Goal: Information Seeking & Learning: Learn about a topic

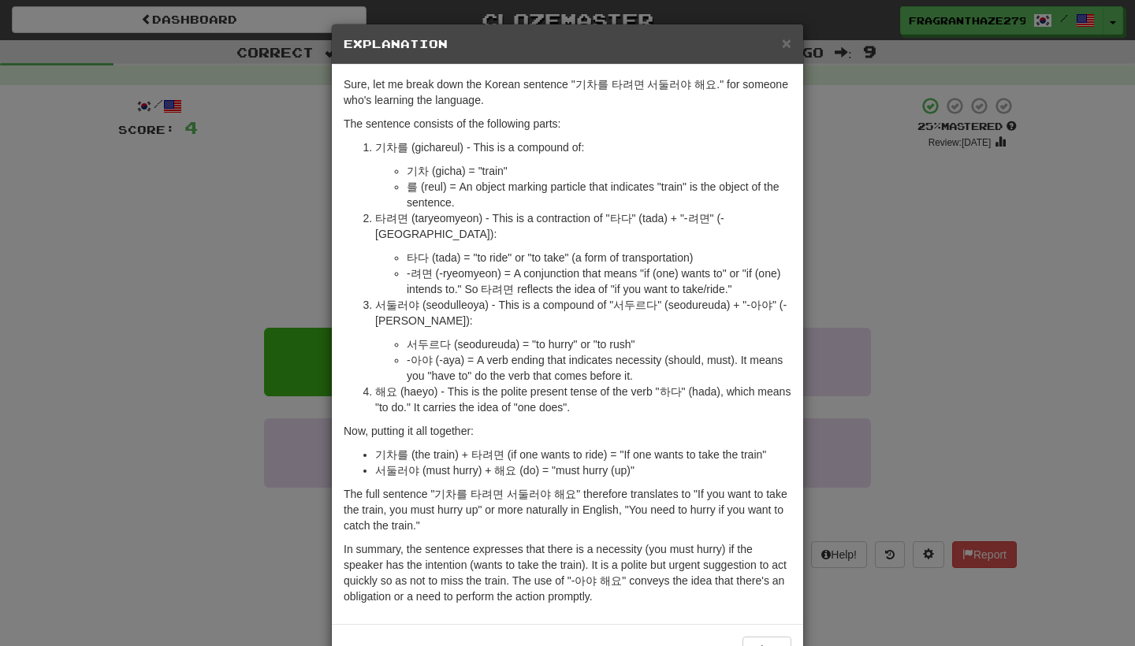
scroll to position [24, 0]
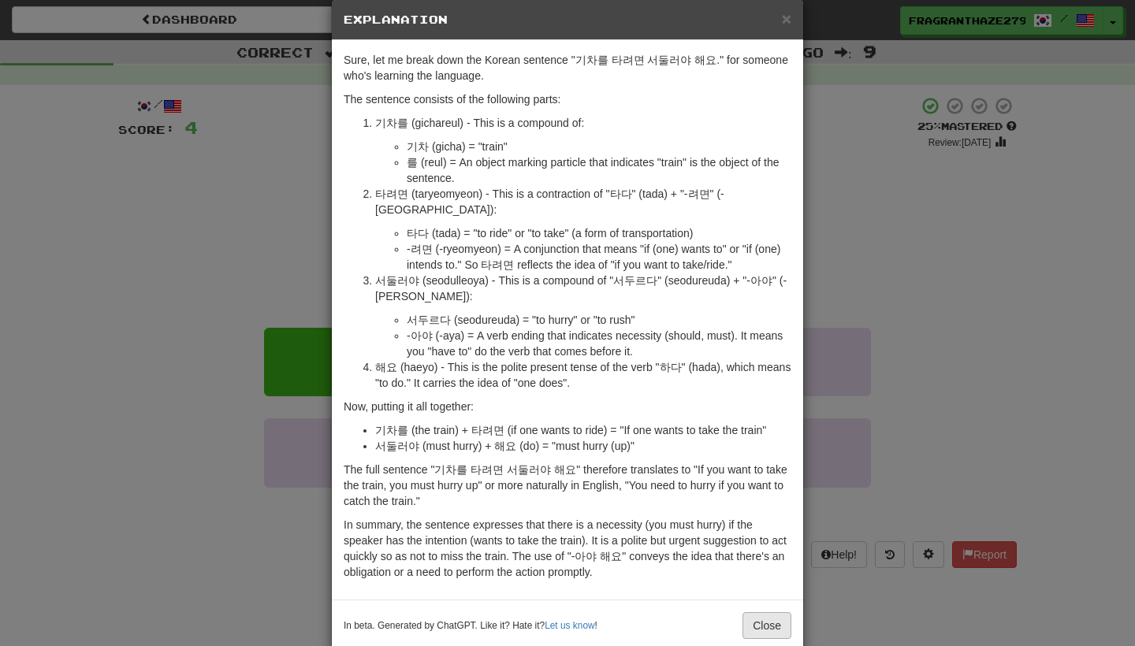
click at [780, 612] on button "Close" at bounding box center [766, 625] width 49 height 27
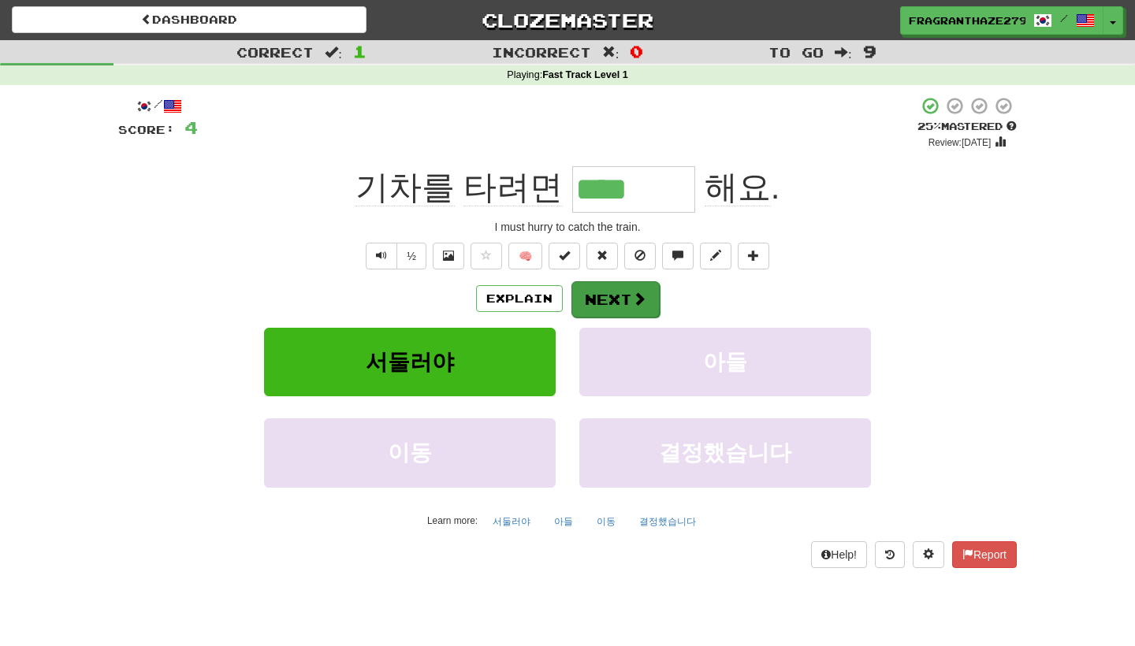
click at [621, 295] on button "Next" at bounding box center [615, 299] width 88 height 36
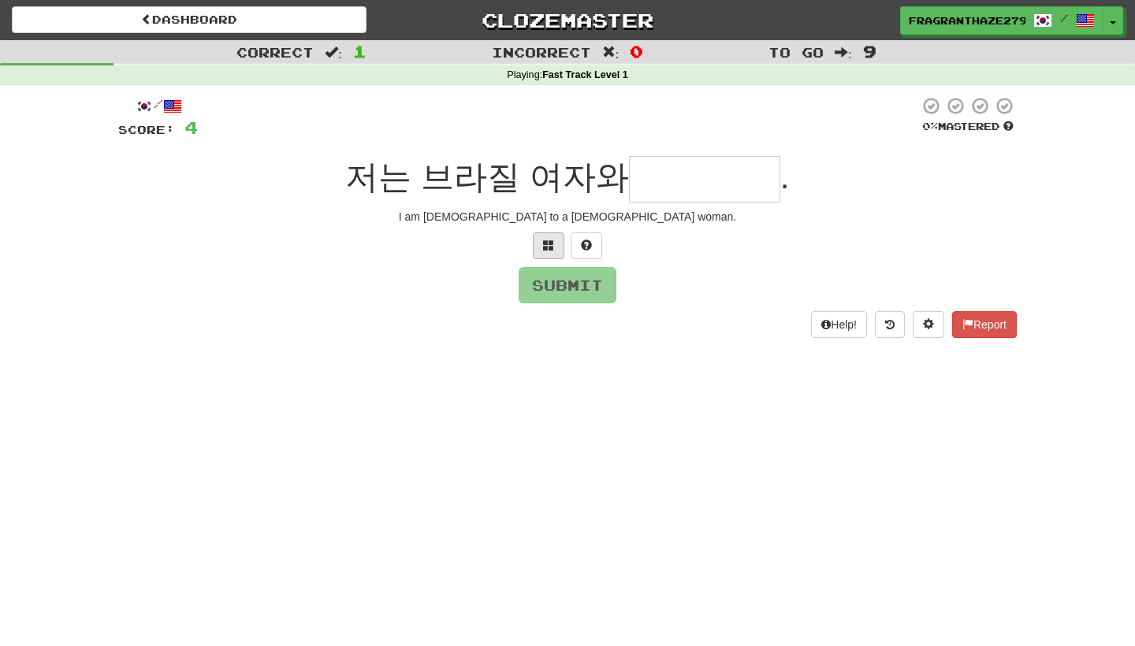
click at [552, 240] on span at bounding box center [548, 245] width 11 height 11
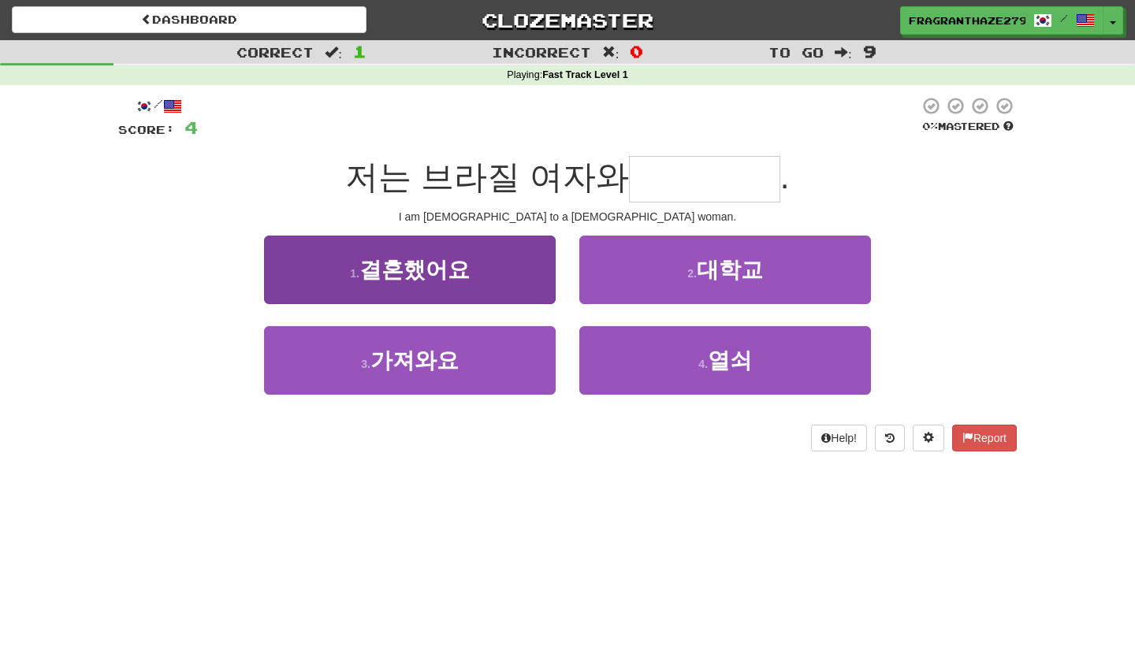
click at [504, 275] on button "1 . 결혼했어요" at bounding box center [410, 270] width 292 height 69
type input "*****"
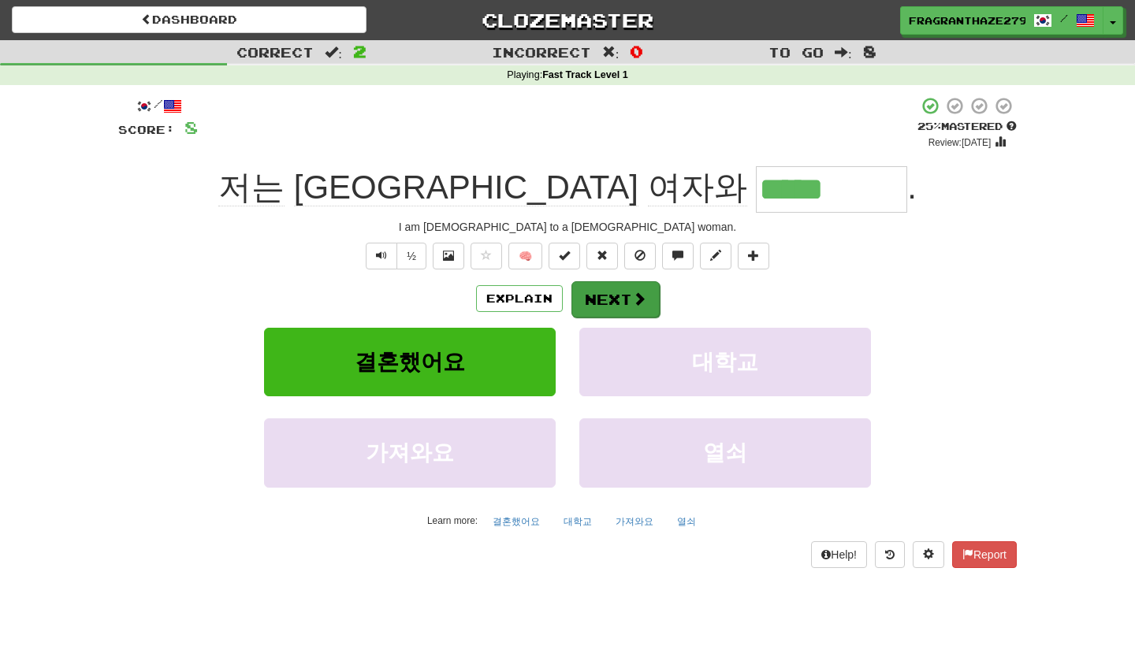
click at [608, 299] on button "Next" at bounding box center [615, 299] width 88 height 36
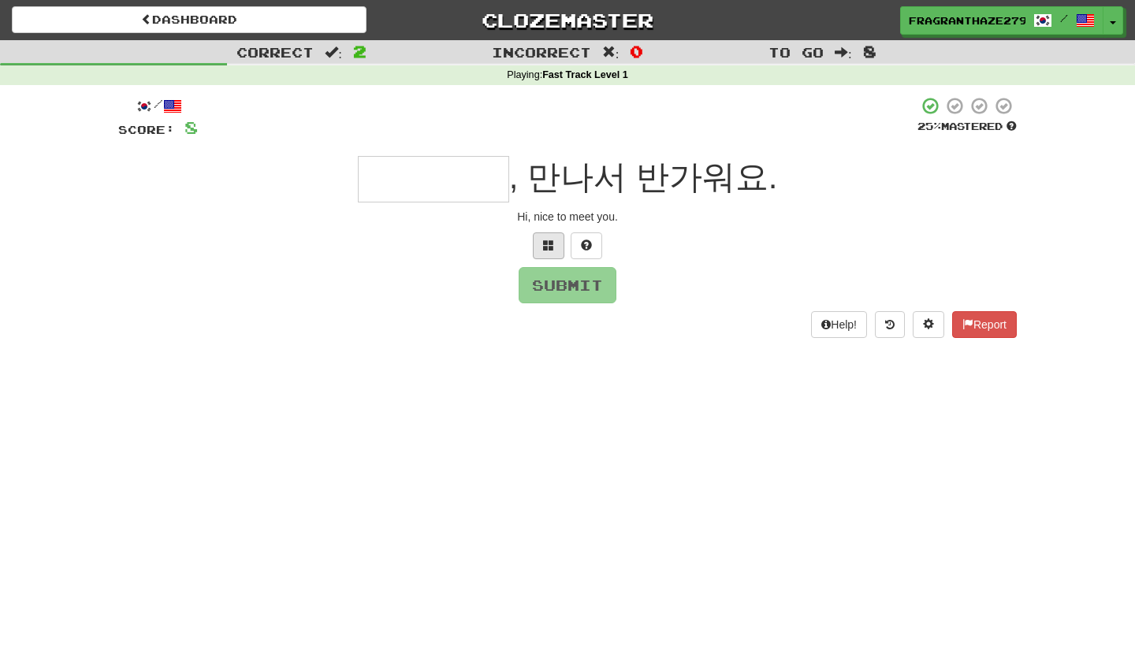
click at [550, 247] on span at bounding box center [548, 245] width 11 height 11
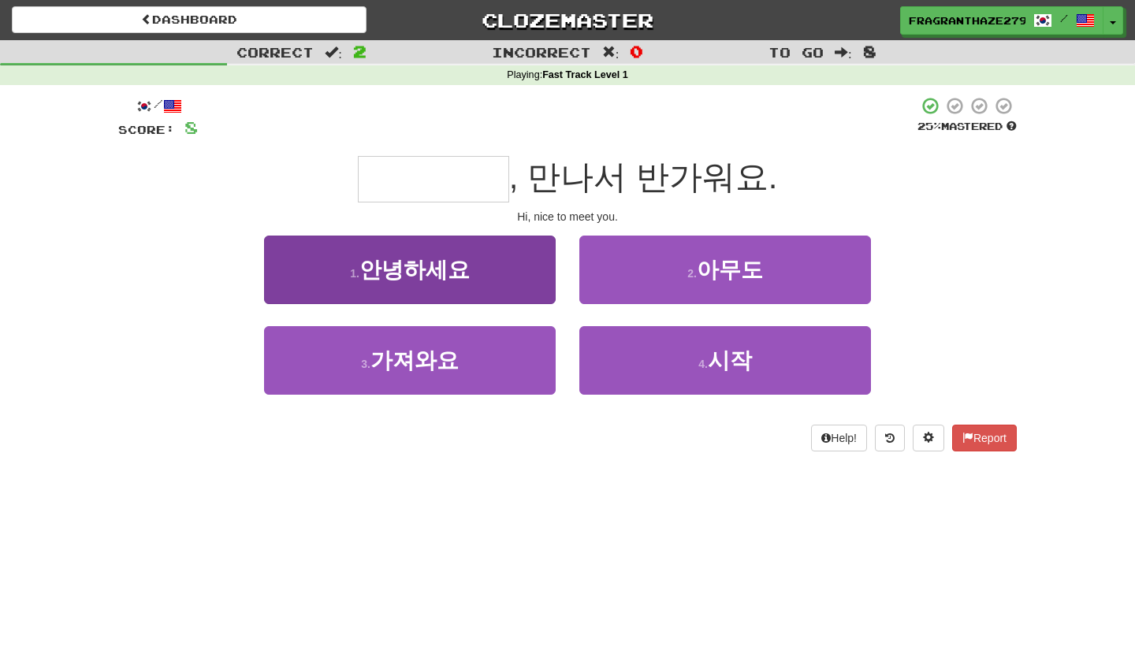
click at [508, 277] on button "1 . 안녕하세요" at bounding box center [410, 270] width 292 height 69
type input "*****"
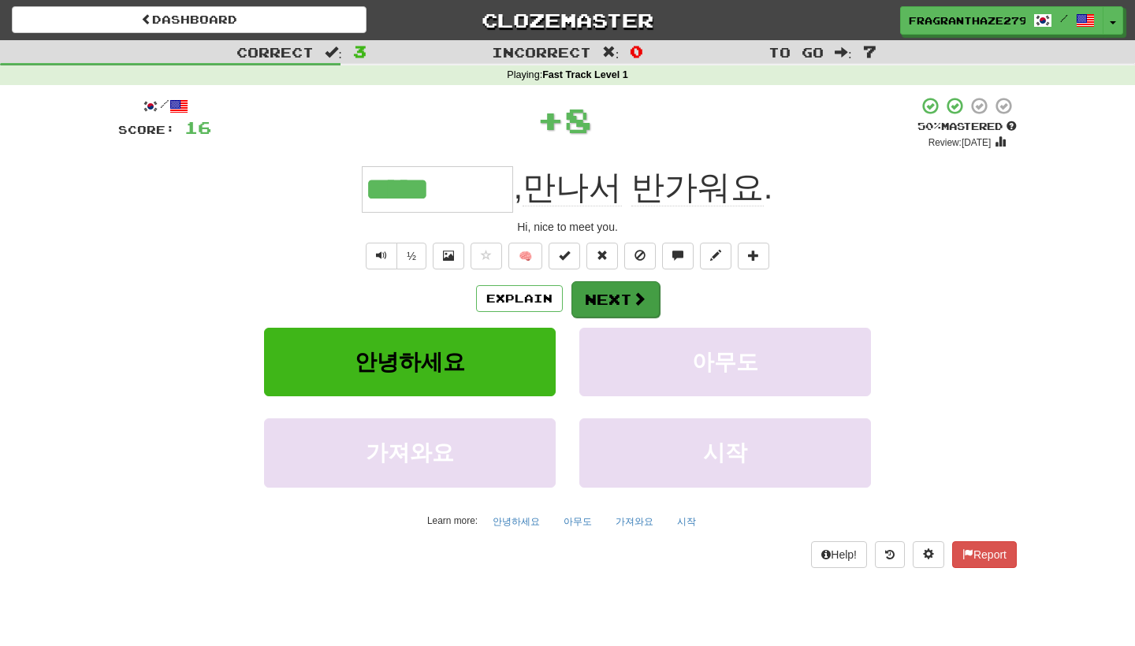
click at [636, 297] on span at bounding box center [639, 299] width 14 height 14
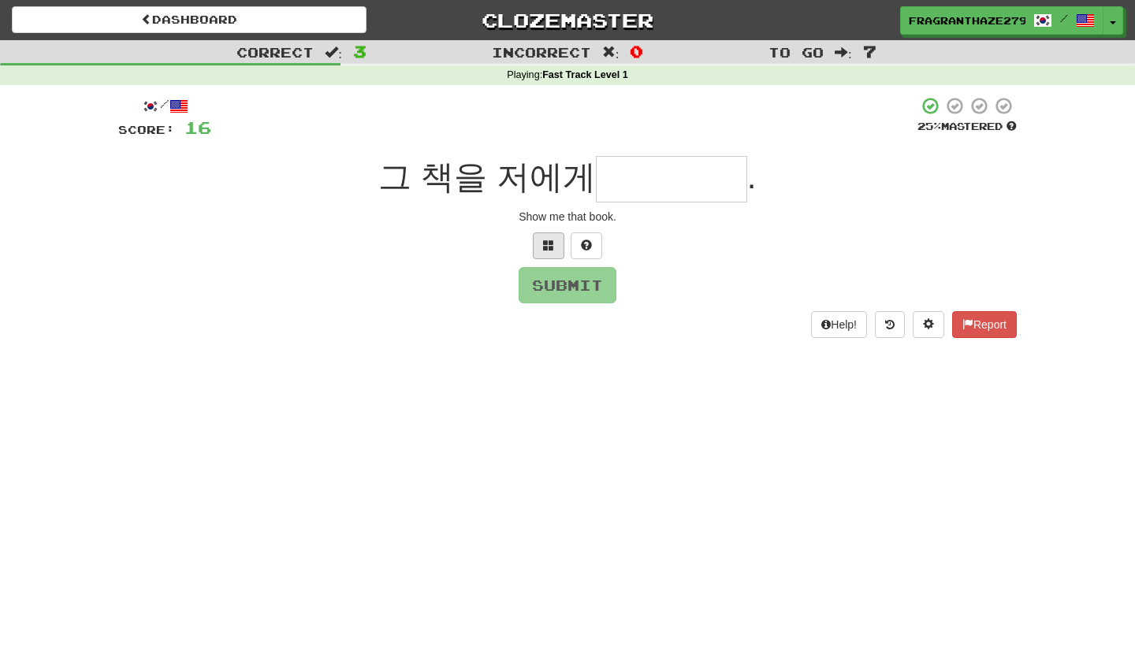
click at [549, 235] on button at bounding box center [549, 245] width 32 height 27
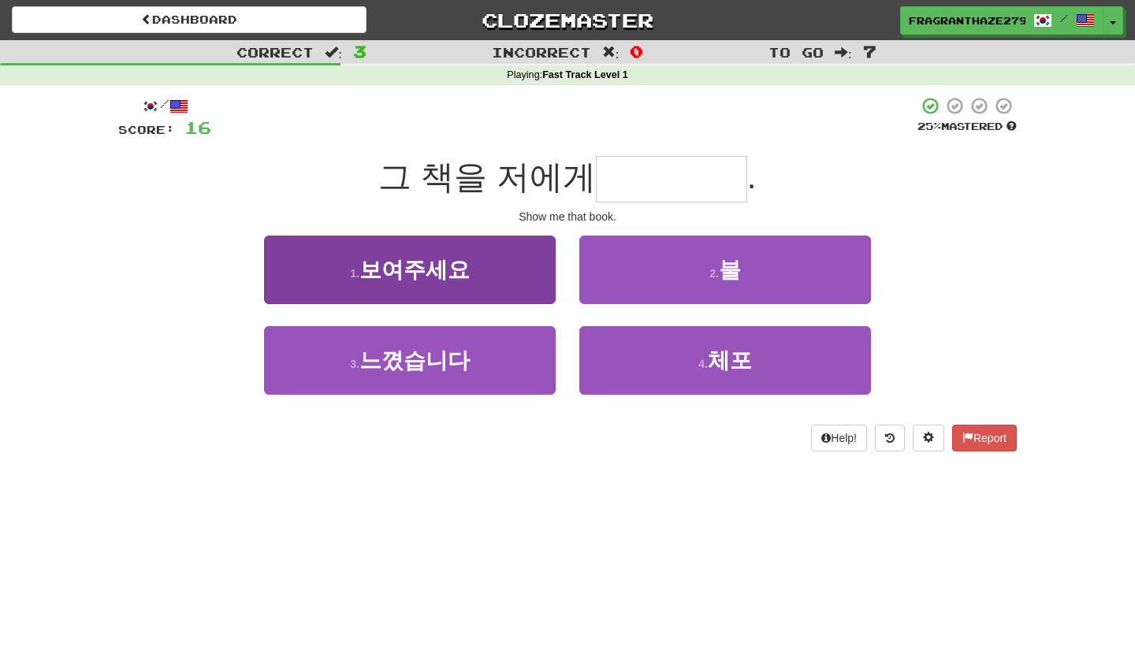
click at [526, 255] on button "1 . 보여주세요" at bounding box center [410, 270] width 292 height 69
type input "*****"
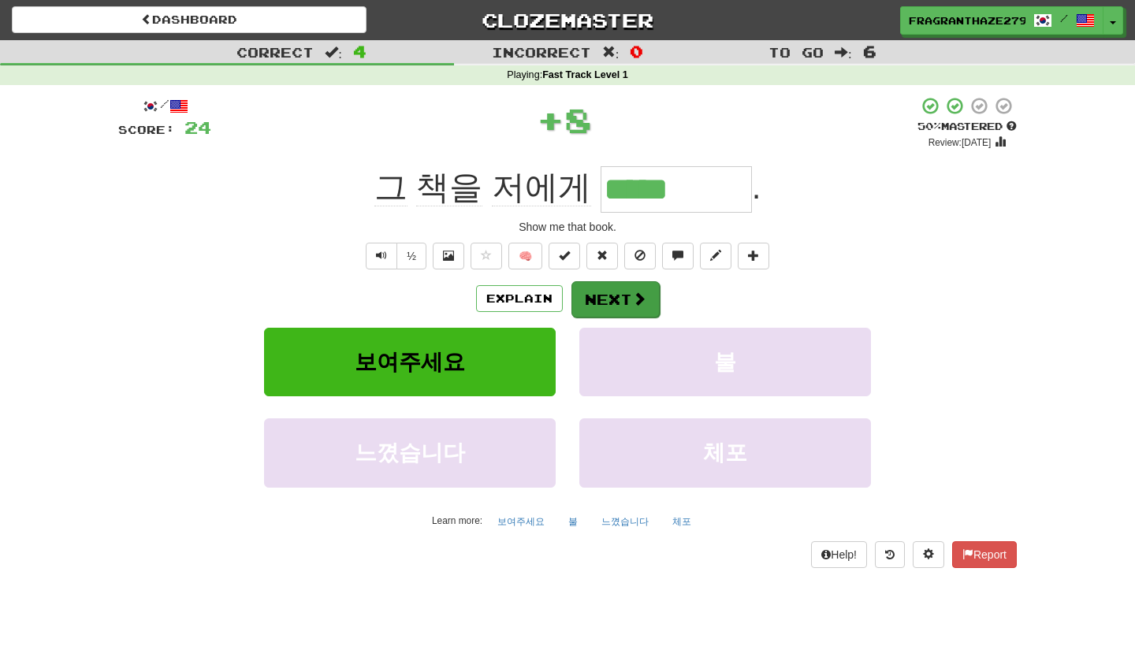
click at [611, 306] on button "Next" at bounding box center [615, 299] width 88 height 36
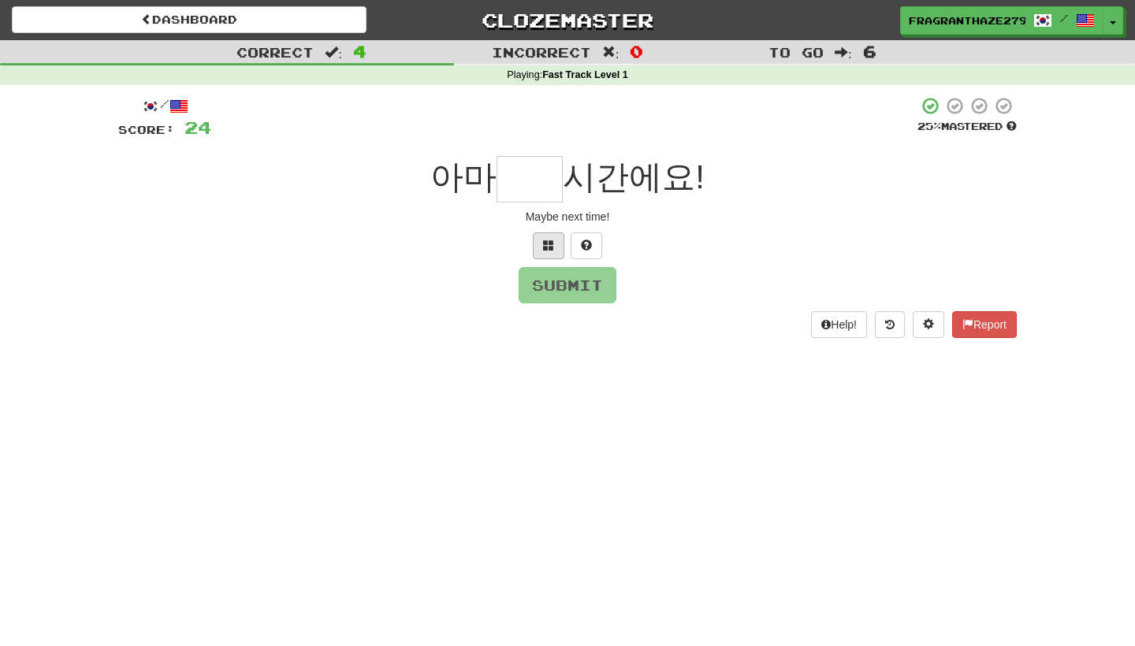
click at [548, 246] on span at bounding box center [548, 245] width 11 height 11
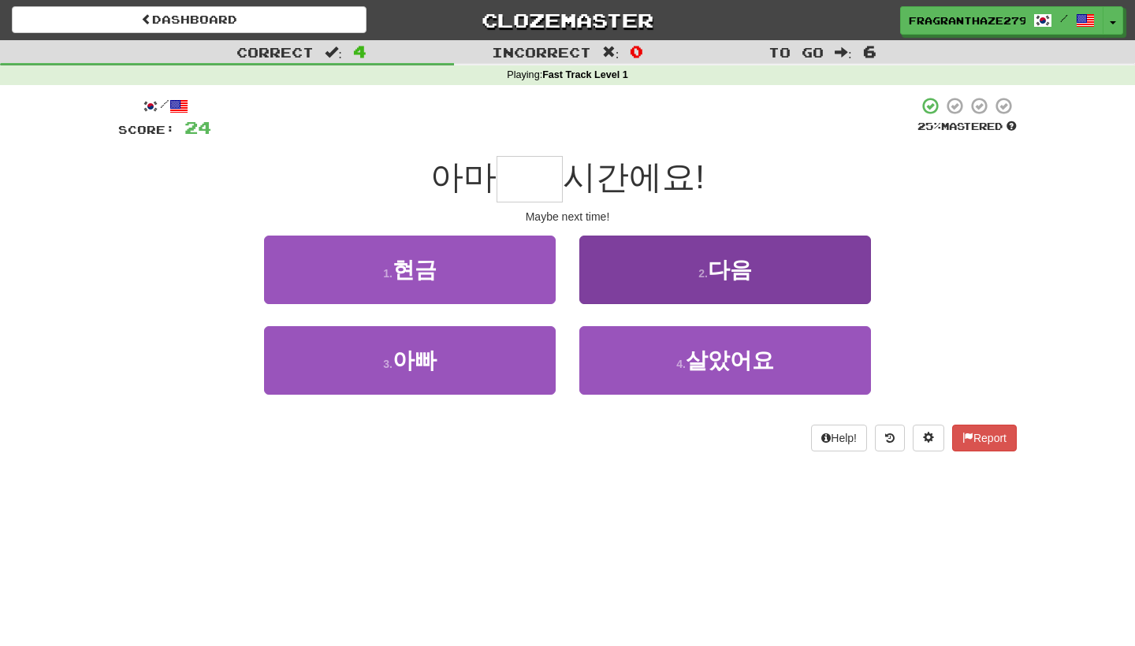
click at [732, 271] on span "다음" at bounding box center [730, 270] width 44 height 24
type input "**"
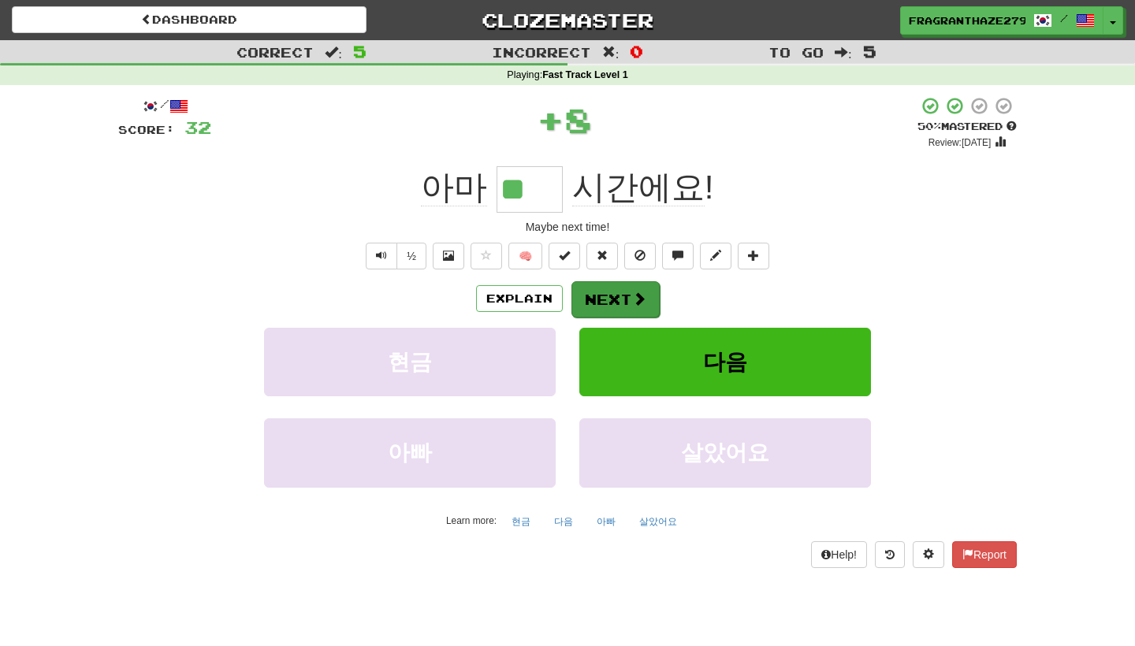
click at [642, 295] on span at bounding box center [639, 299] width 14 height 14
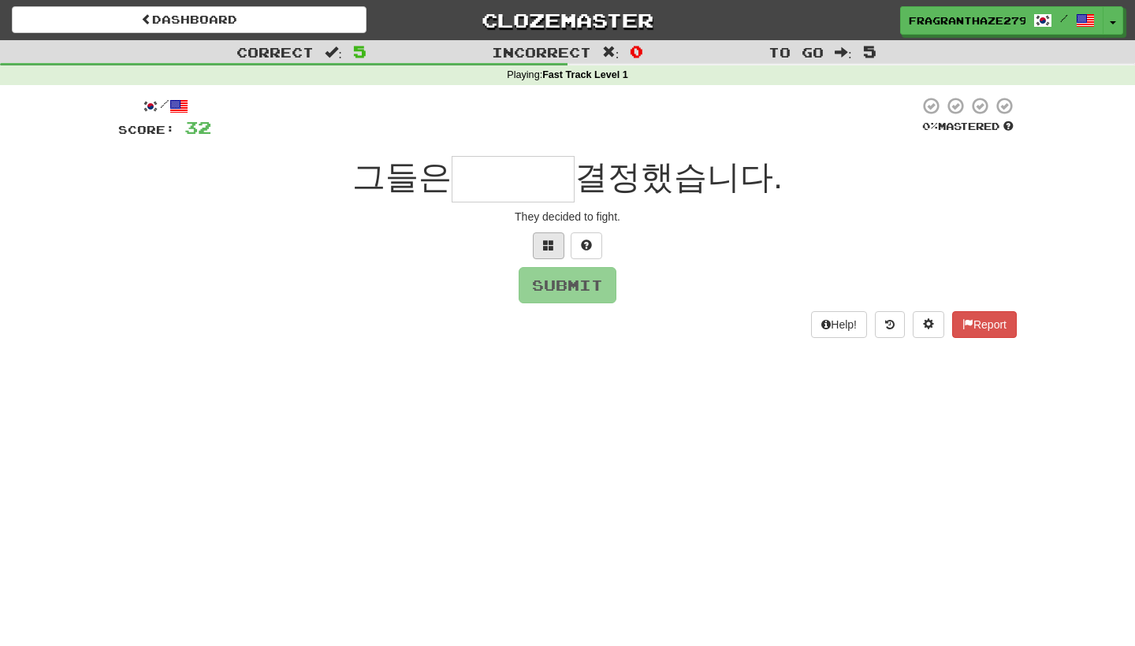
click at [548, 241] on span at bounding box center [548, 245] width 11 height 11
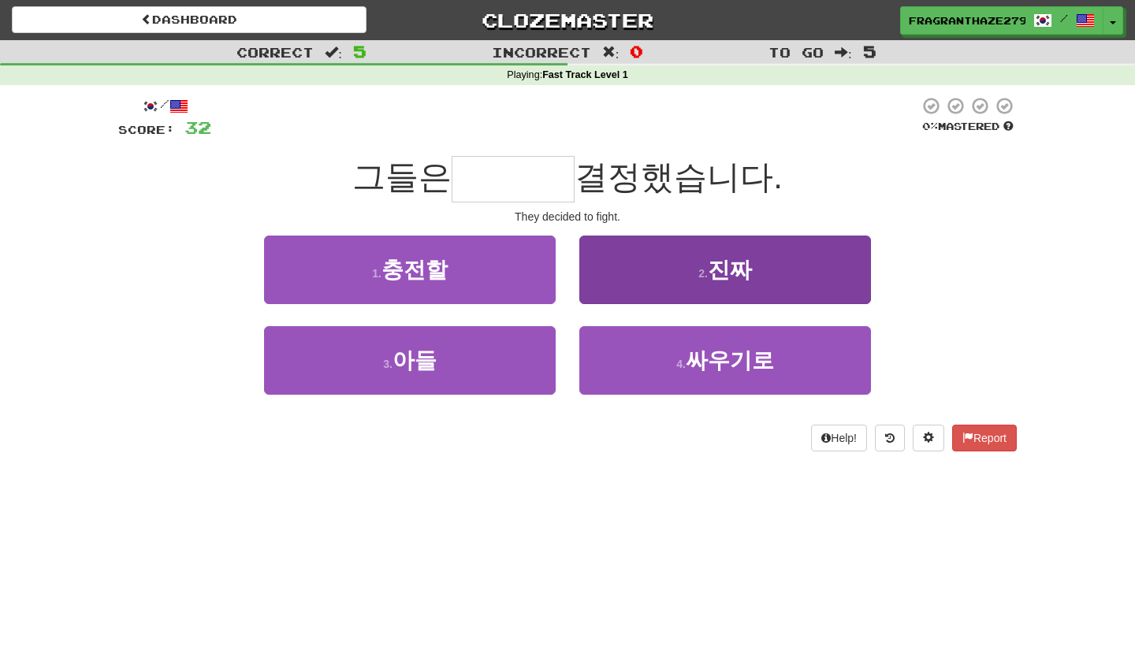
click at [649, 285] on button "2 . 진짜" at bounding box center [725, 270] width 292 height 69
type input "****"
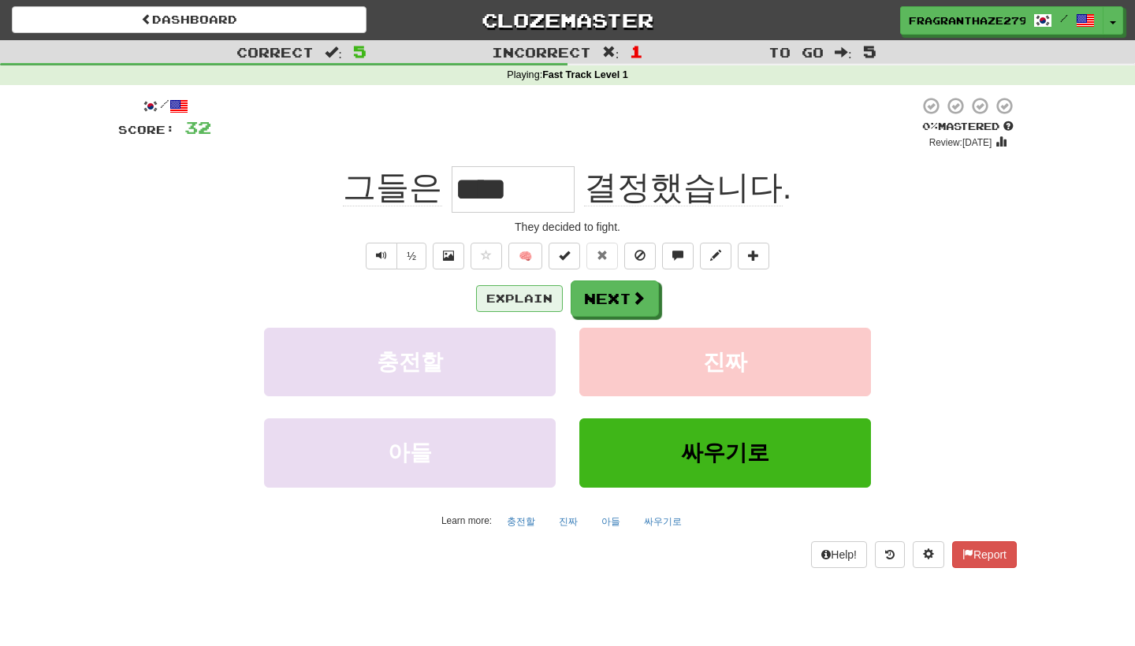
click at [546, 295] on button "Explain" at bounding box center [519, 298] width 87 height 27
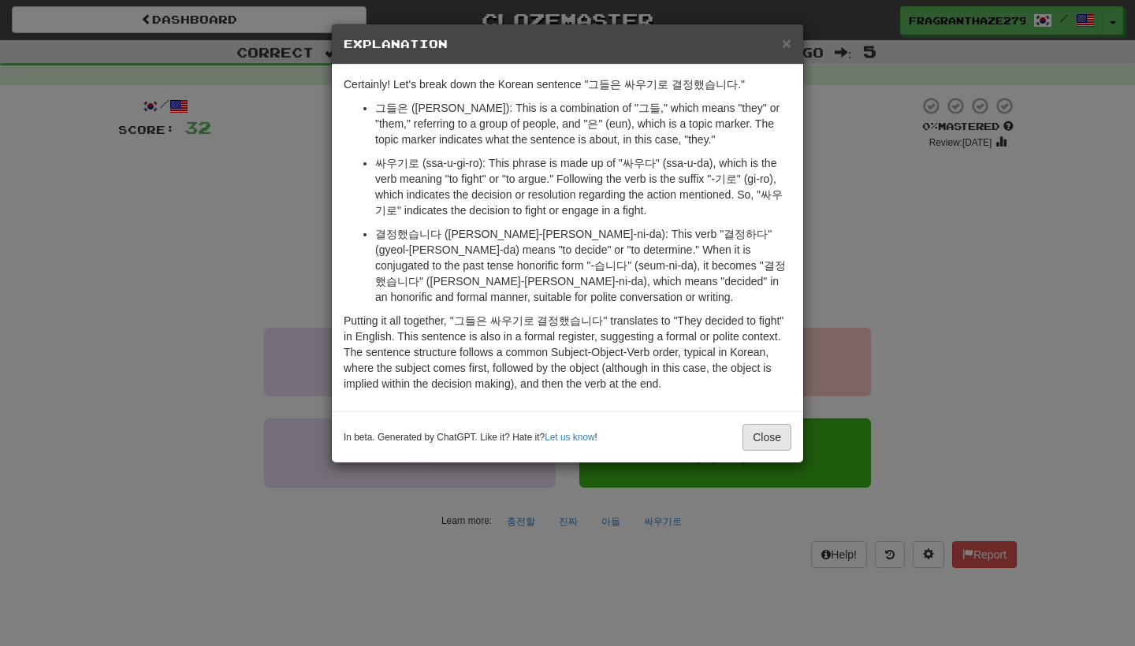
click at [789, 426] on button "Close" at bounding box center [766, 437] width 49 height 27
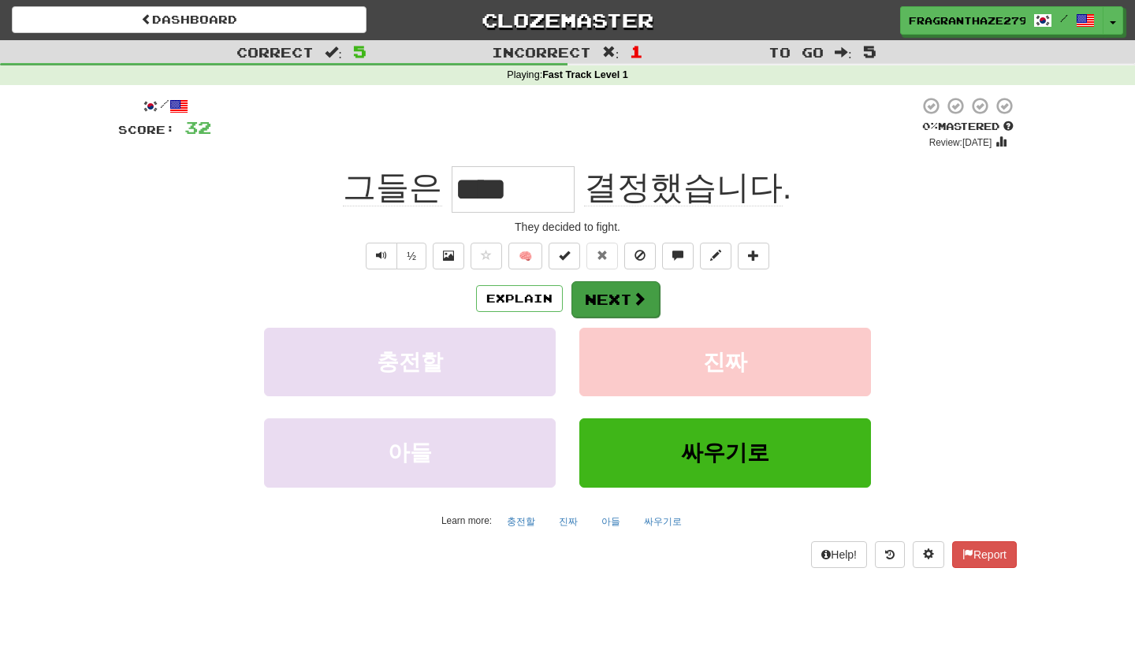
click at [616, 295] on button "Next" at bounding box center [615, 299] width 88 height 36
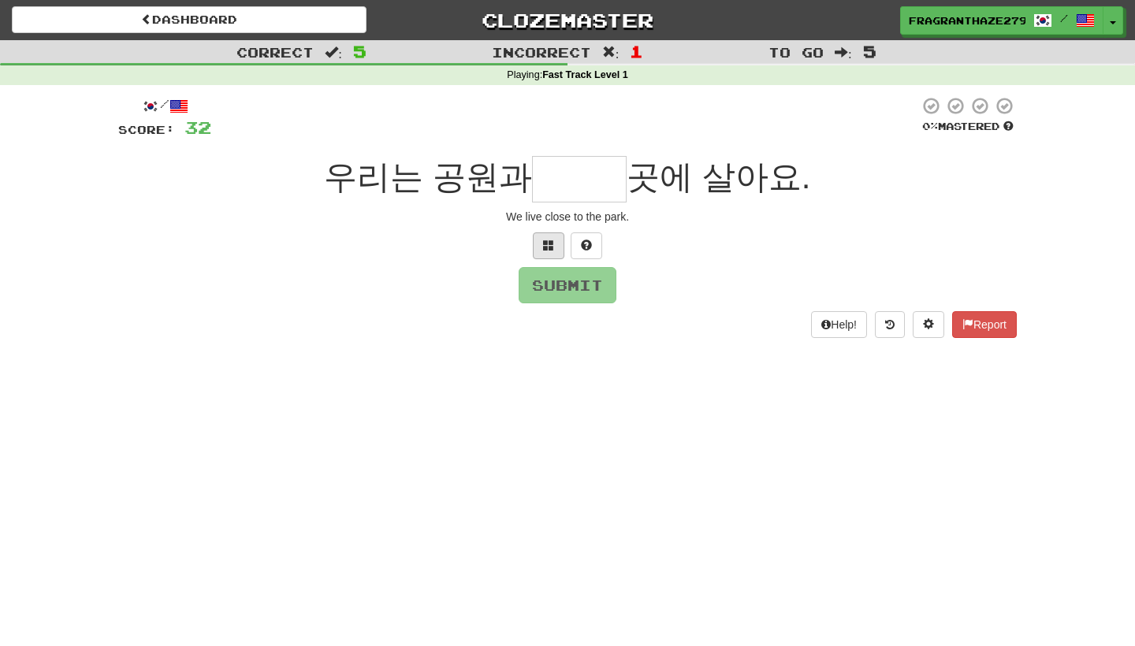
click at [557, 236] on button at bounding box center [549, 245] width 32 height 27
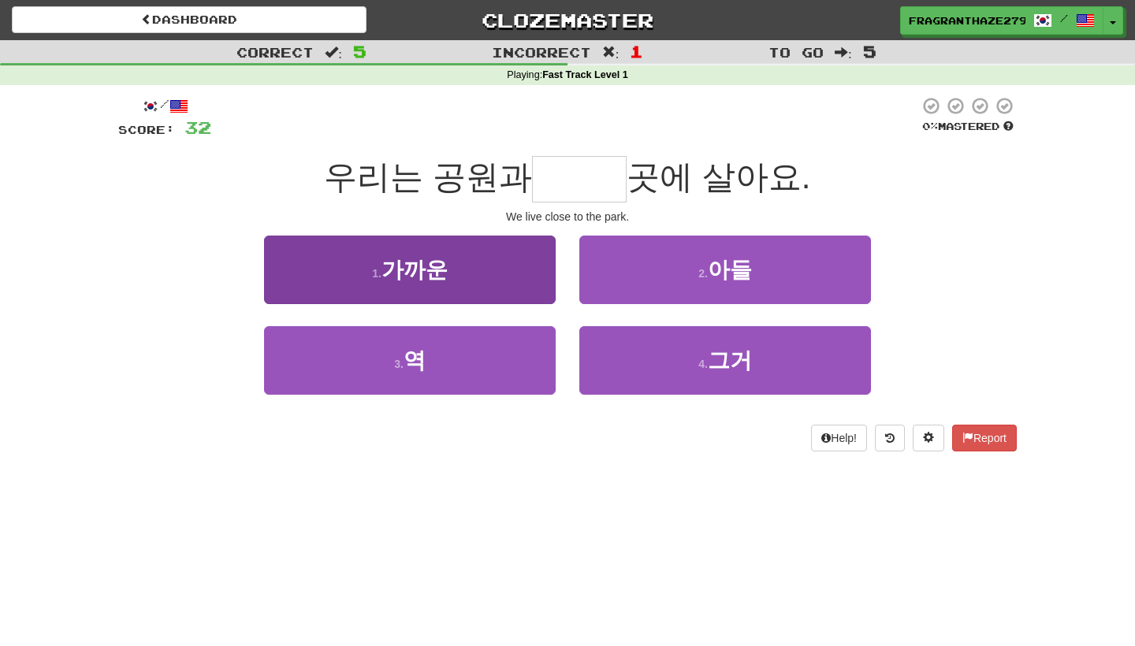
click at [511, 247] on button "1 . 가까운" at bounding box center [410, 270] width 292 height 69
type input "***"
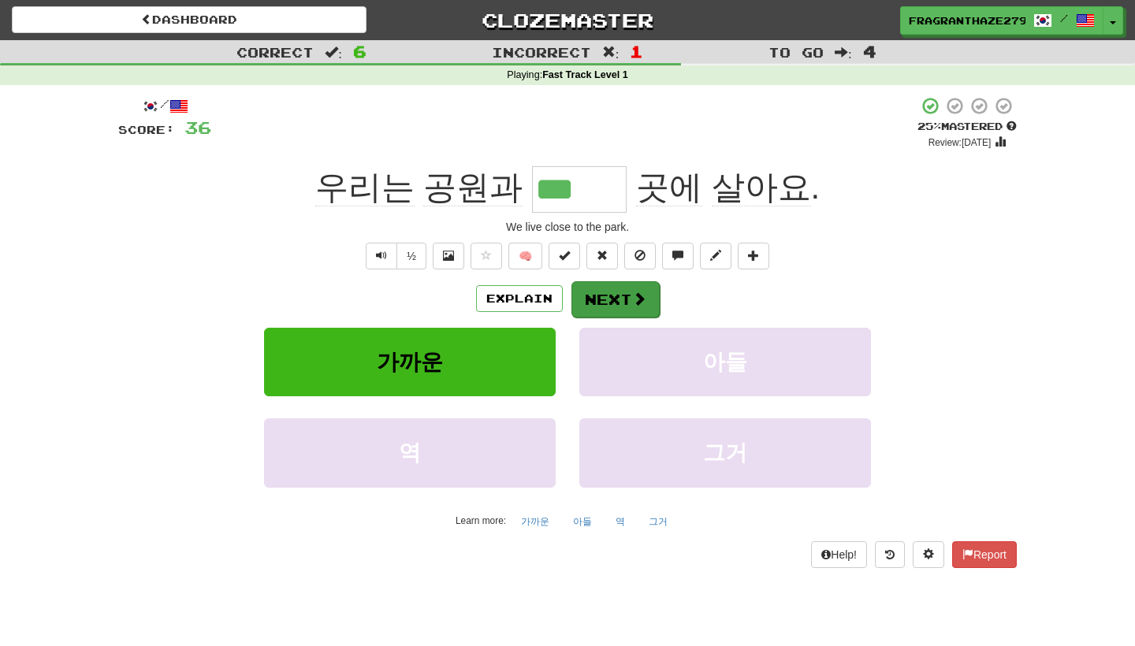
click at [617, 307] on button "Next" at bounding box center [615, 299] width 88 height 36
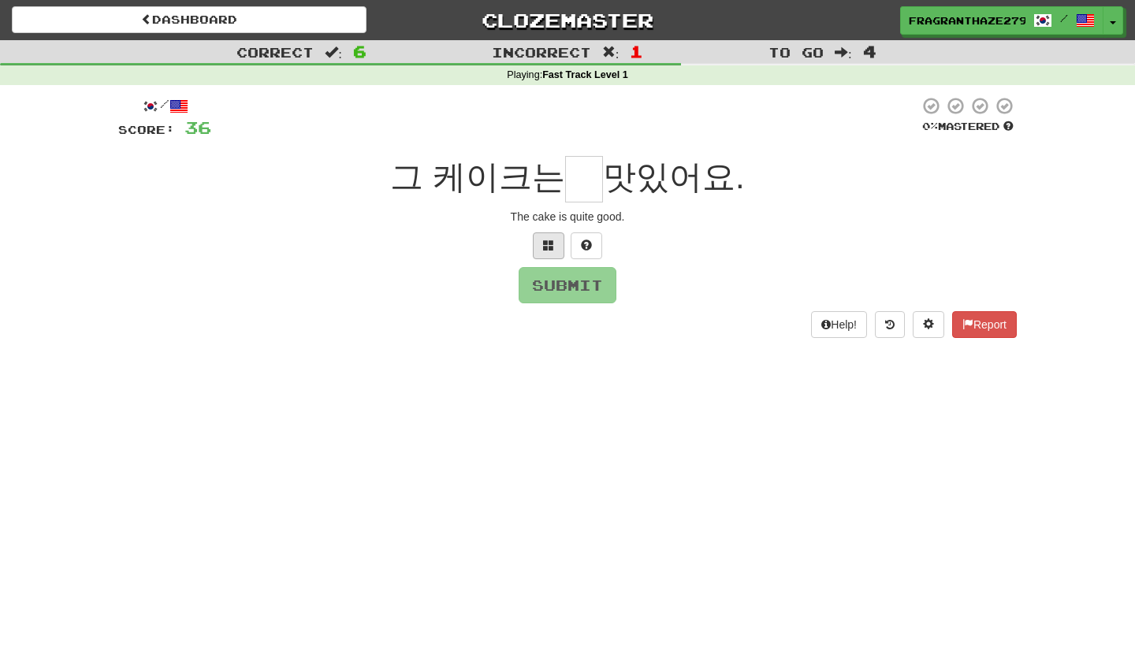
click at [538, 248] on button at bounding box center [549, 245] width 32 height 27
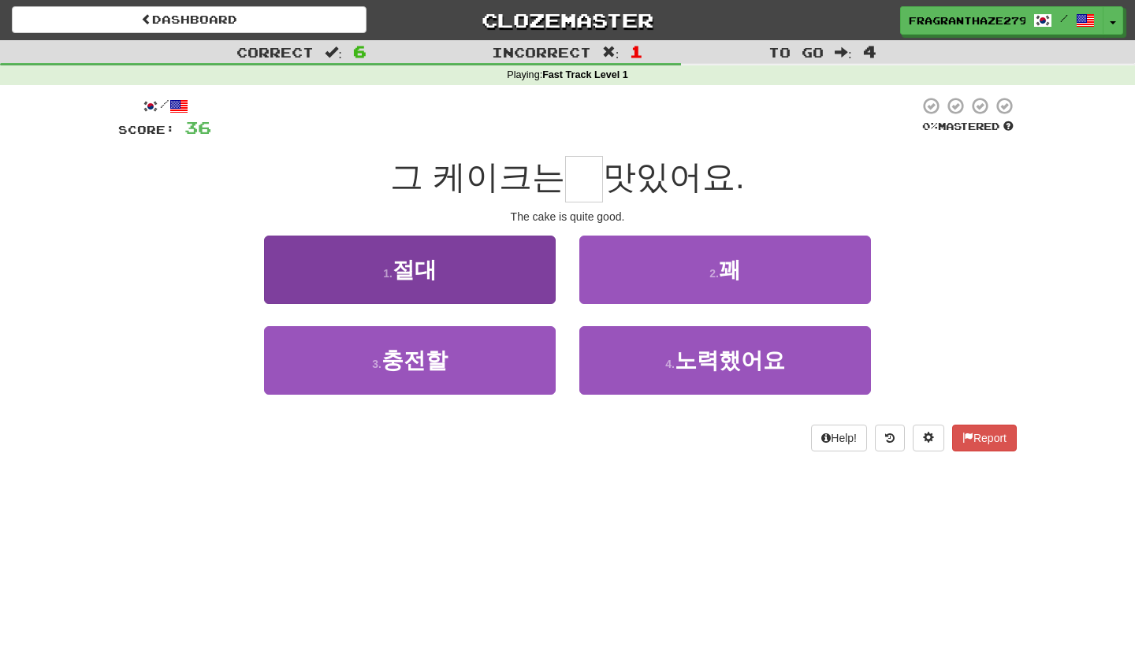
click at [510, 273] on button "1 . 절대" at bounding box center [410, 270] width 292 height 69
type input "*"
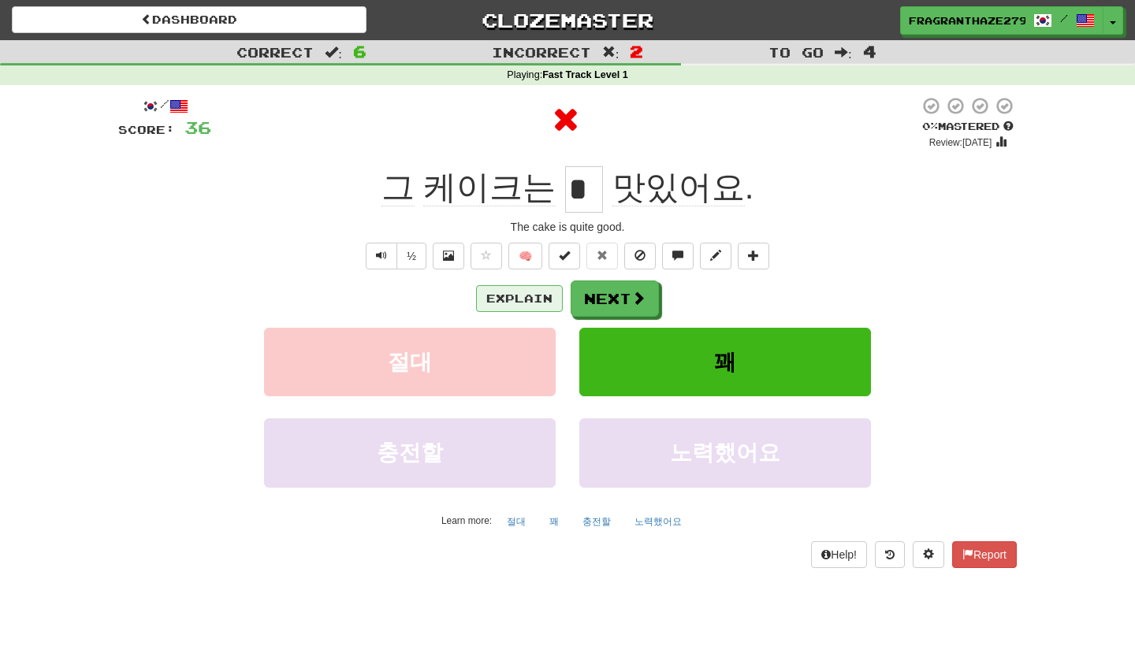
click at [547, 292] on button "Explain" at bounding box center [519, 298] width 87 height 27
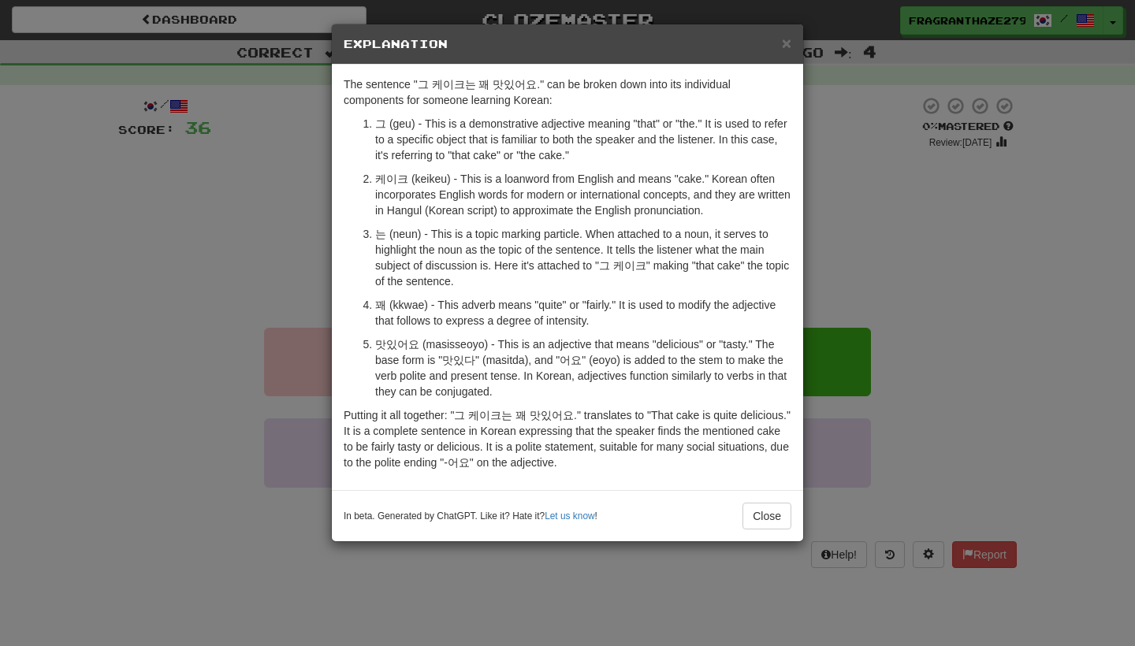
click at [880, 208] on div "× Explanation The sentence "그 케이크는 꽤 맛있어요." can be broken down into its individ…" at bounding box center [567, 323] width 1135 height 646
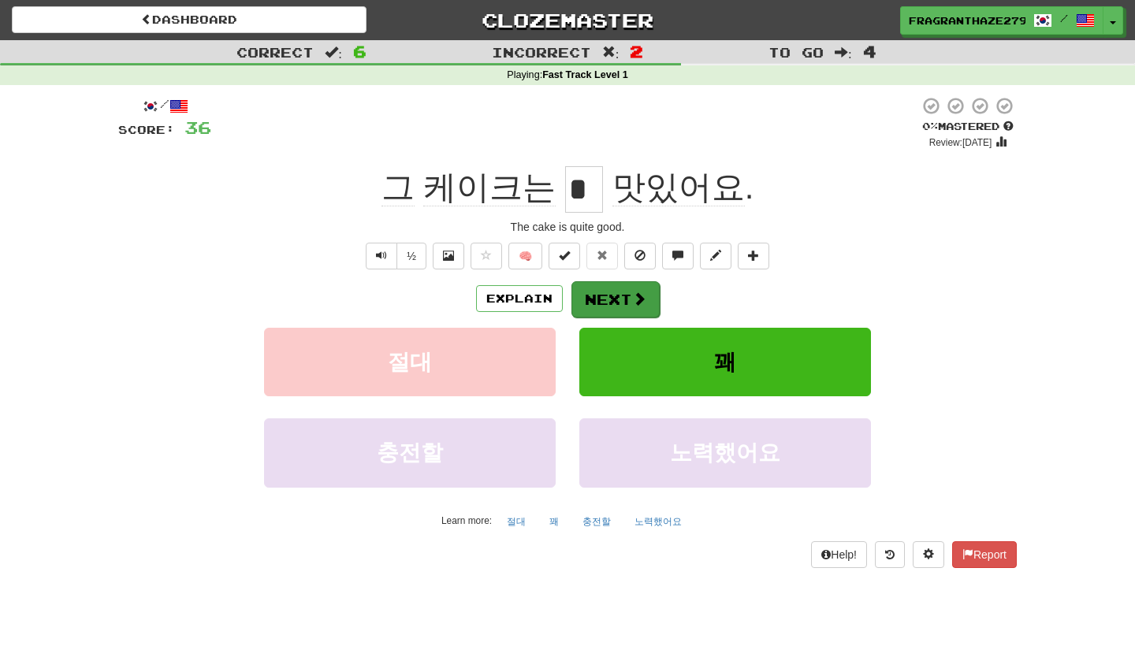
click at [632, 293] on span at bounding box center [639, 299] width 14 height 14
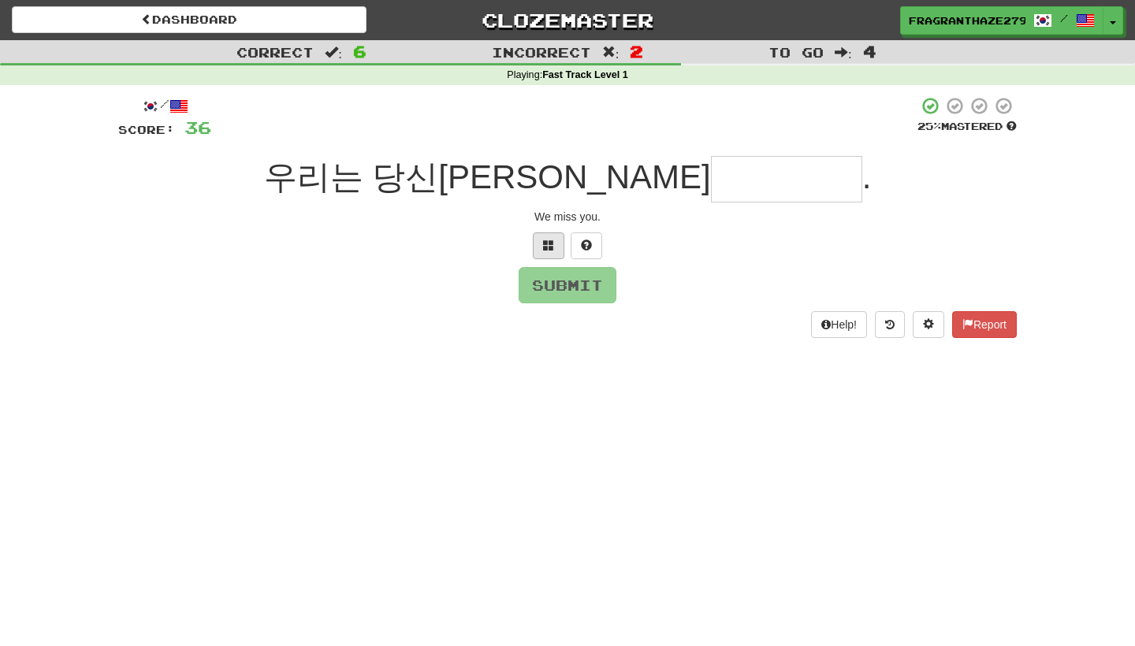
click at [545, 245] on span at bounding box center [548, 245] width 11 height 11
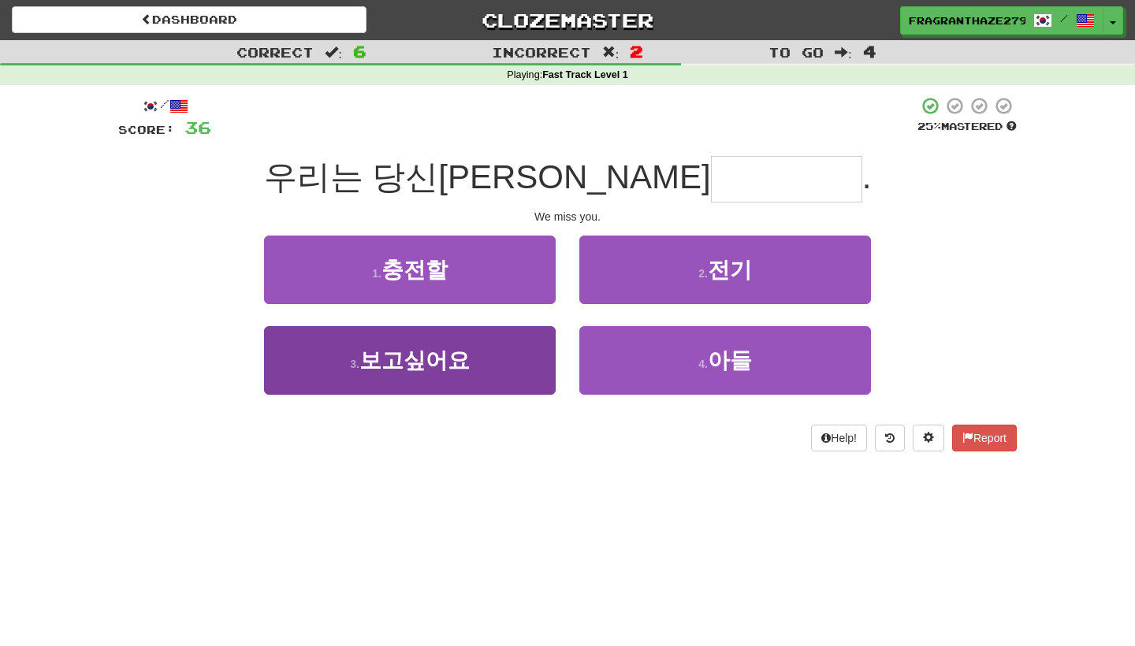
click at [484, 355] on button "3 . 보고싶어요" at bounding box center [410, 360] width 292 height 69
type input "*****"
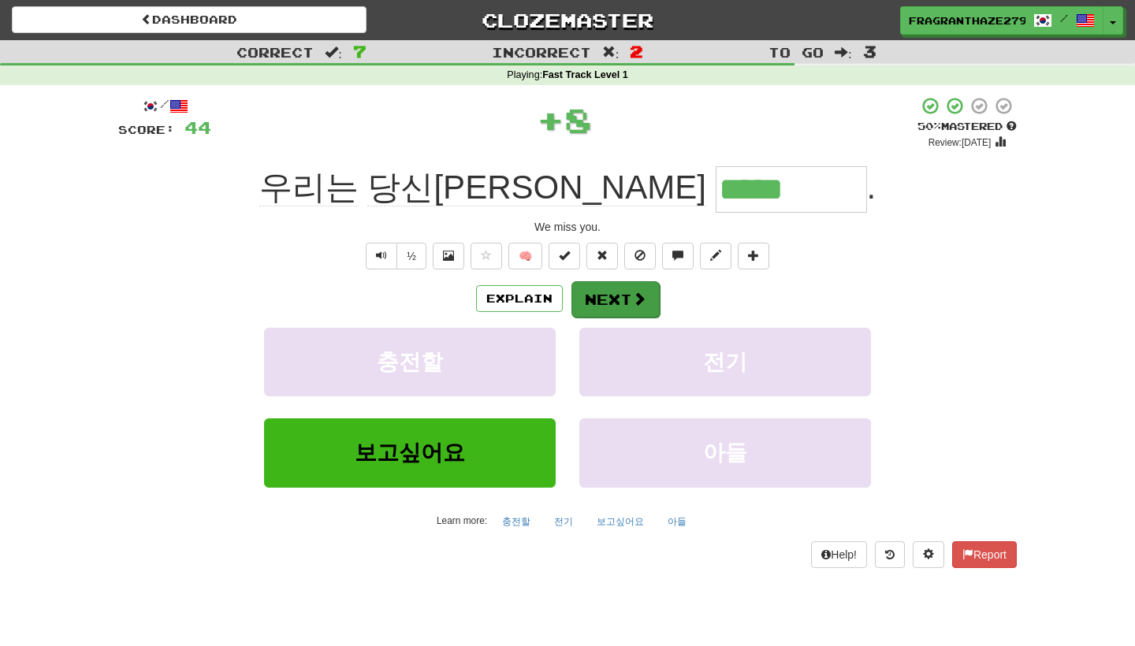
click at [577, 307] on button "Next" at bounding box center [615, 299] width 88 height 36
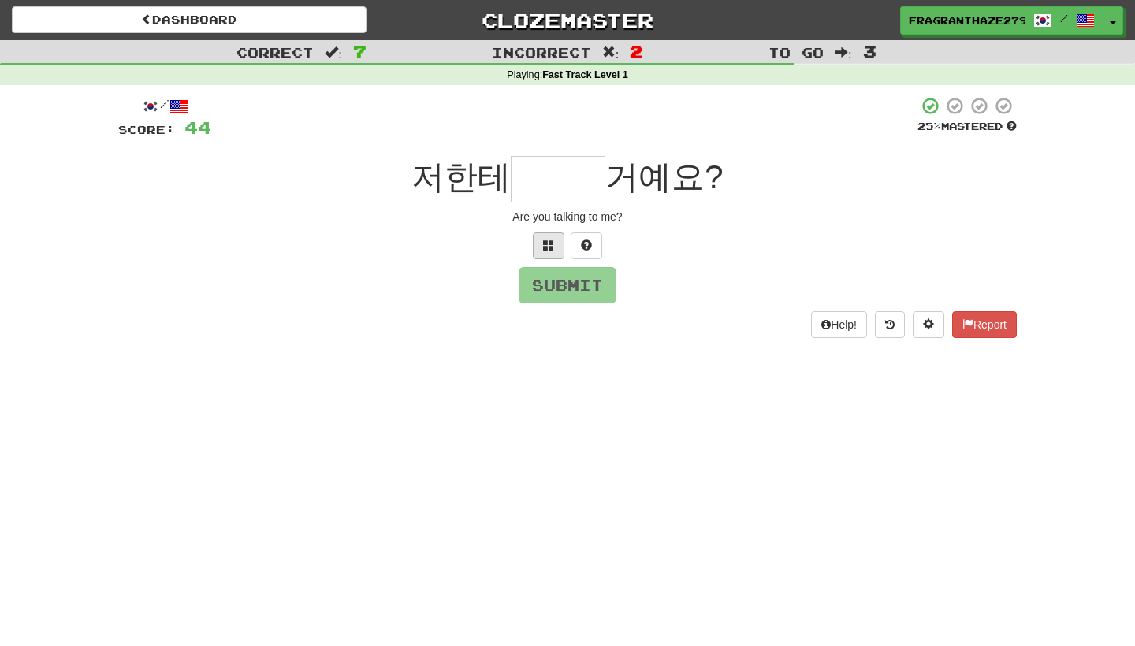
click at [551, 255] on button at bounding box center [549, 245] width 32 height 27
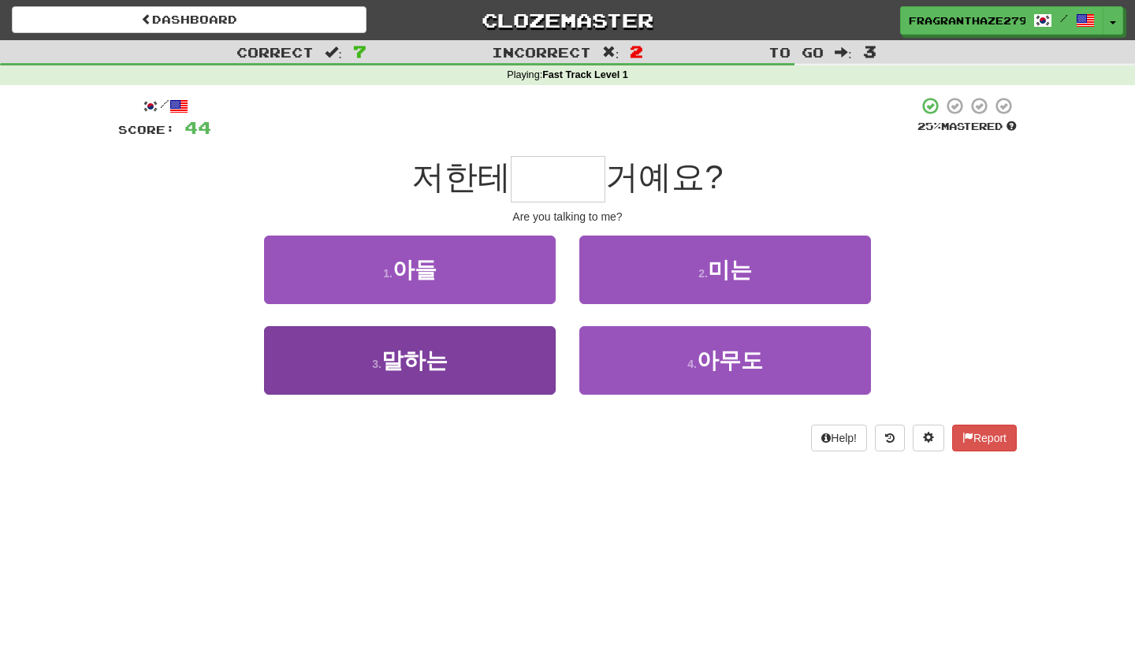
click at [485, 385] on button "3 . 말하는" at bounding box center [410, 360] width 292 height 69
type input "***"
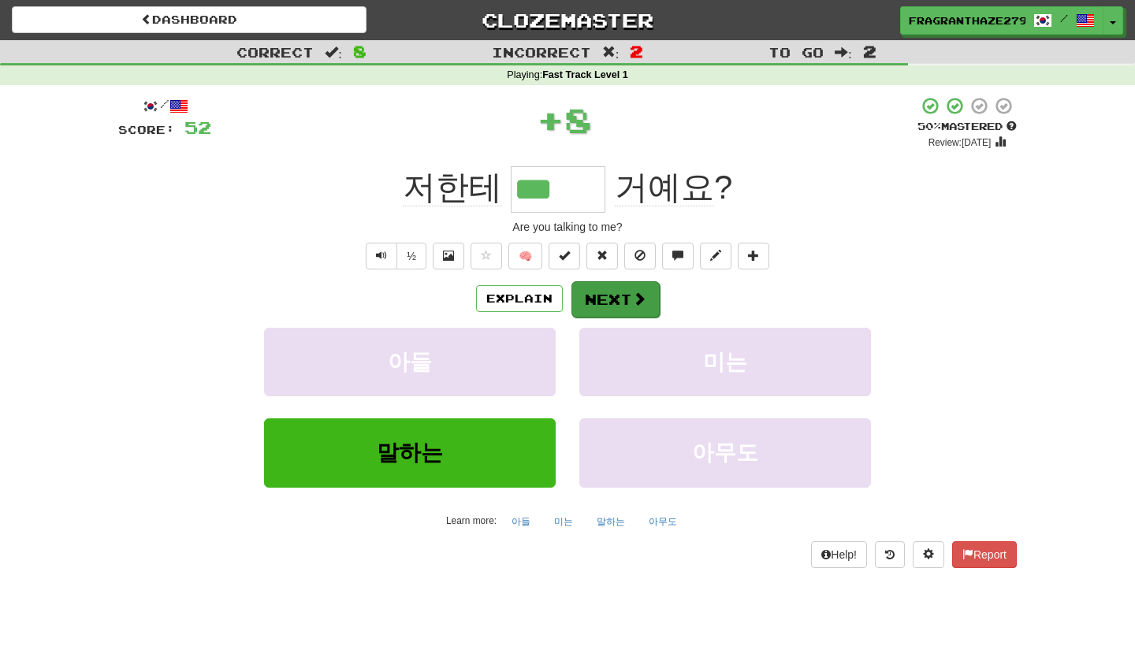
click at [616, 293] on button "Next" at bounding box center [615, 299] width 88 height 36
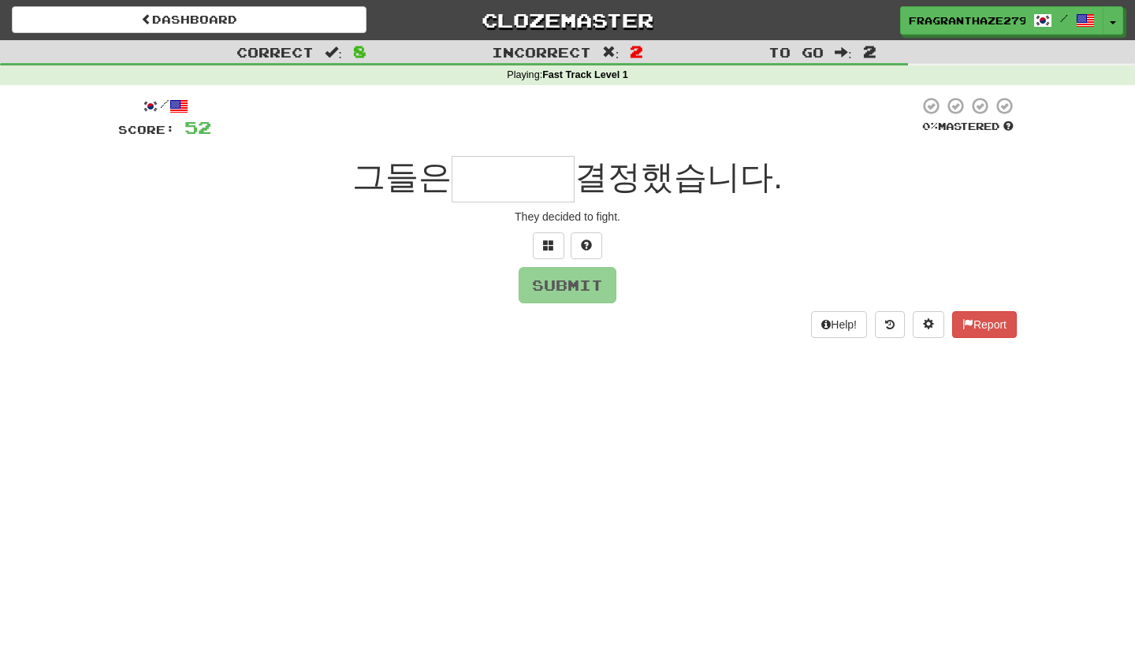
click at [549, 251] on button at bounding box center [549, 245] width 32 height 27
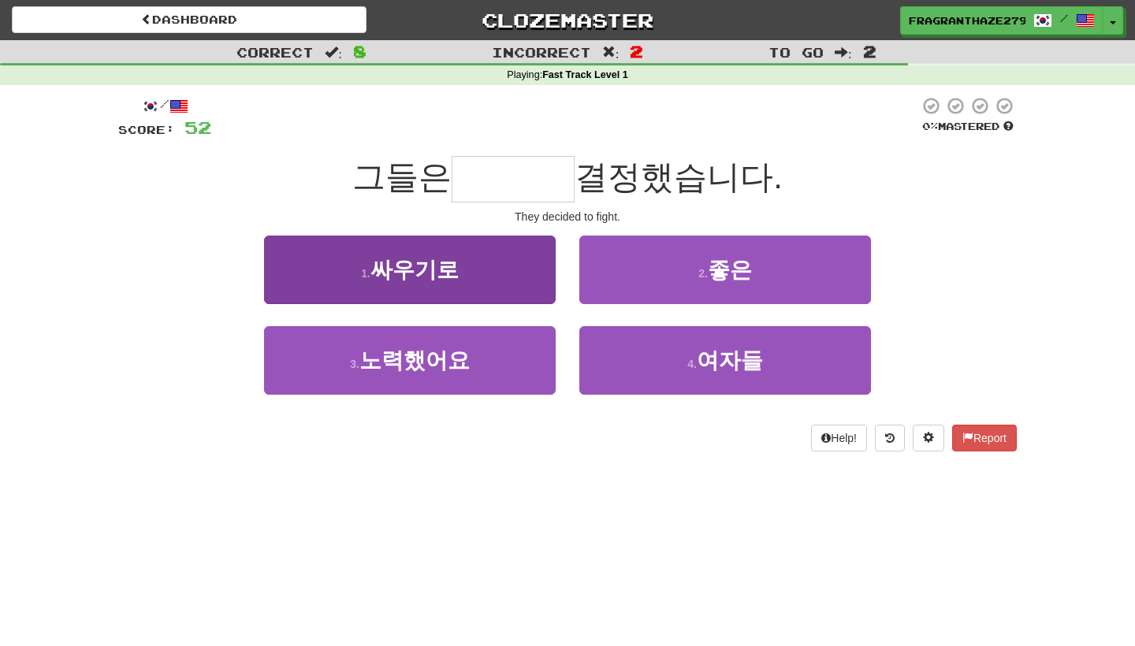
click at [489, 267] on button "1 . 싸우기로" at bounding box center [410, 270] width 292 height 69
type input "****"
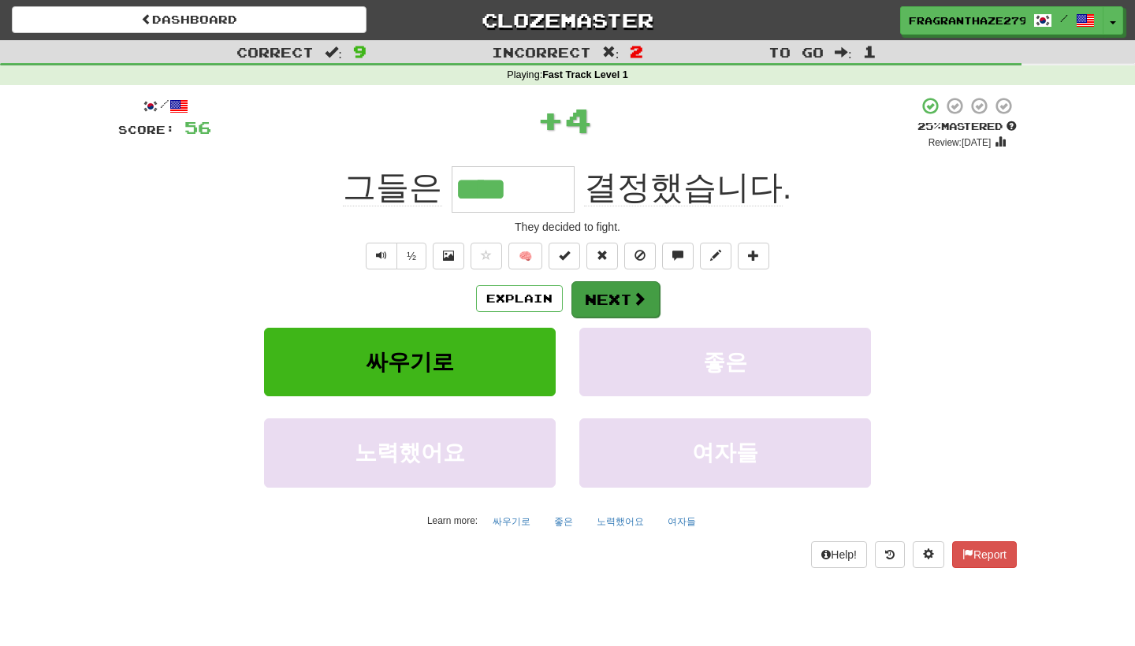
click at [604, 292] on button "Next" at bounding box center [615, 299] width 88 height 36
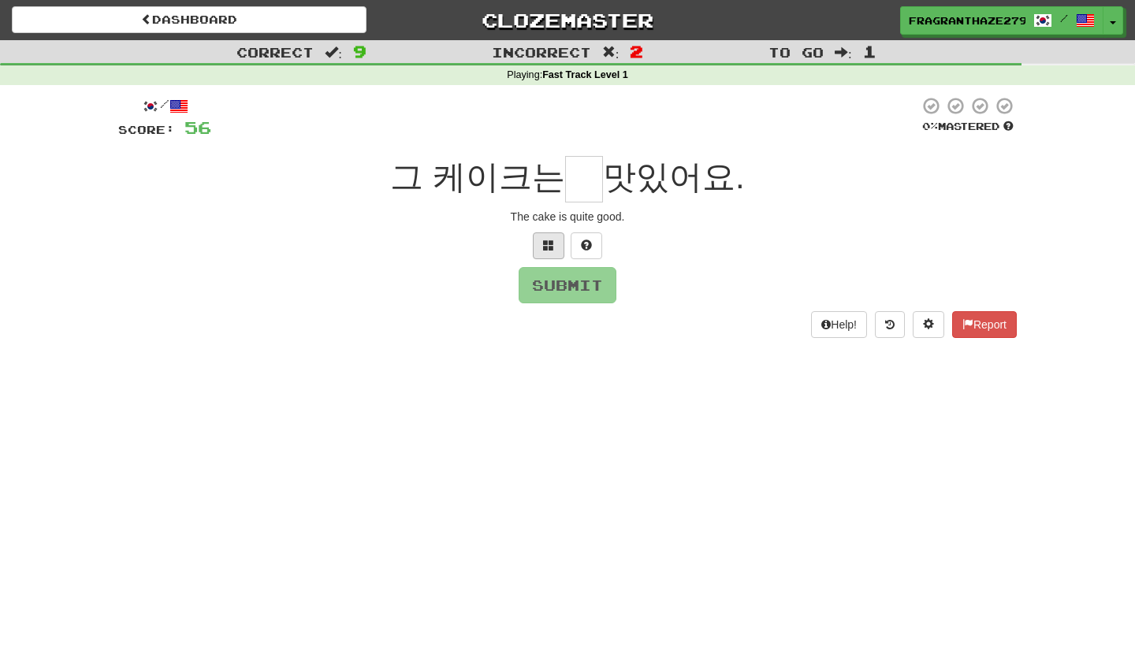
click at [560, 233] on button at bounding box center [549, 245] width 32 height 27
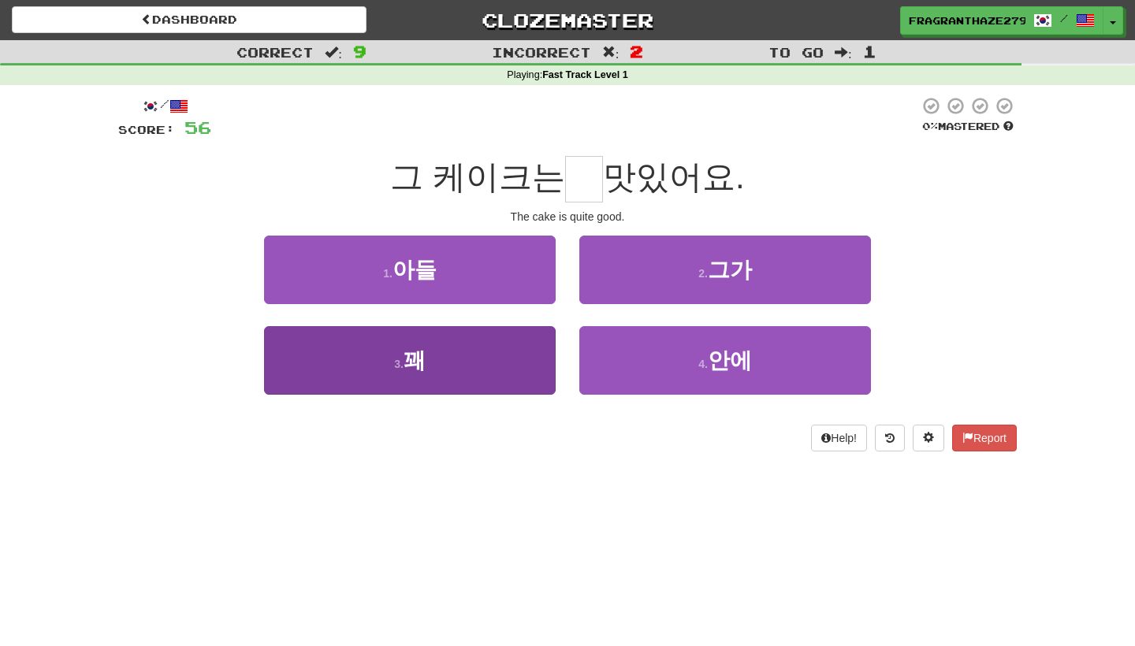
click at [511, 349] on button "3 . 꽤" at bounding box center [410, 360] width 292 height 69
type input "*"
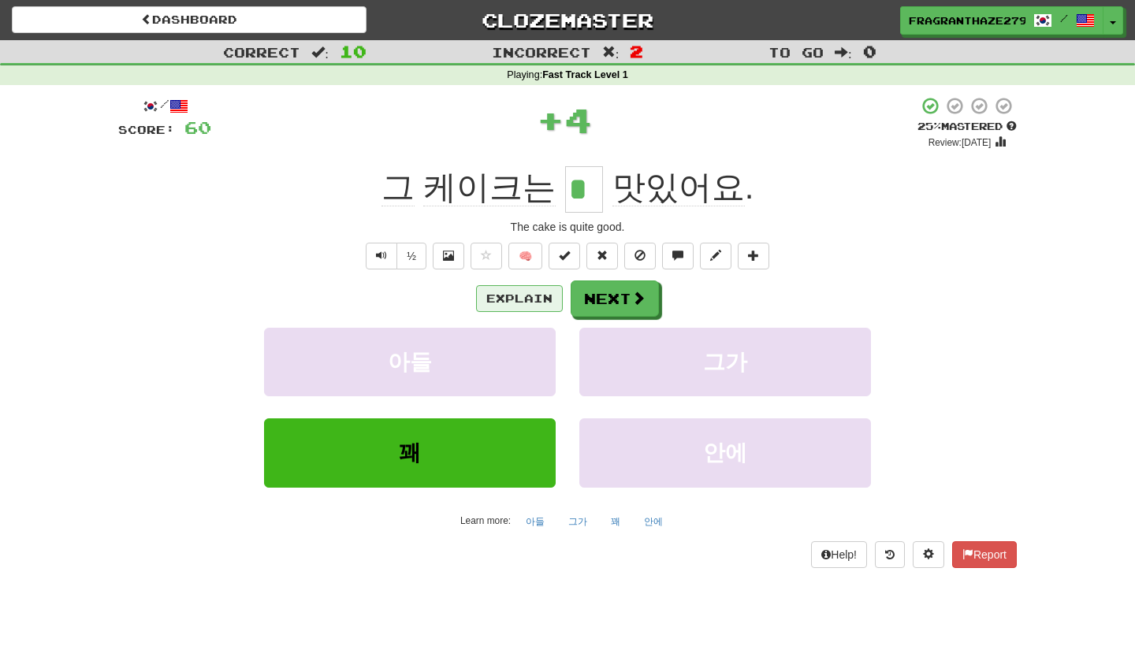
click at [524, 299] on button "Explain" at bounding box center [519, 298] width 87 height 27
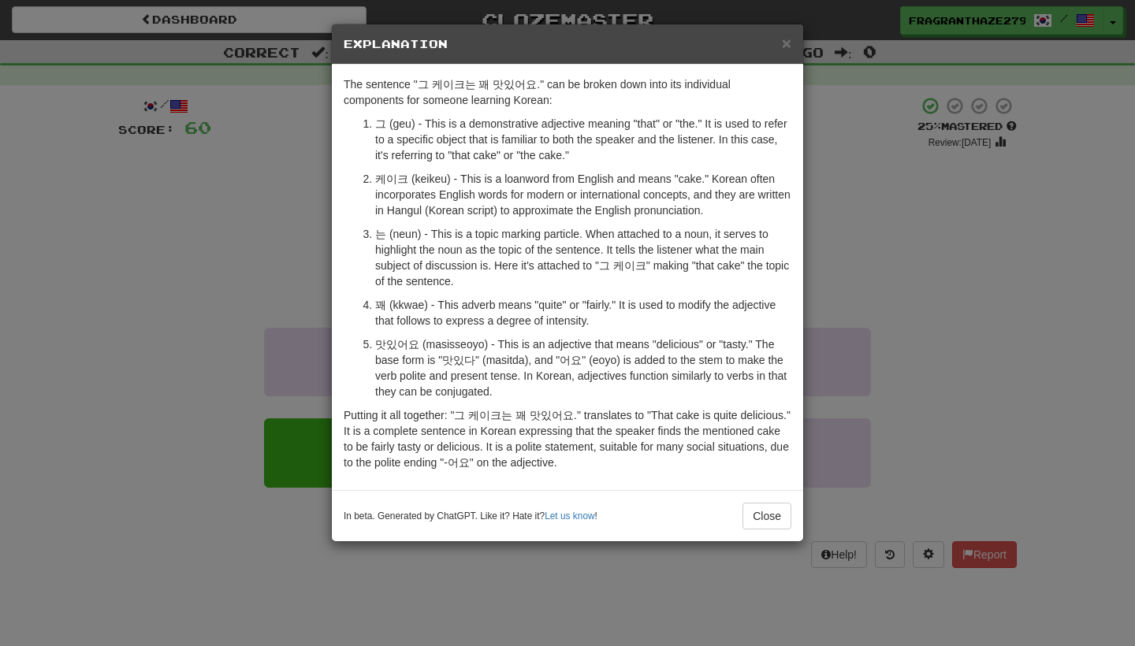
click at [857, 266] on div "× Explanation The sentence "그 케이크는 꽤 맛있어요." can be broken down into its individ…" at bounding box center [567, 323] width 1135 height 646
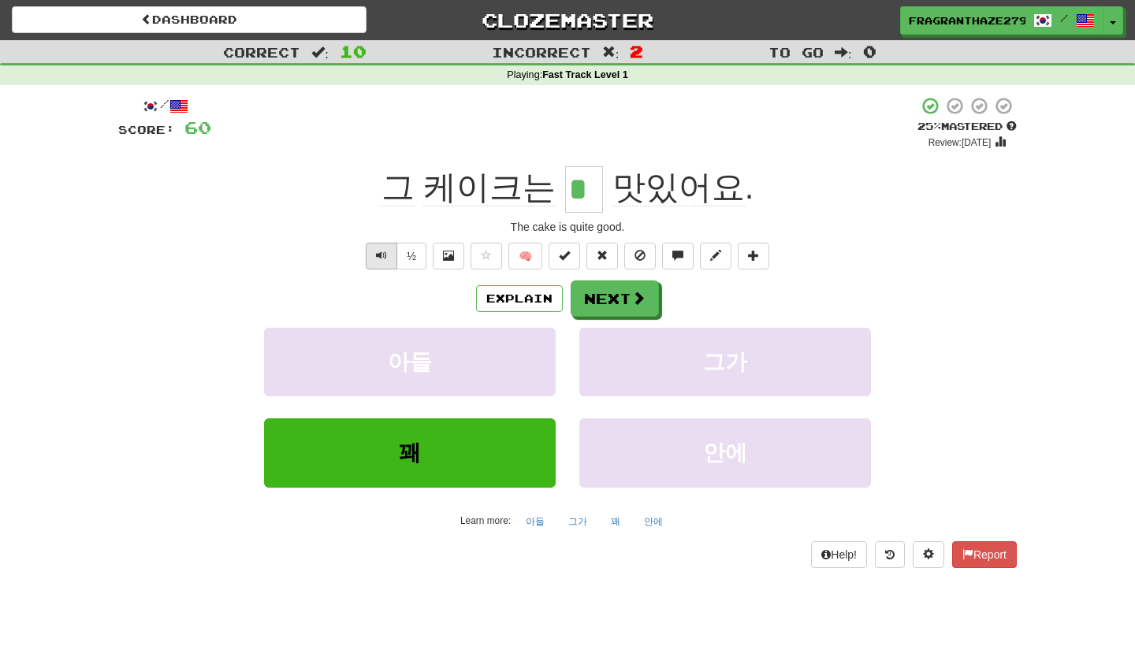
click at [378, 261] on button "Text-to-speech controls" at bounding box center [382, 256] width 32 height 27
click at [380, 253] on span "Text-to-speech controls" at bounding box center [381, 255] width 11 height 11
click at [630, 286] on button "Next" at bounding box center [615, 299] width 88 height 36
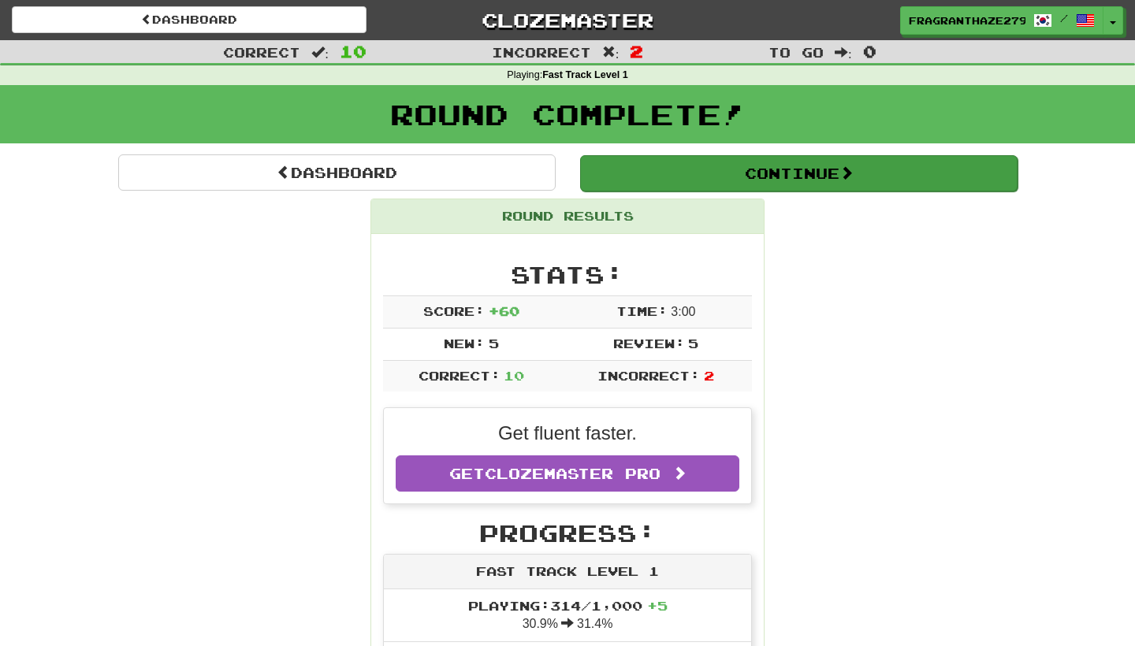
click at [770, 178] on button "Continue" at bounding box center [798, 173] width 437 height 36
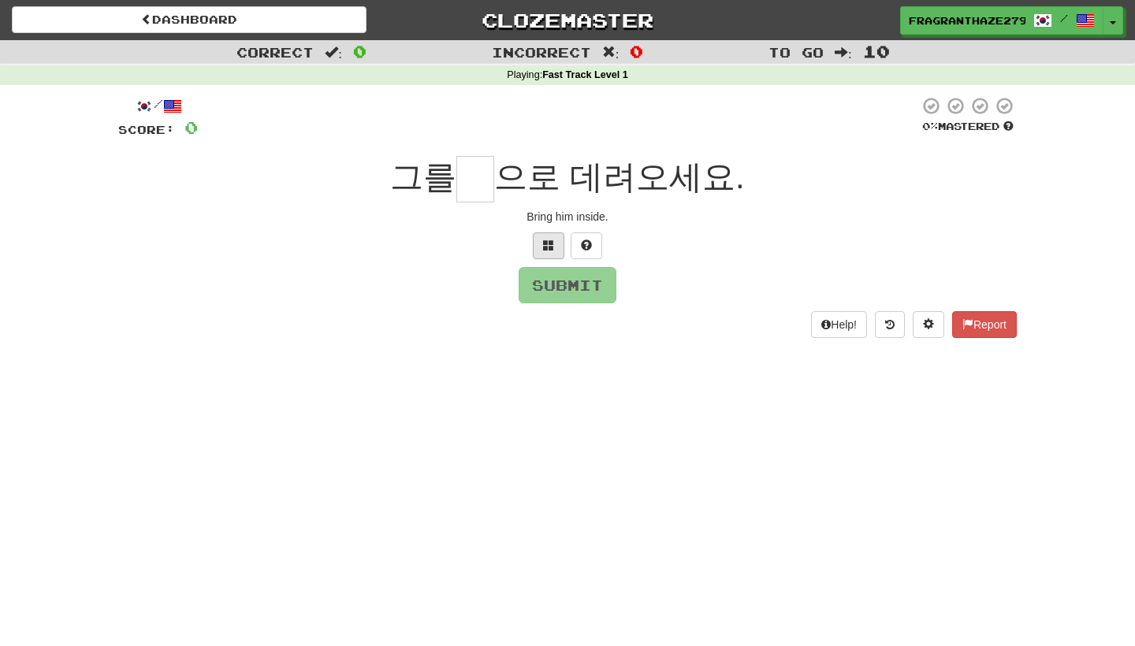
click at [549, 243] on span at bounding box center [548, 245] width 11 height 11
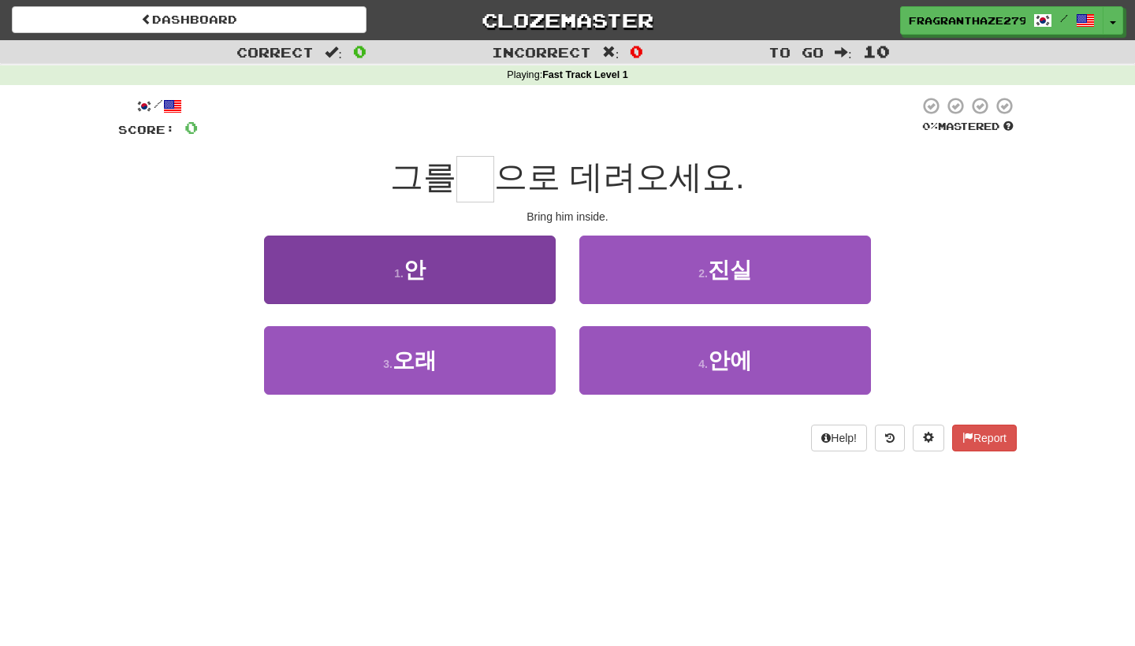
click at [489, 265] on button "1 . 안" at bounding box center [410, 270] width 292 height 69
type input "*"
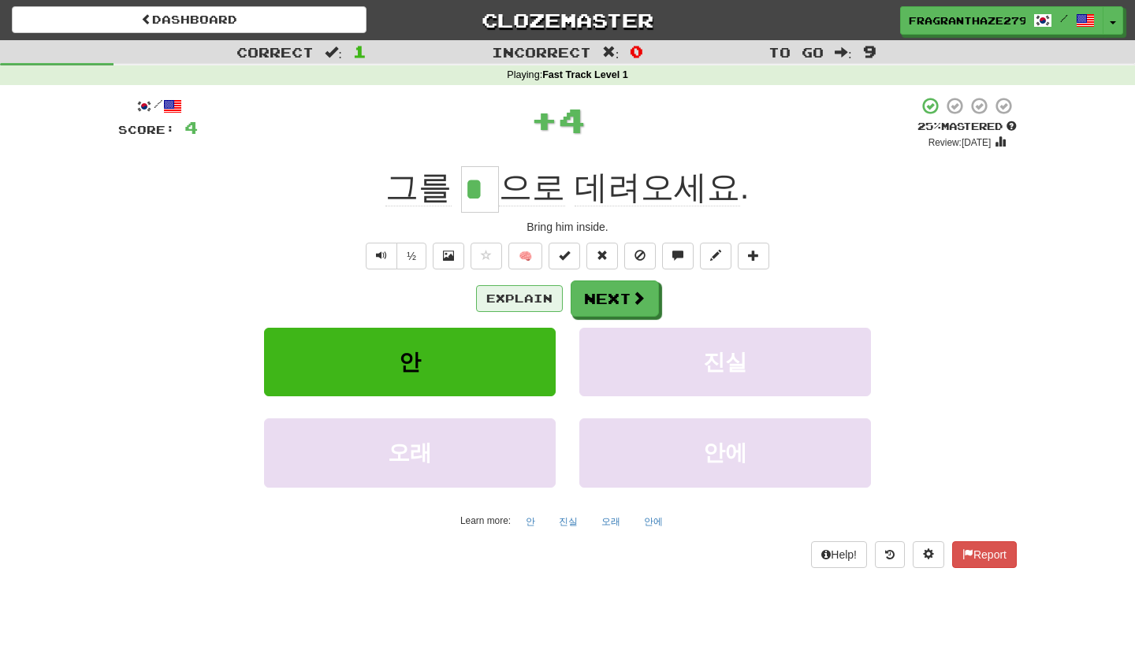
click at [541, 289] on button "Explain" at bounding box center [519, 298] width 87 height 27
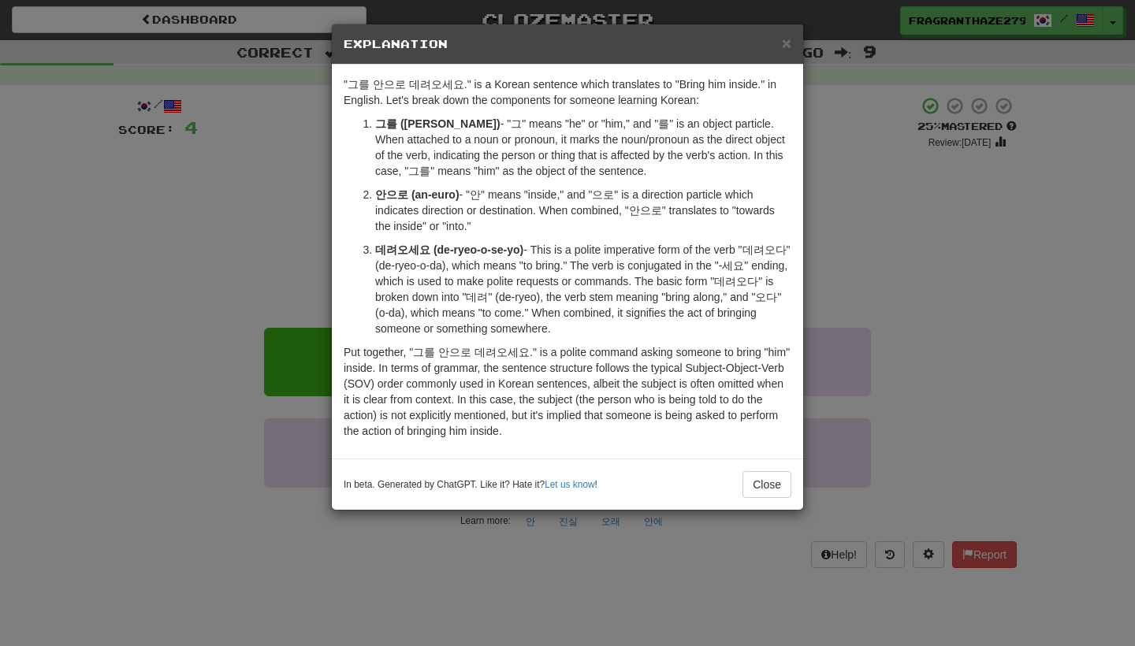
click at [870, 242] on div "× Explanation "그를 안으로 데려오세요." is a Korean sentence which translates to "Bring h…" at bounding box center [567, 323] width 1135 height 646
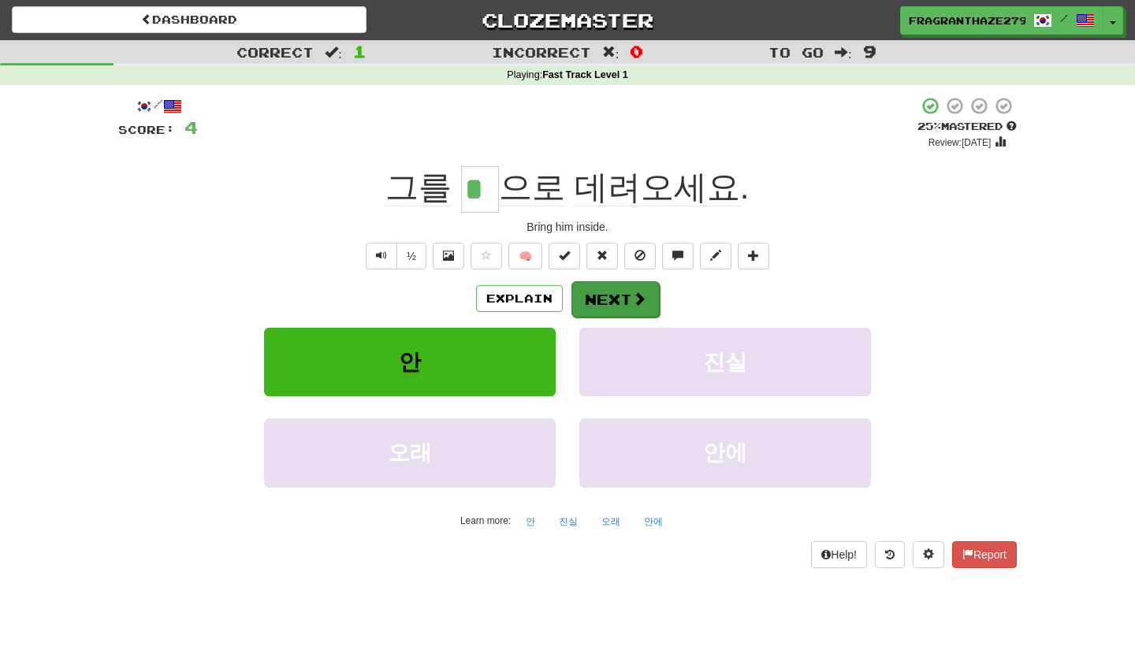
click at [624, 291] on button "Next" at bounding box center [615, 299] width 88 height 36
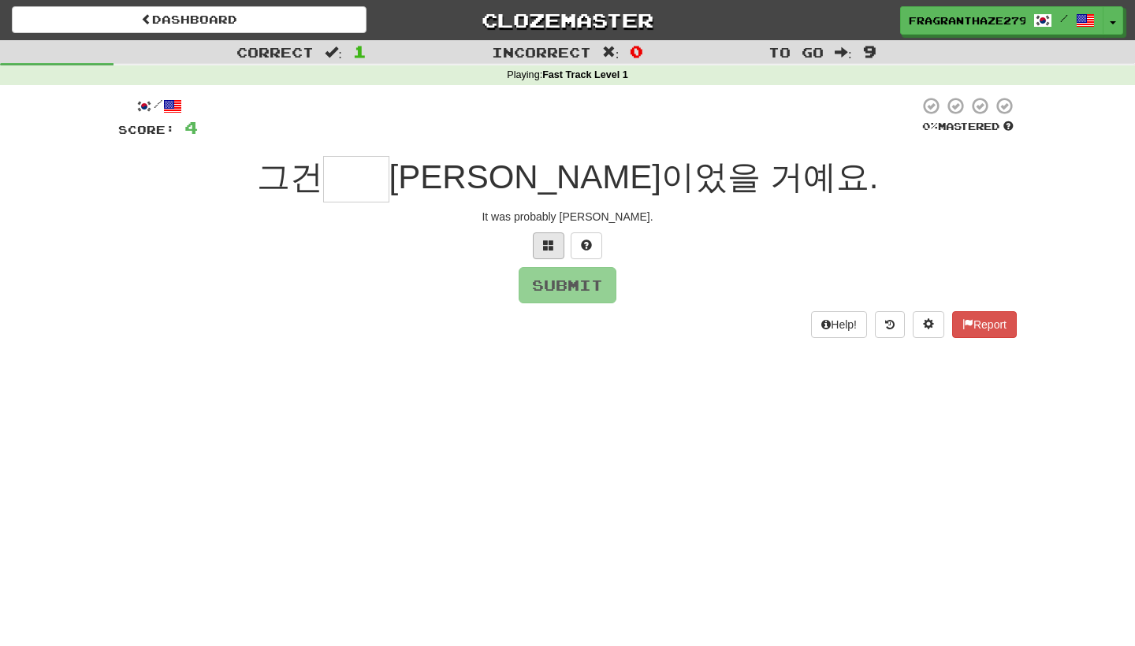
click at [551, 253] on button at bounding box center [549, 245] width 32 height 27
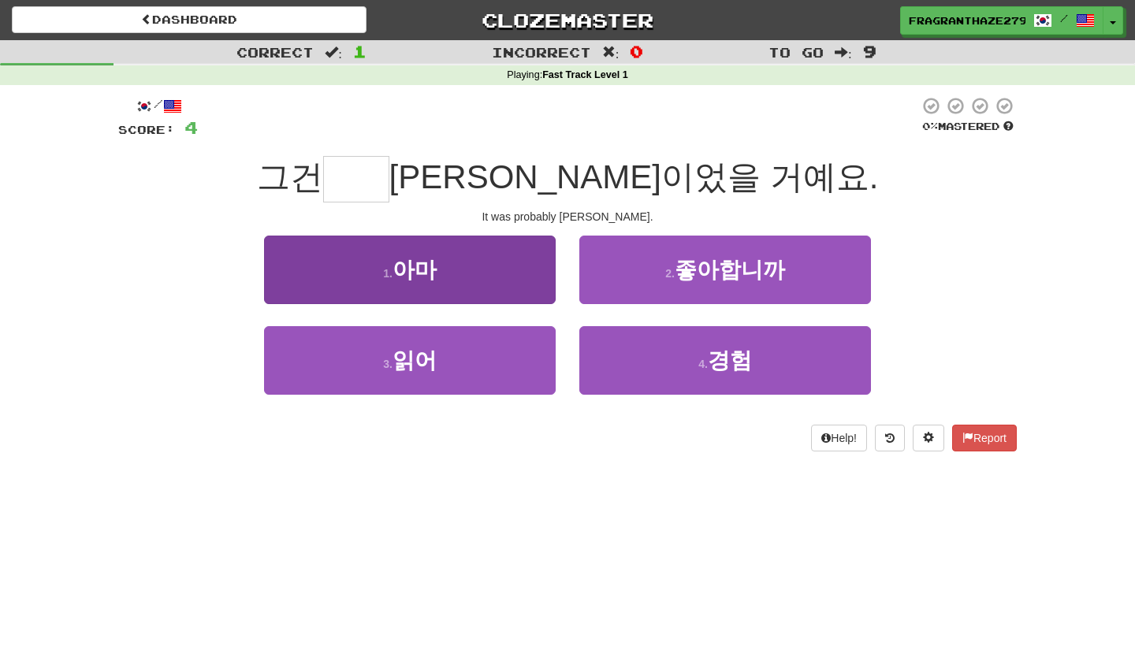
click at [468, 255] on button "1 . 아마" at bounding box center [410, 270] width 292 height 69
type input "**"
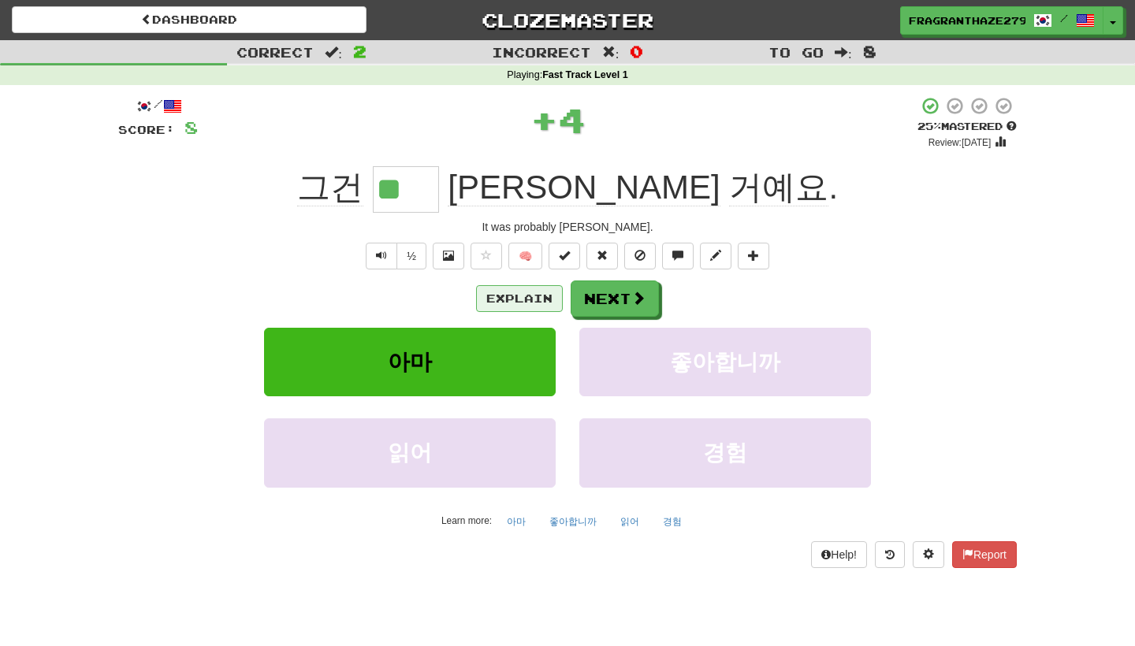
click at [541, 292] on button "Explain" at bounding box center [519, 298] width 87 height 27
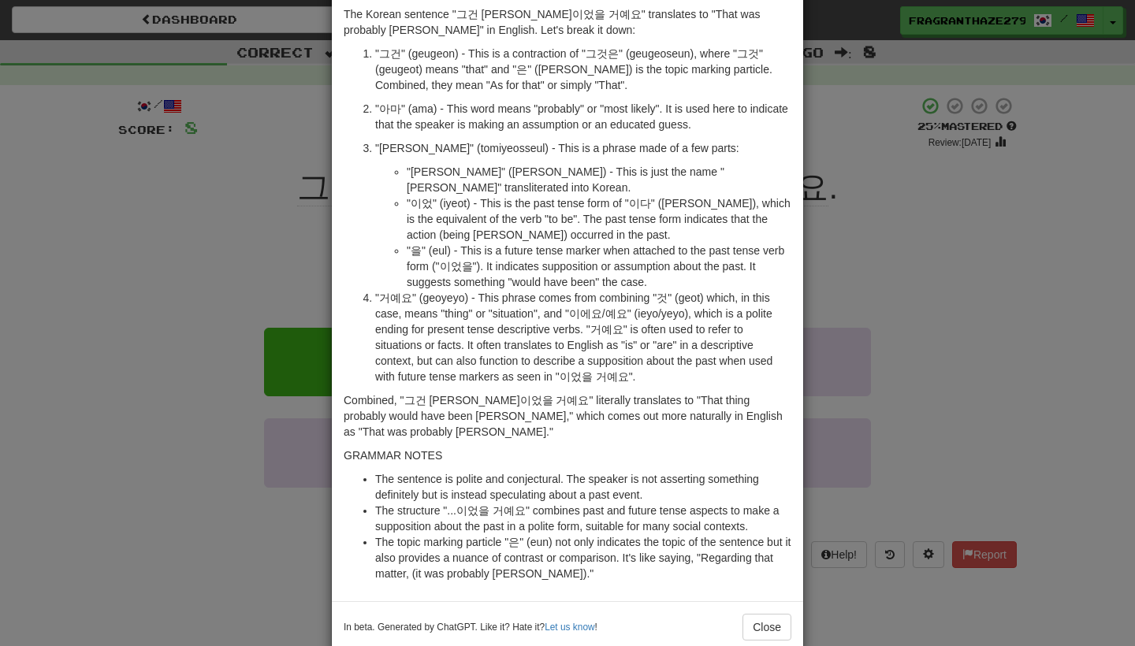
scroll to position [69, 0]
click at [894, 272] on div "× Explanation The Korean sentence "그건 아마 톰이었을 거예요" translates to "That was prob…" at bounding box center [567, 323] width 1135 height 646
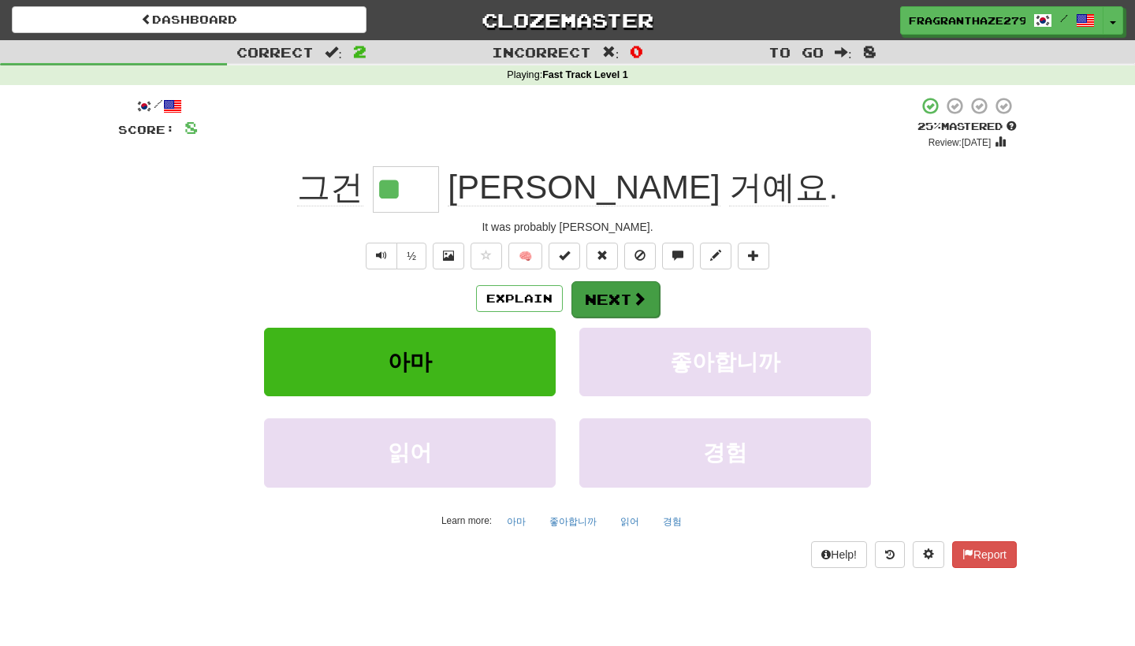
click at [632, 299] on span at bounding box center [639, 299] width 14 height 14
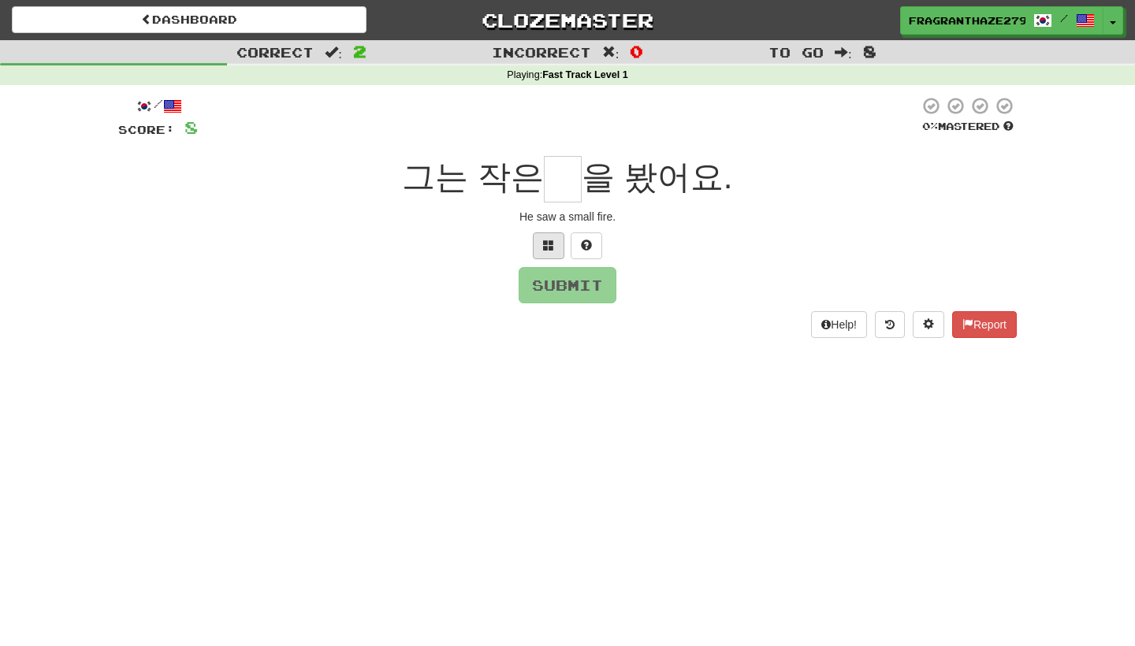
click at [547, 240] on span at bounding box center [548, 245] width 11 height 11
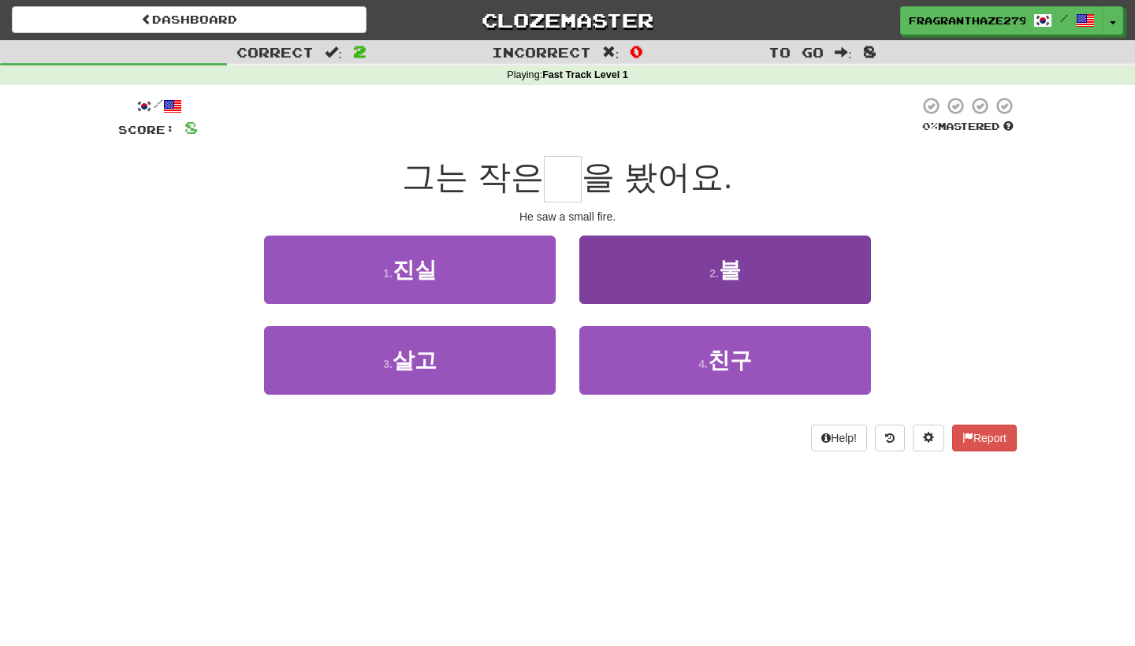
click at [721, 277] on span "불" at bounding box center [730, 270] width 22 height 24
type input "*"
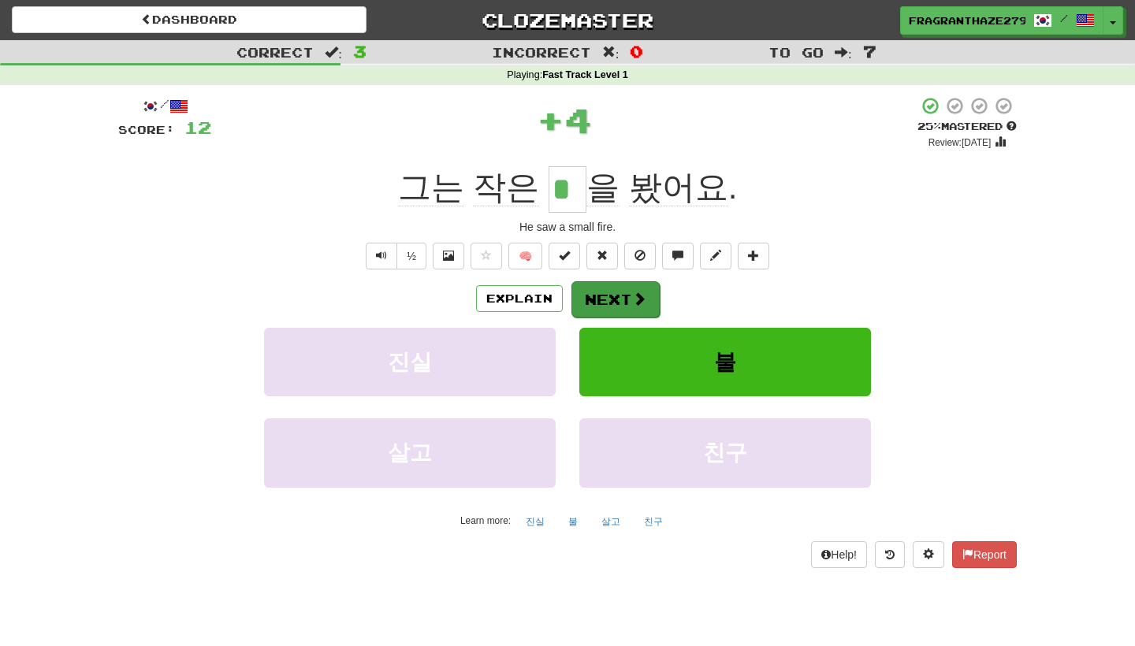
click at [636, 309] on button "Next" at bounding box center [615, 299] width 88 height 36
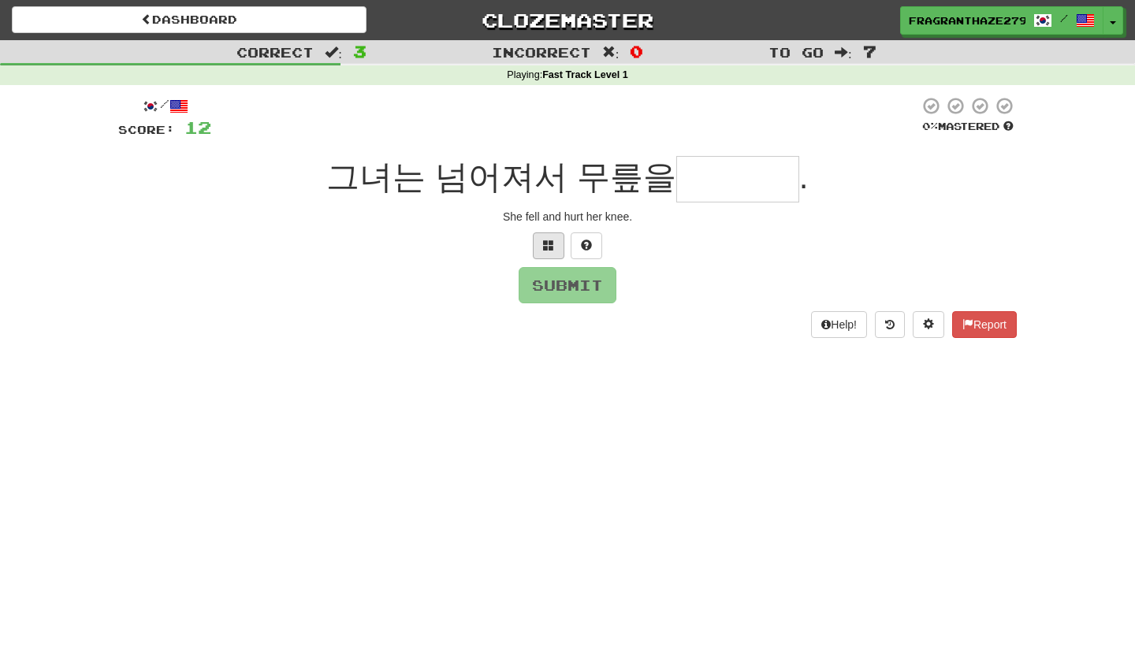
click at [544, 243] on span at bounding box center [548, 245] width 11 height 11
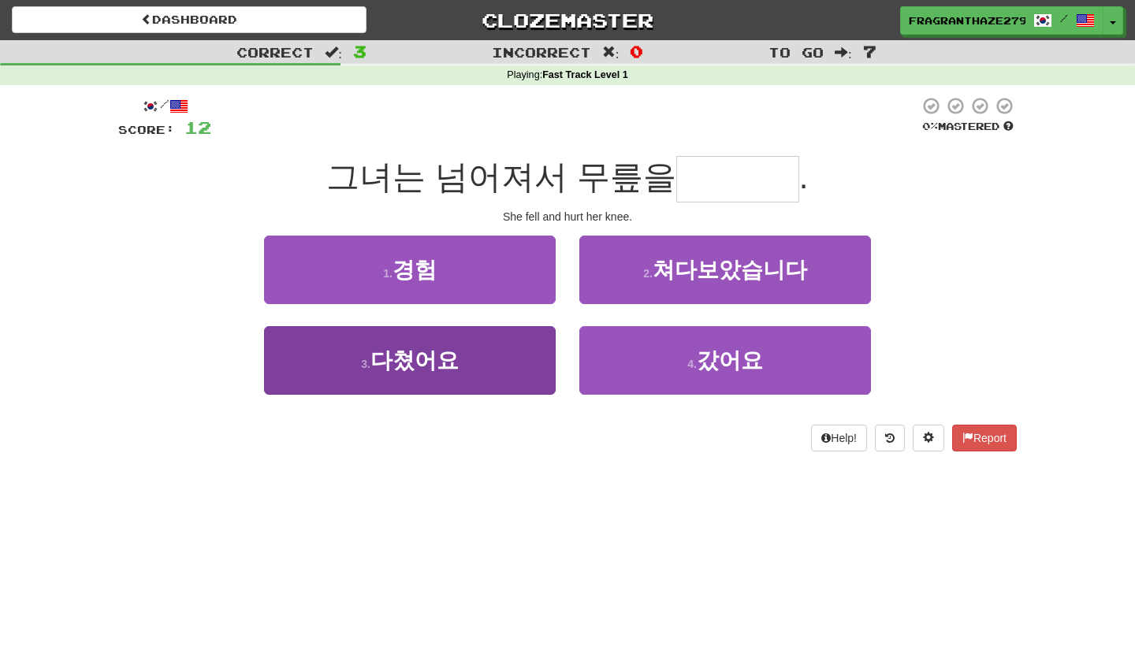
click at [443, 366] on span "다쳤어요" at bounding box center [414, 360] width 88 height 24
type input "****"
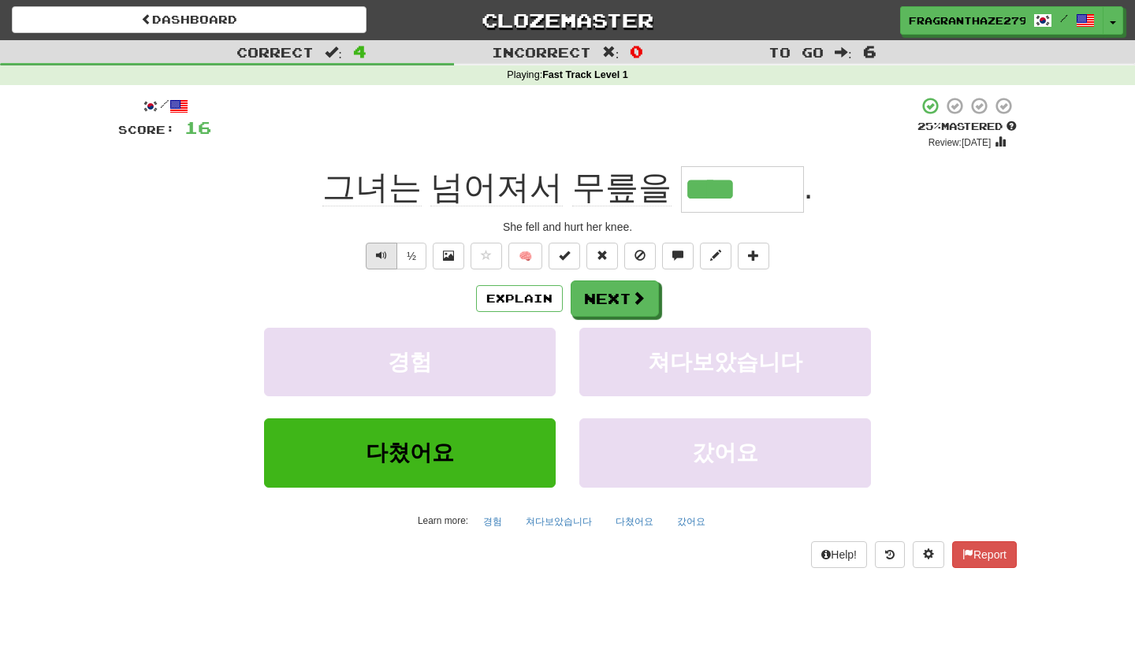
click at [387, 255] on button "Text-to-speech controls" at bounding box center [382, 256] width 32 height 27
click at [366, 249] on button "Text-to-speech controls" at bounding box center [382, 256] width 32 height 27
click at [624, 296] on button "Next" at bounding box center [615, 299] width 88 height 36
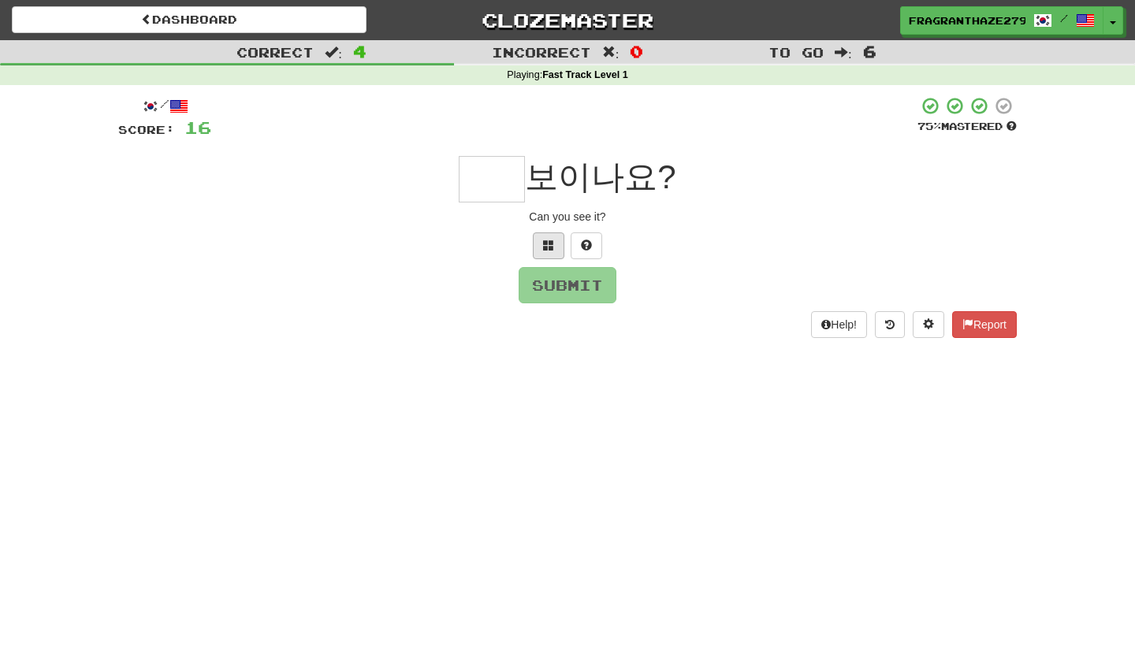
click at [542, 241] on button at bounding box center [549, 245] width 32 height 27
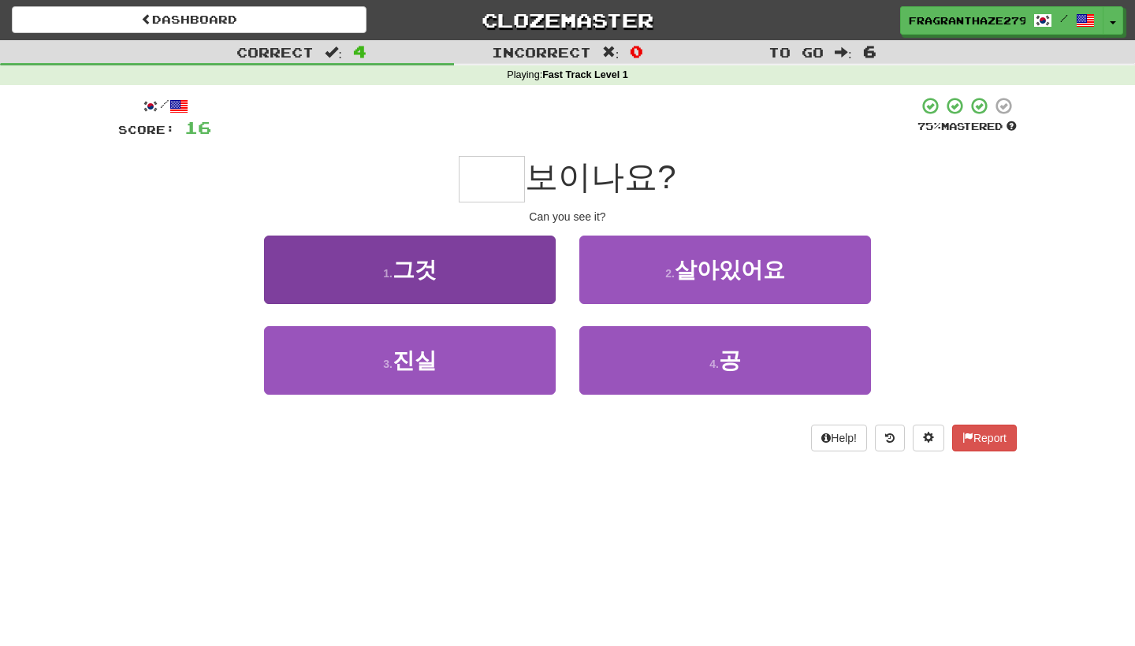
click at [457, 277] on button "1 . 그것" at bounding box center [410, 270] width 292 height 69
type input "**"
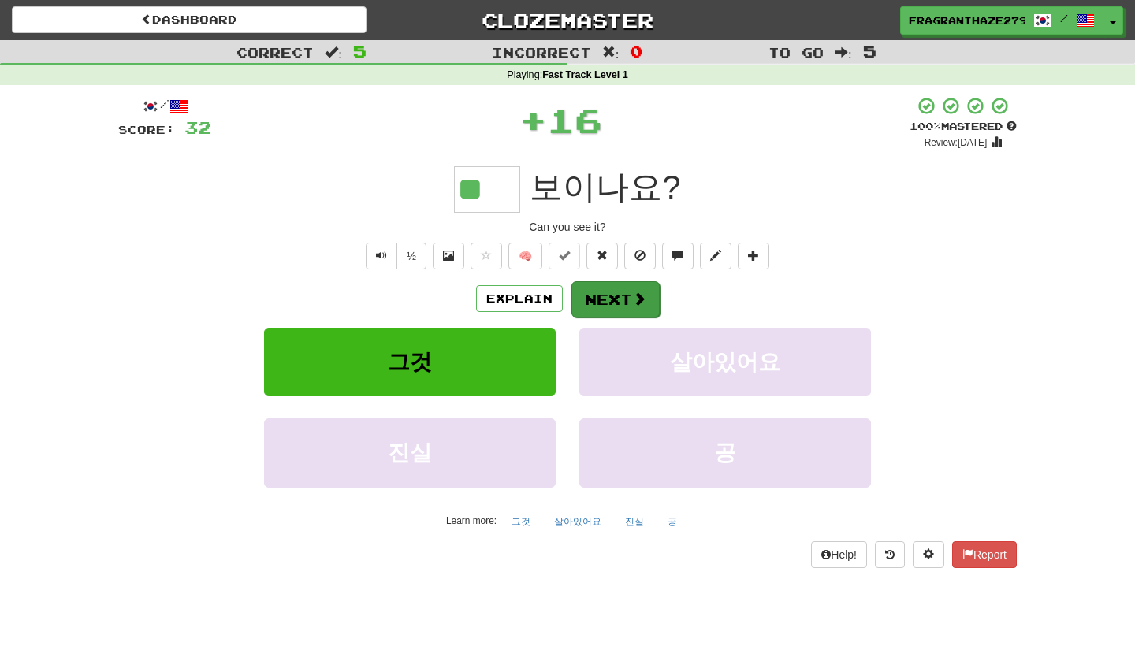
click at [590, 284] on button "Next" at bounding box center [615, 299] width 88 height 36
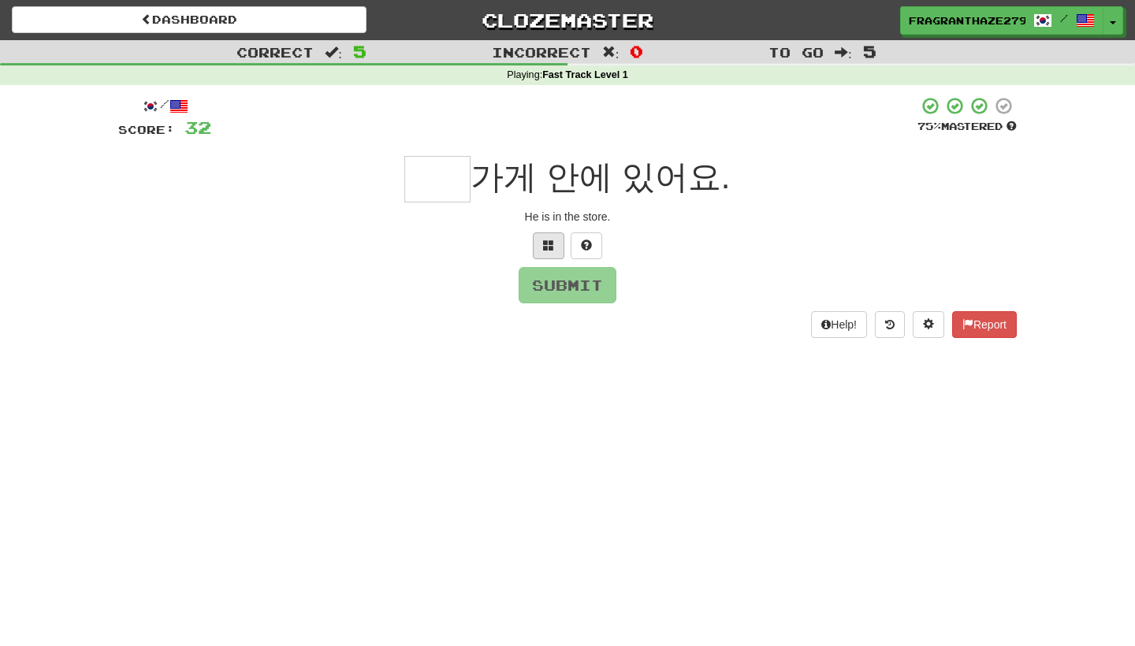
click at [551, 244] on span at bounding box center [548, 245] width 11 height 11
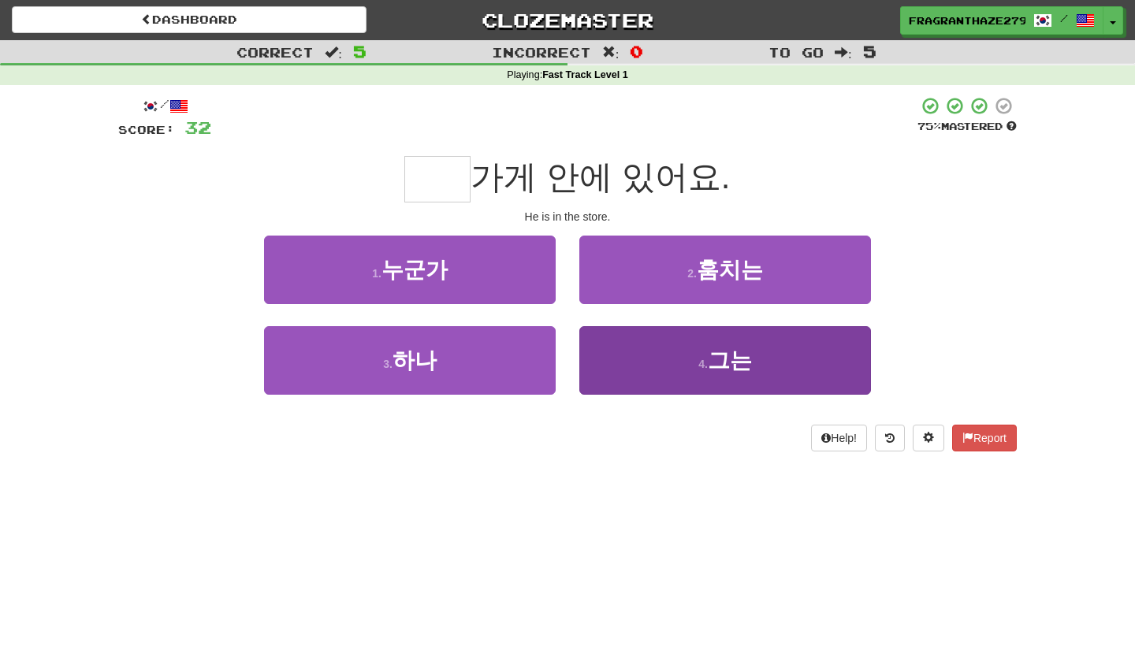
click at [658, 352] on button "4 . 그는" at bounding box center [725, 360] width 292 height 69
type input "**"
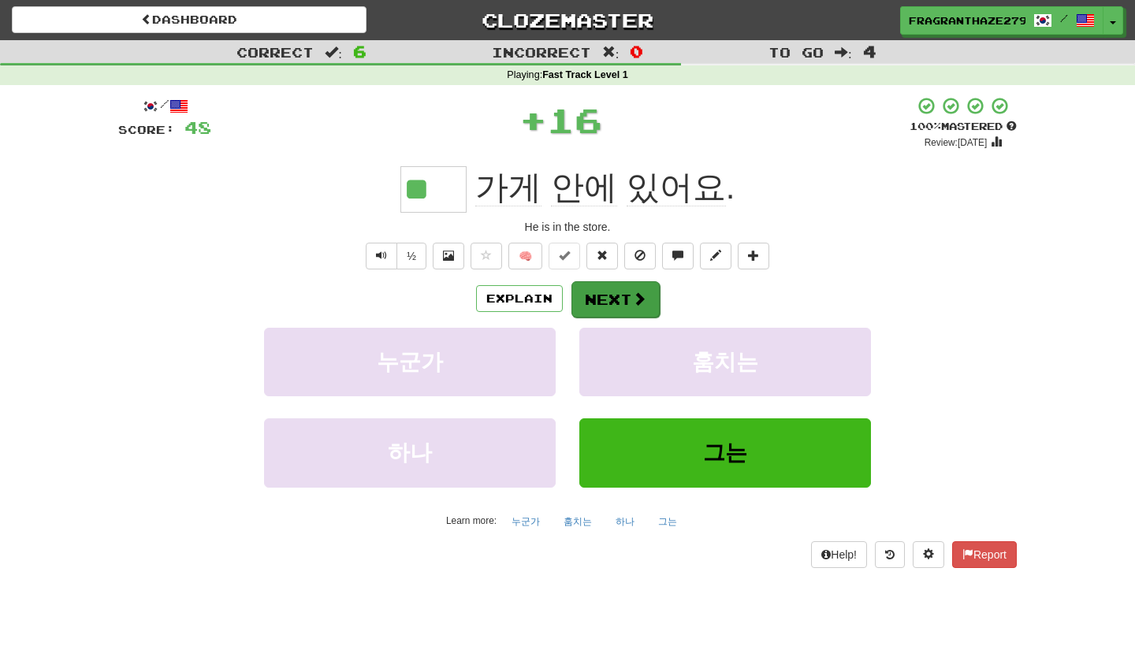
click at [604, 292] on button "Next" at bounding box center [615, 299] width 88 height 36
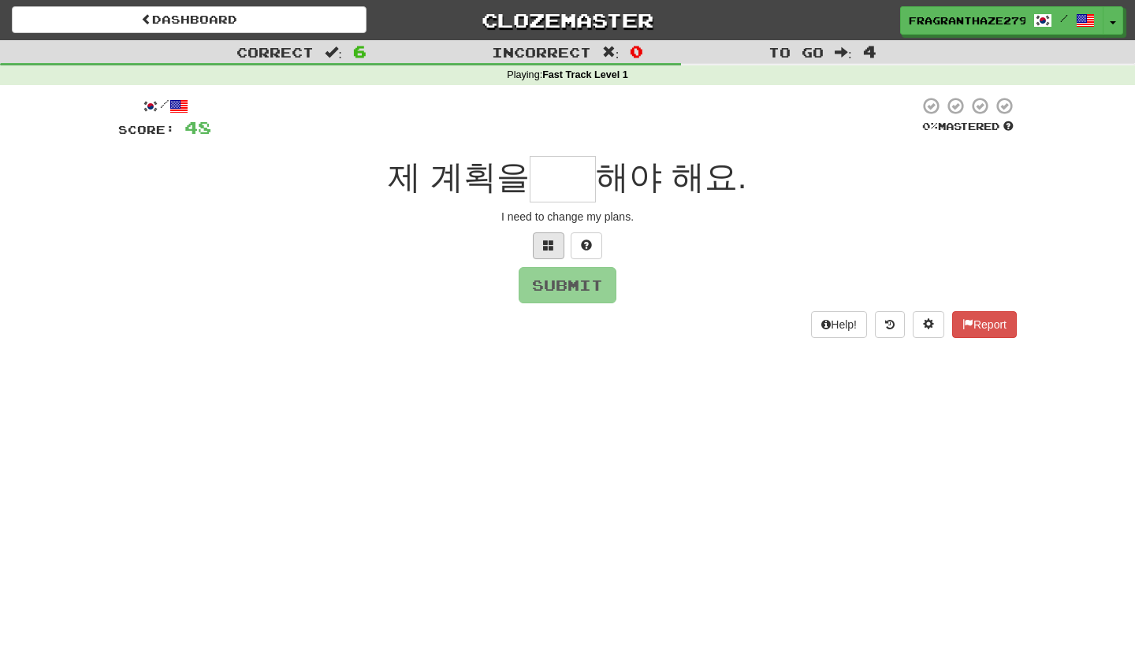
click at [542, 243] on button at bounding box center [549, 245] width 32 height 27
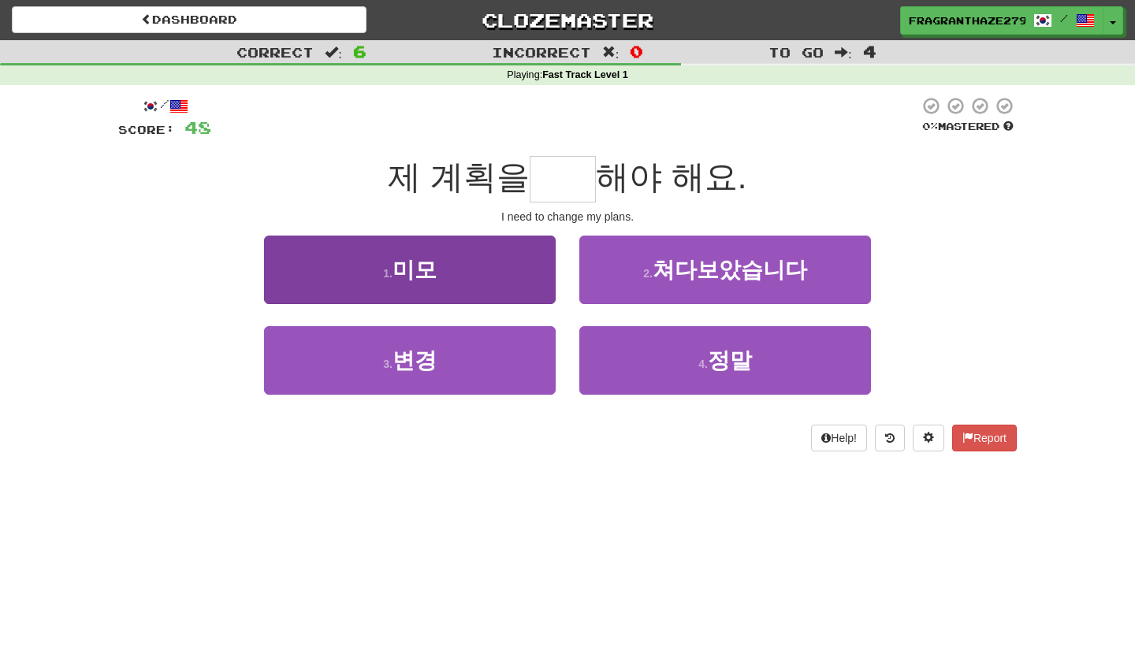
click at [432, 268] on span "미모" at bounding box center [414, 270] width 44 height 24
type input "**"
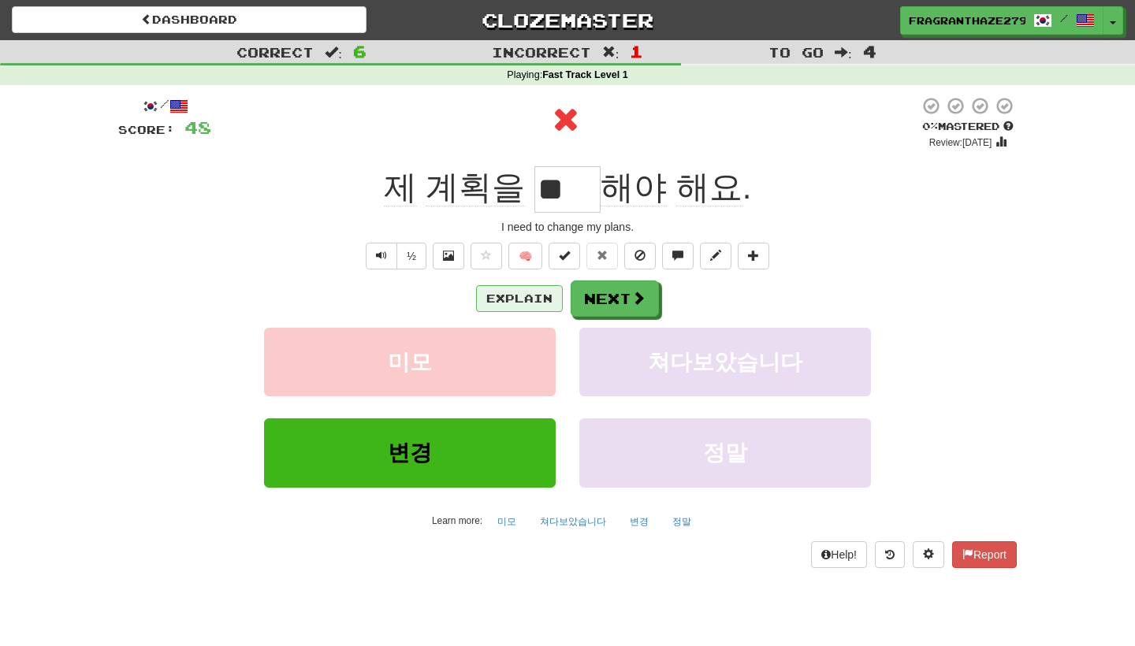
click at [521, 291] on button "Explain" at bounding box center [519, 298] width 87 height 27
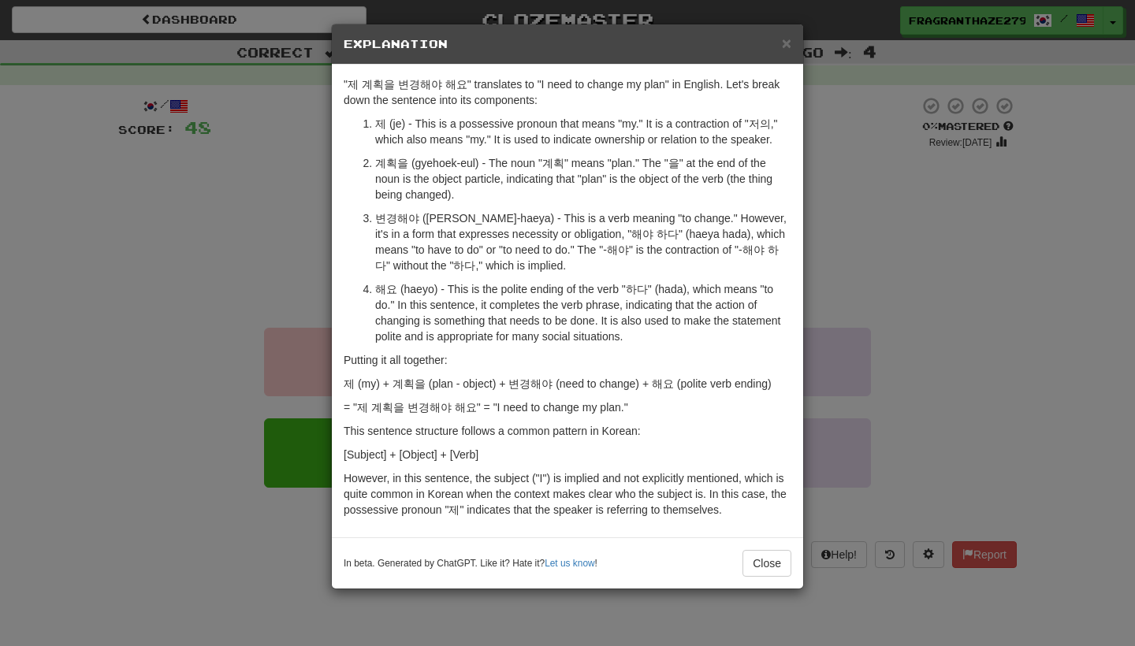
click at [909, 271] on div "× Explanation "제 계획을 변경해야 해요" translates to "I need to change my plan" in Engli…" at bounding box center [567, 323] width 1135 height 646
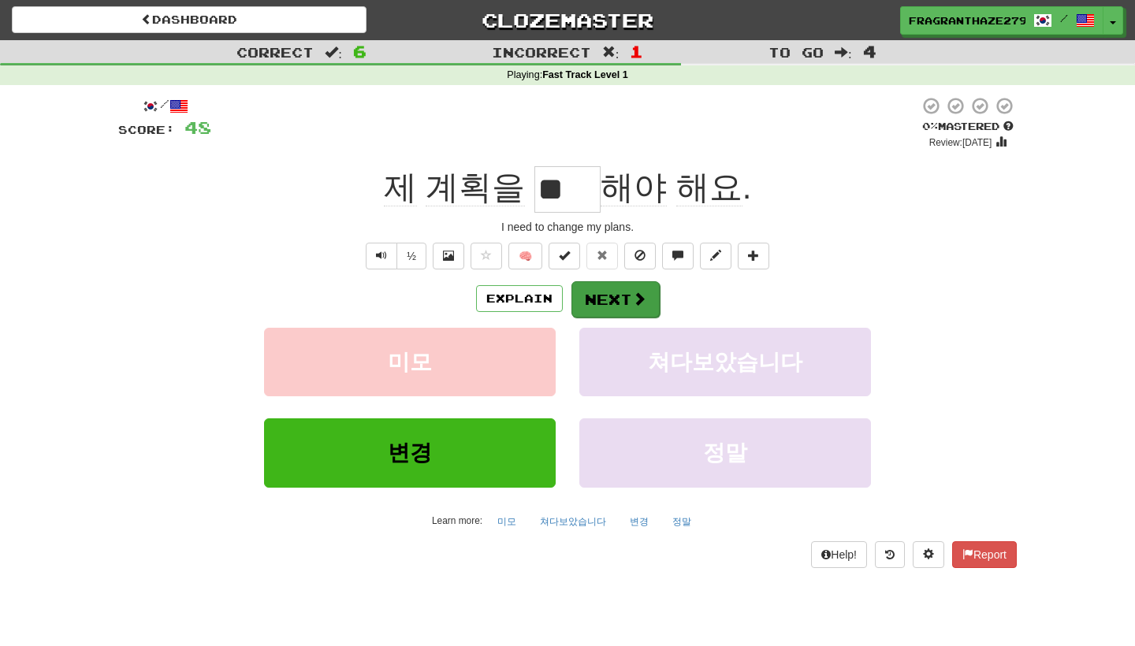
click at [649, 293] on button "Next" at bounding box center [615, 299] width 88 height 36
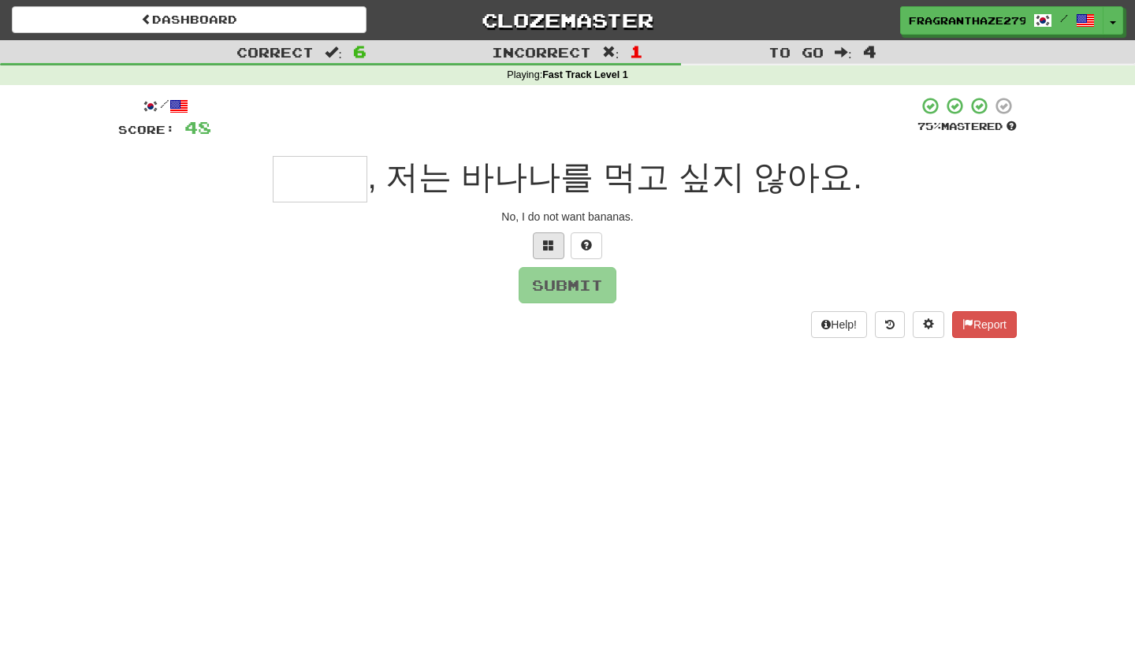
click at [551, 248] on span at bounding box center [548, 245] width 11 height 11
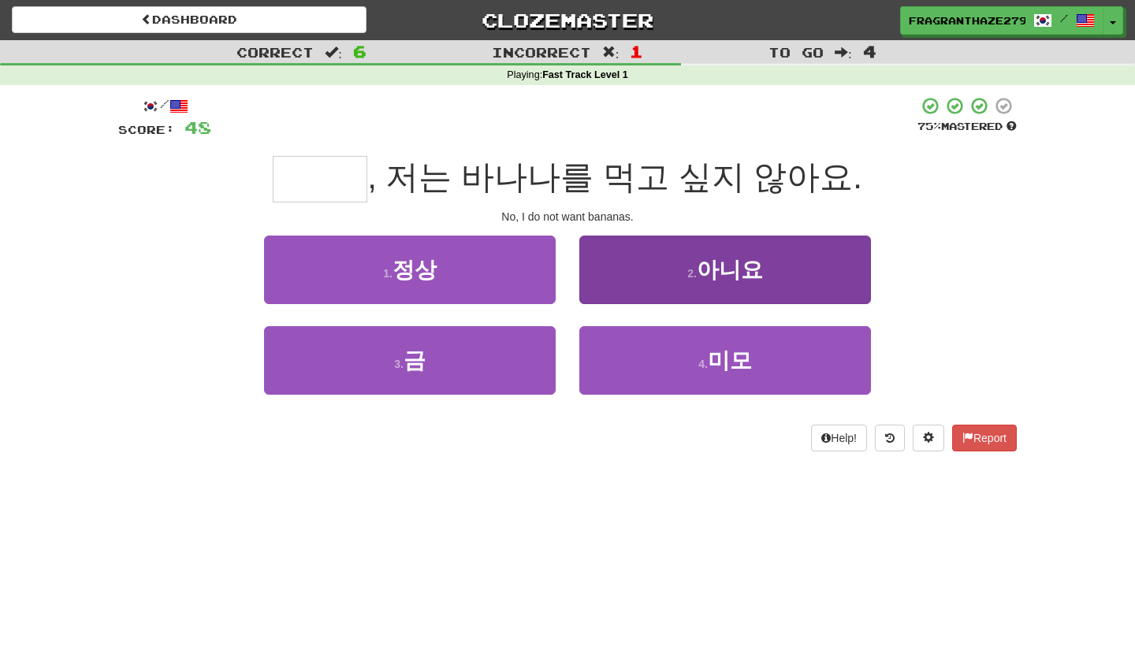
click at [675, 263] on button "2 . 아니요" at bounding box center [725, 270] width 292 height 69
type input "***"
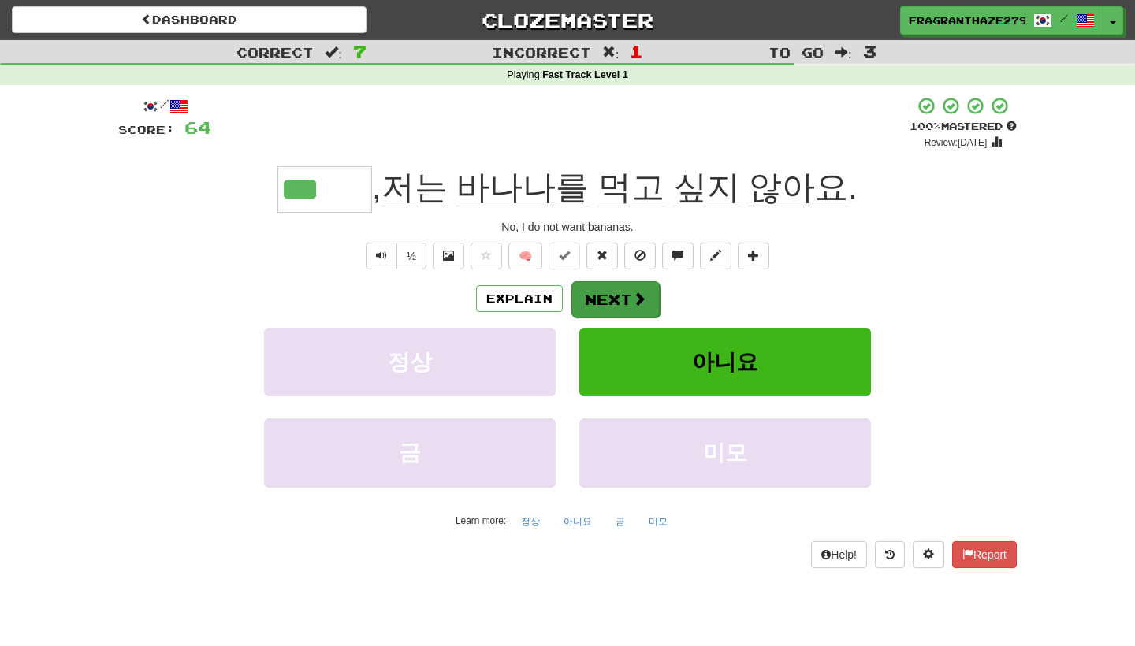
click at [620, 311] on button "Next" at bounding box center [615, 299] width 88 height 36
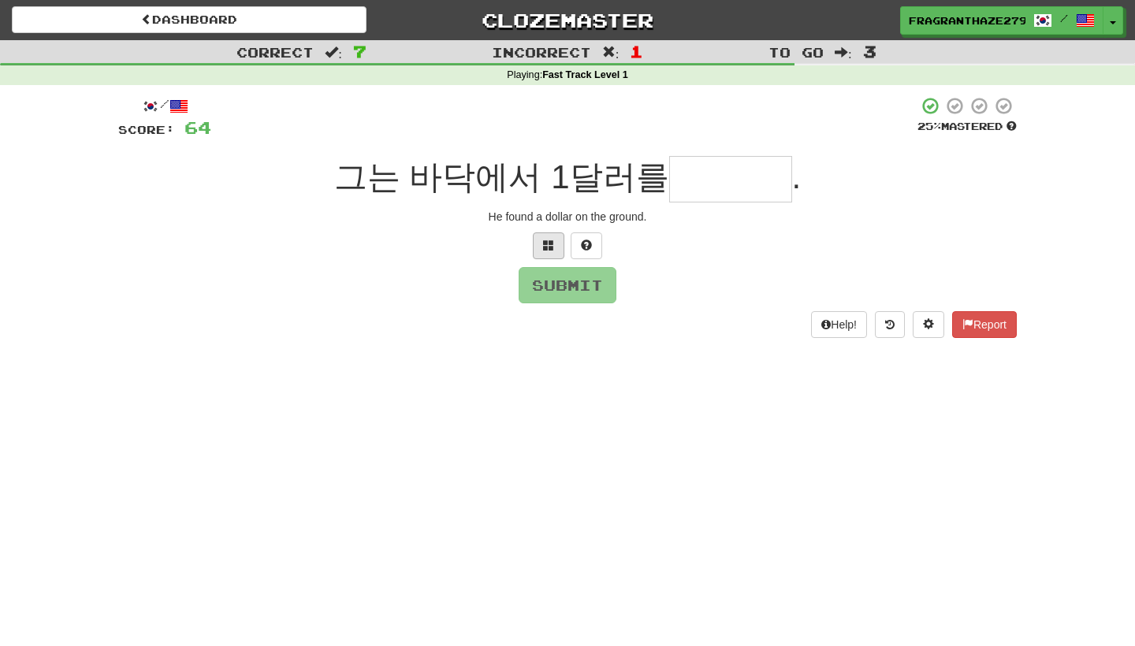
click at [557, 240] on button at bounding box center [549, 245] width 32 height 27
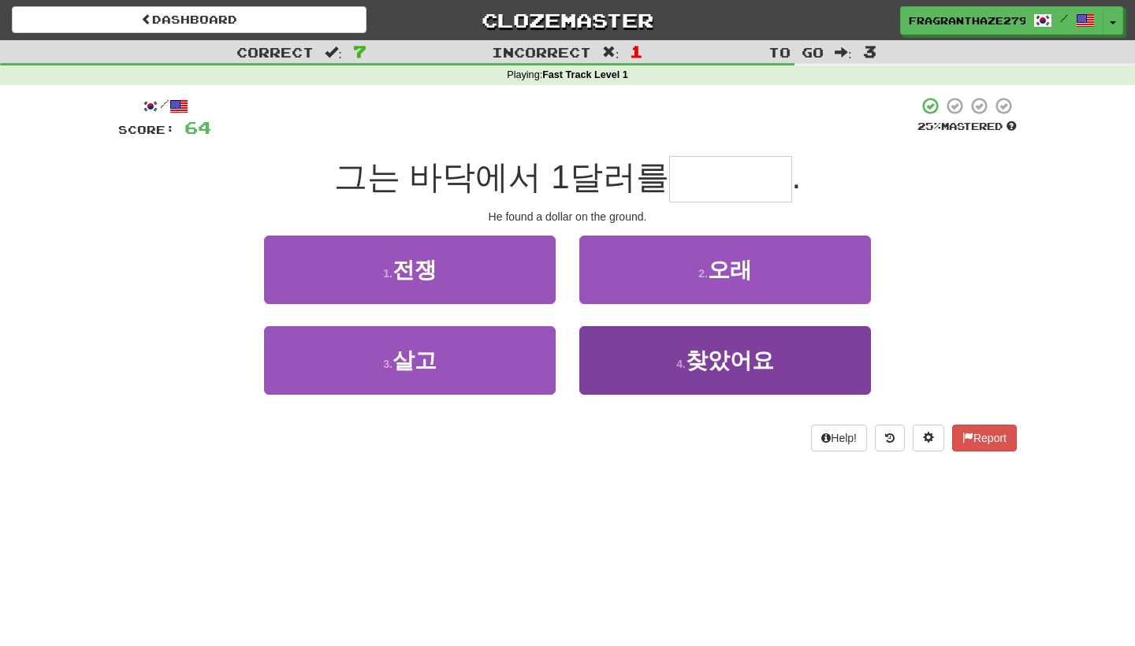
click at [670, 373] on button "4 . 찾았어요" at bounding box center [725, 360] width 292 height 69
type input "****"
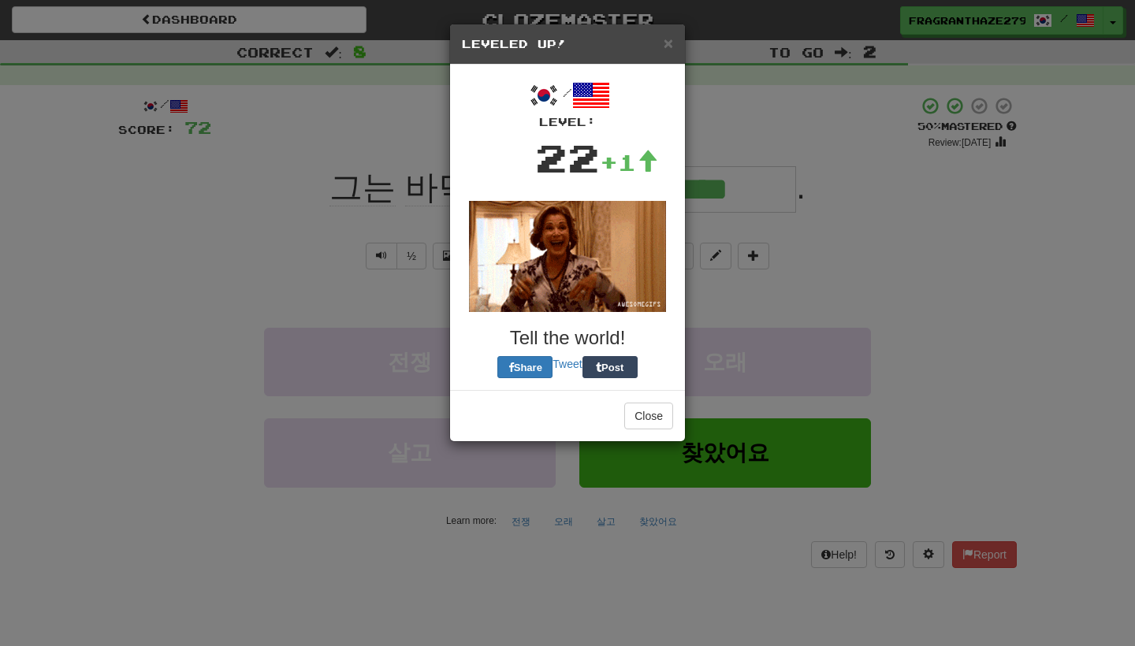
click at [621, 295] on body "Dashboard Clozemaster FragrantHaze2798 / Toggle Dropdown Dashboard Leaderboard …" at bounding box center [567, 603] width 1135 height 1206
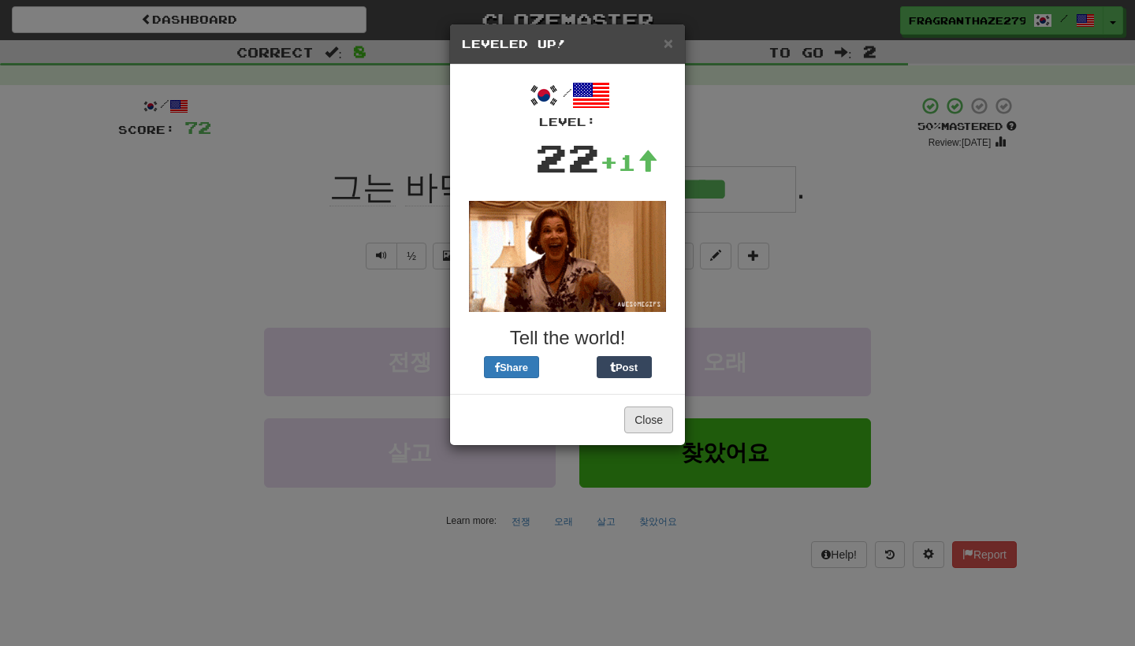
click at [660, 416] on button "Close" at bounding box center [648, 420] width 49 height 27
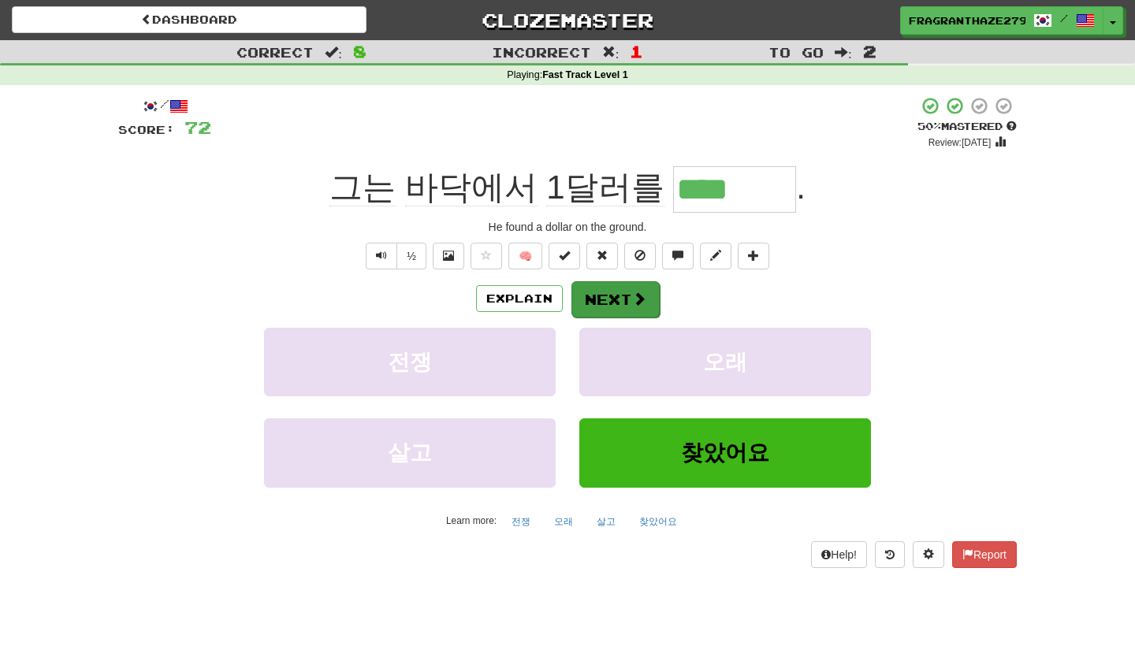
click at [641, 303] on span at bounding box center [639, 299] width 14 height 14
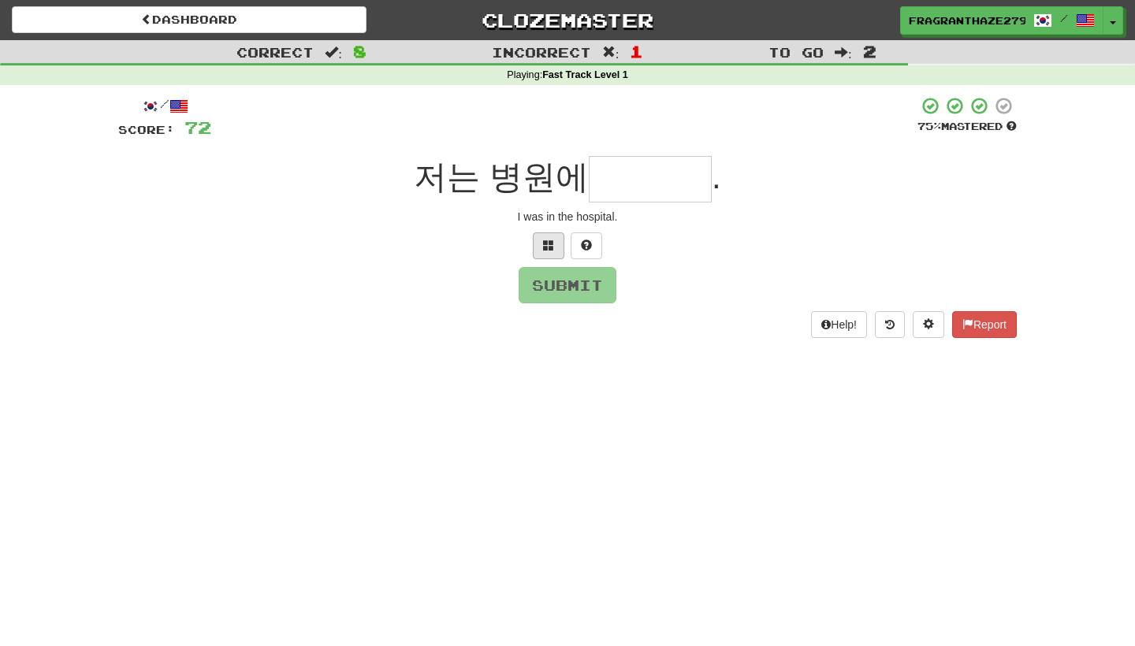
click at [557, 232] on button at bounding box center [549, 245] width 32 height 27
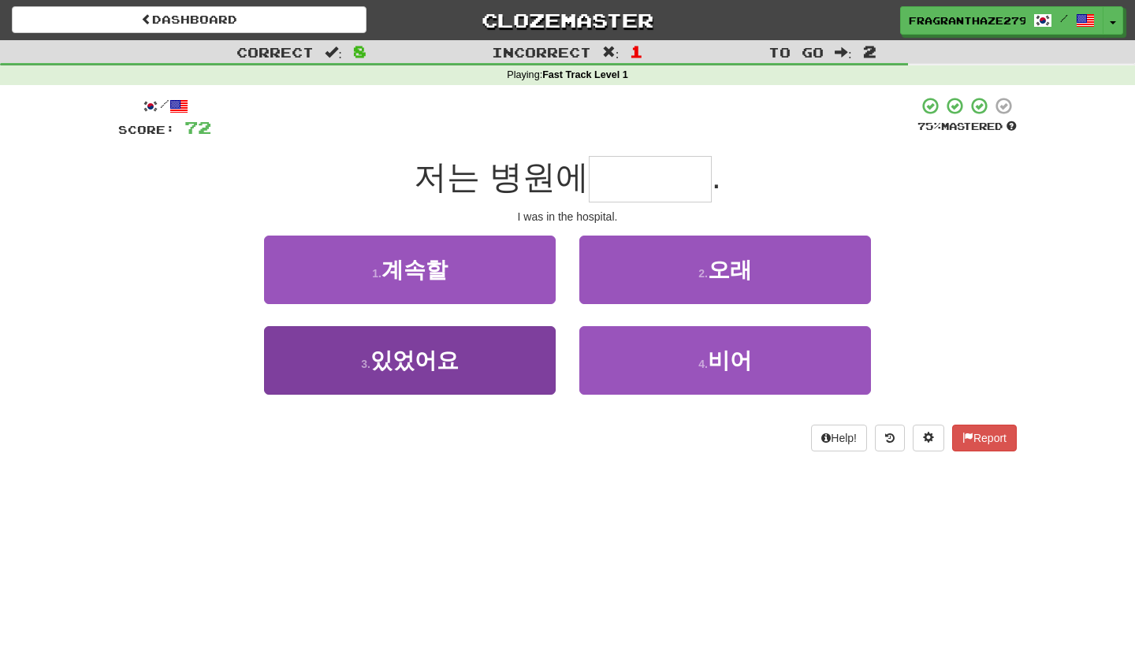
click at [422, 348] on span "있었어요" at bounding box center [414, 360] width 88 height 24
type input "****"
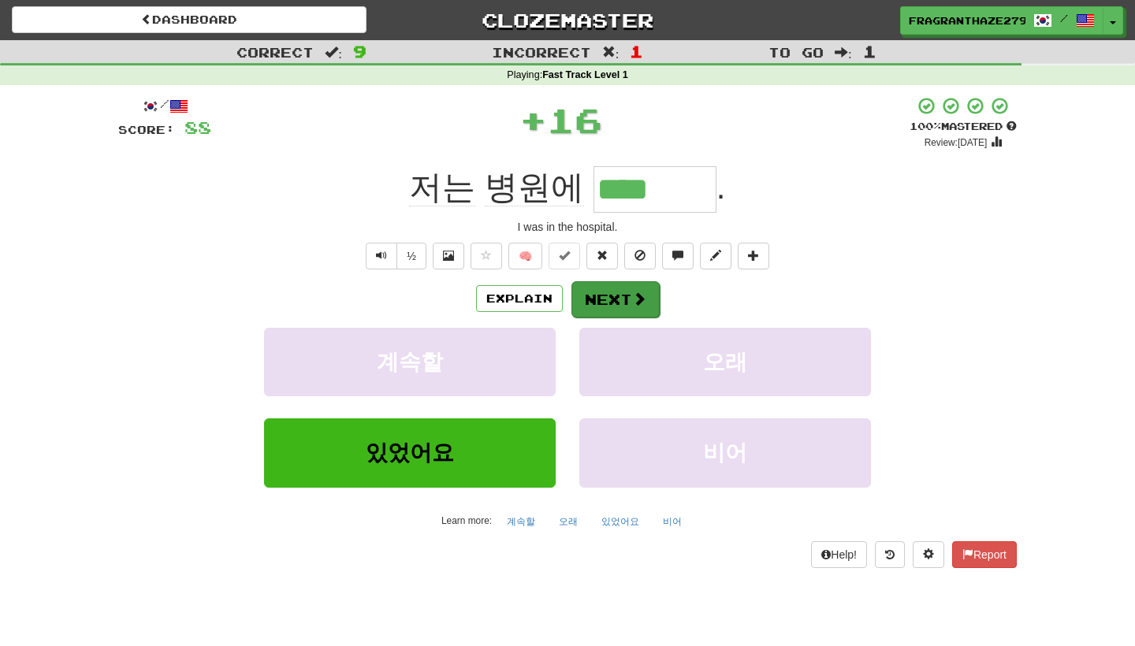
click at [610, 292] on button "Next" at bounding box center [615, 299] width 88 height 36
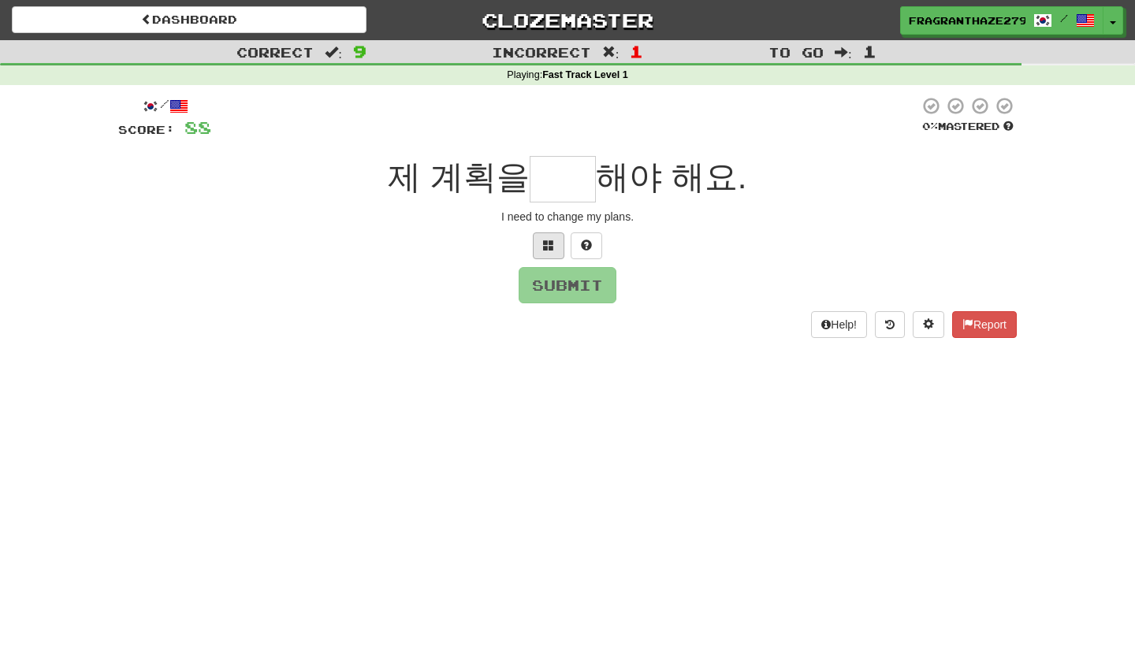
click at [542, 247] on button at bounding box center [549, 245] width 32 height 27
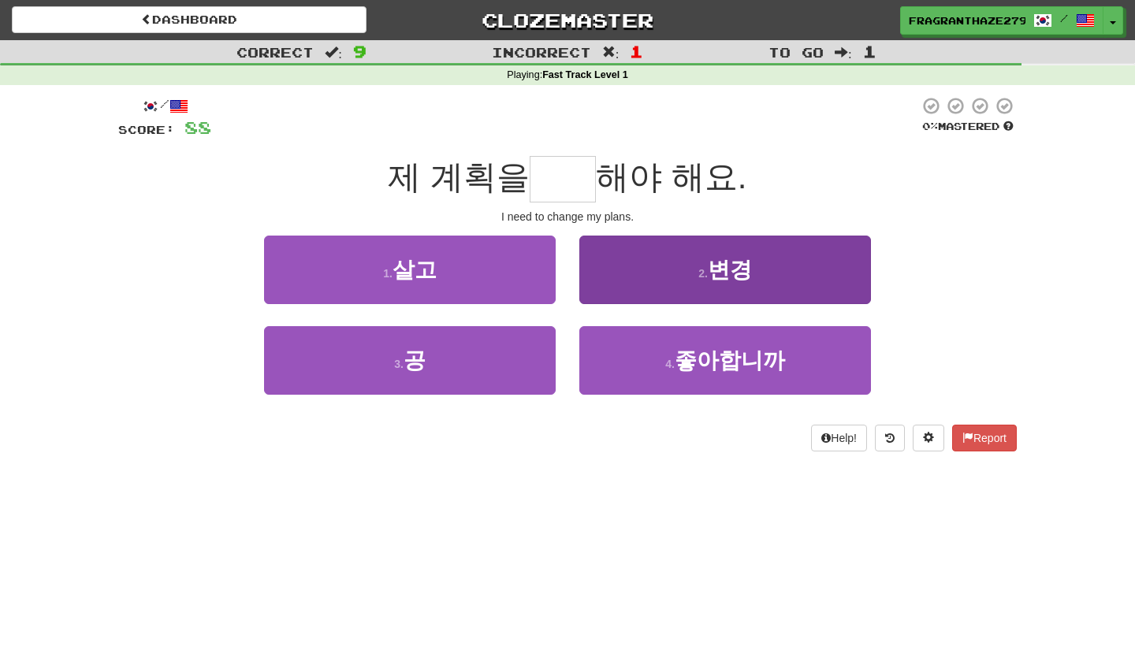
click at [662, 290] on button "2 . 변경" at bounding box center [725, 270] width 292 height 69
type input "**"
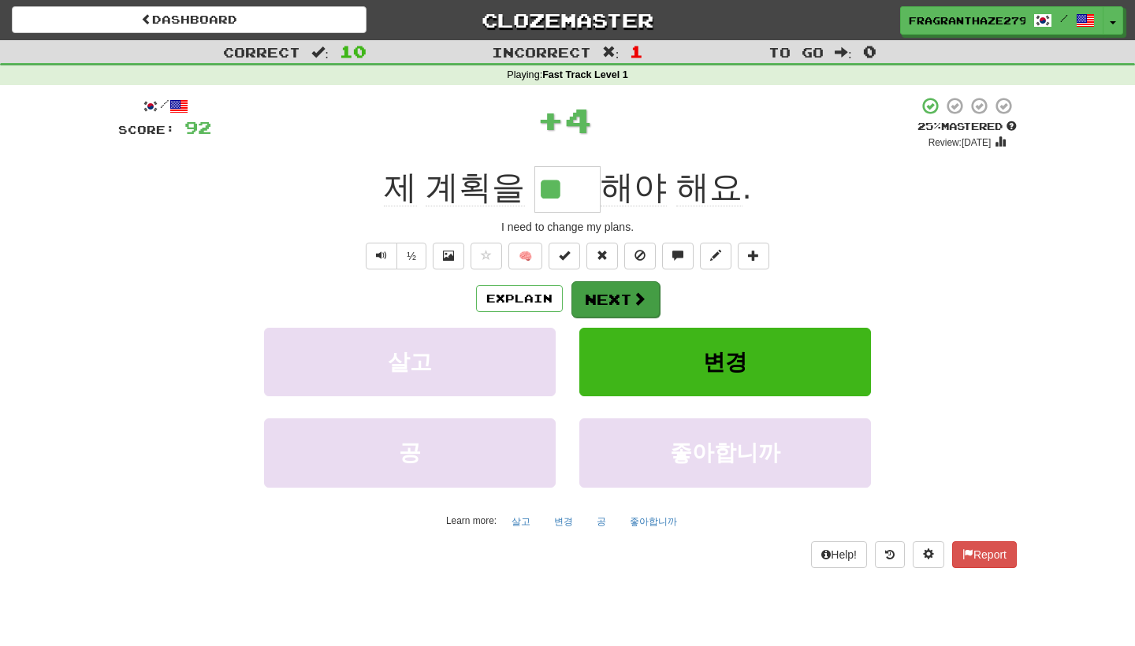
click at [625, 293] on button "Next" at bounding box center [615, 299] width 88 height 36
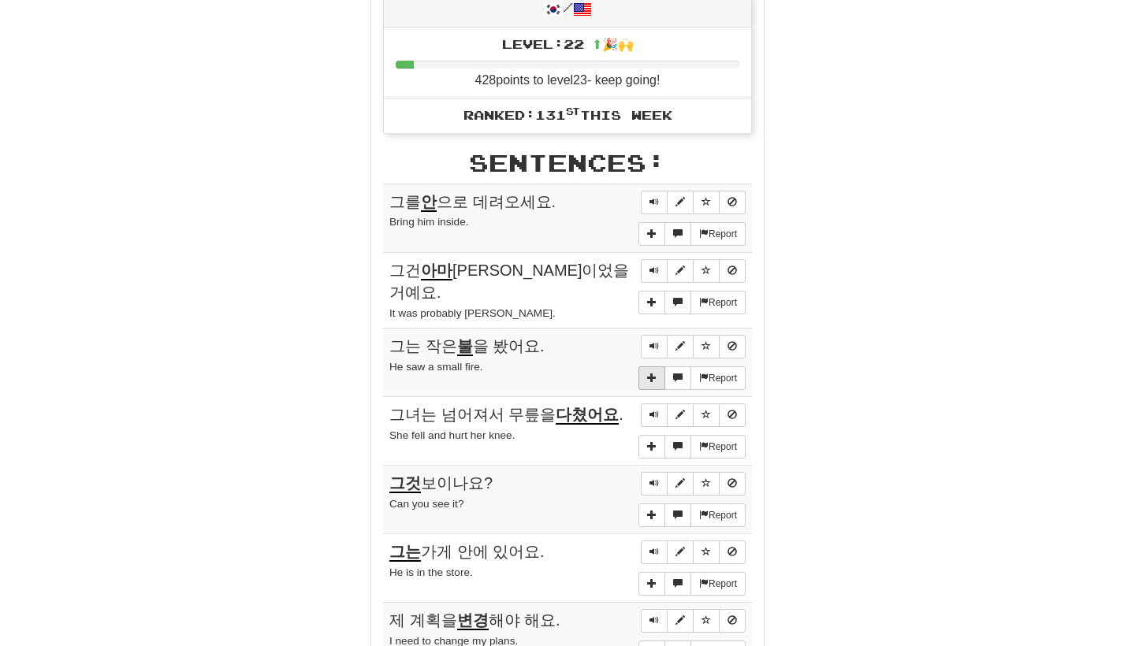
scroll to position [764, 0]
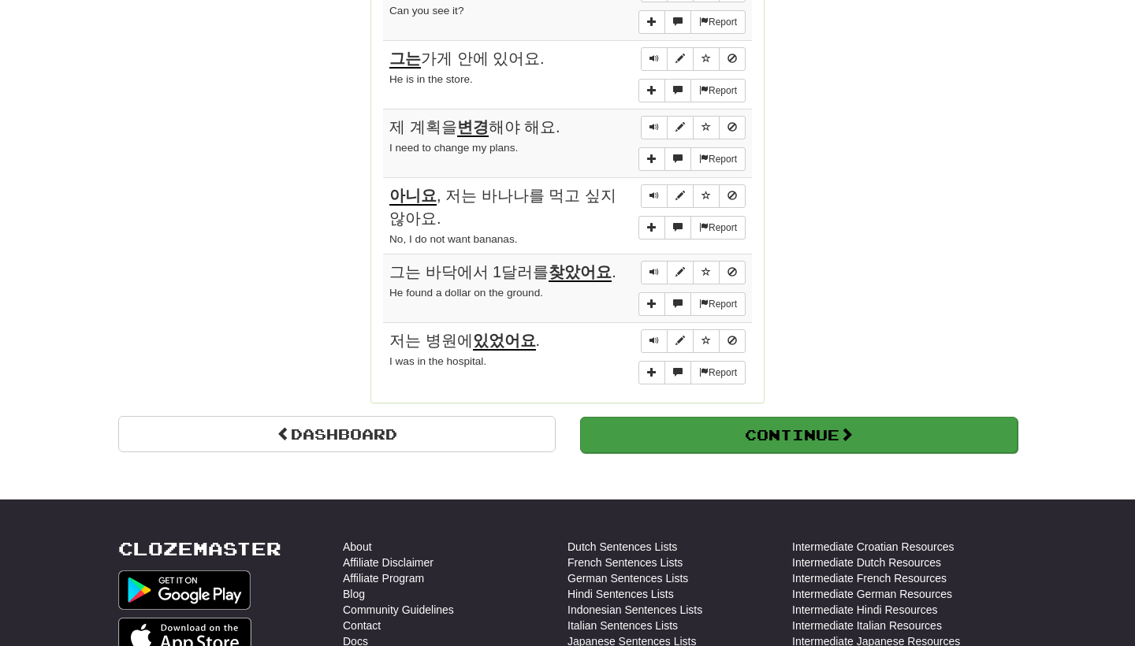
click at [666, 417] on button "Continue" at bounding box center [798, 435] width 437 height 36
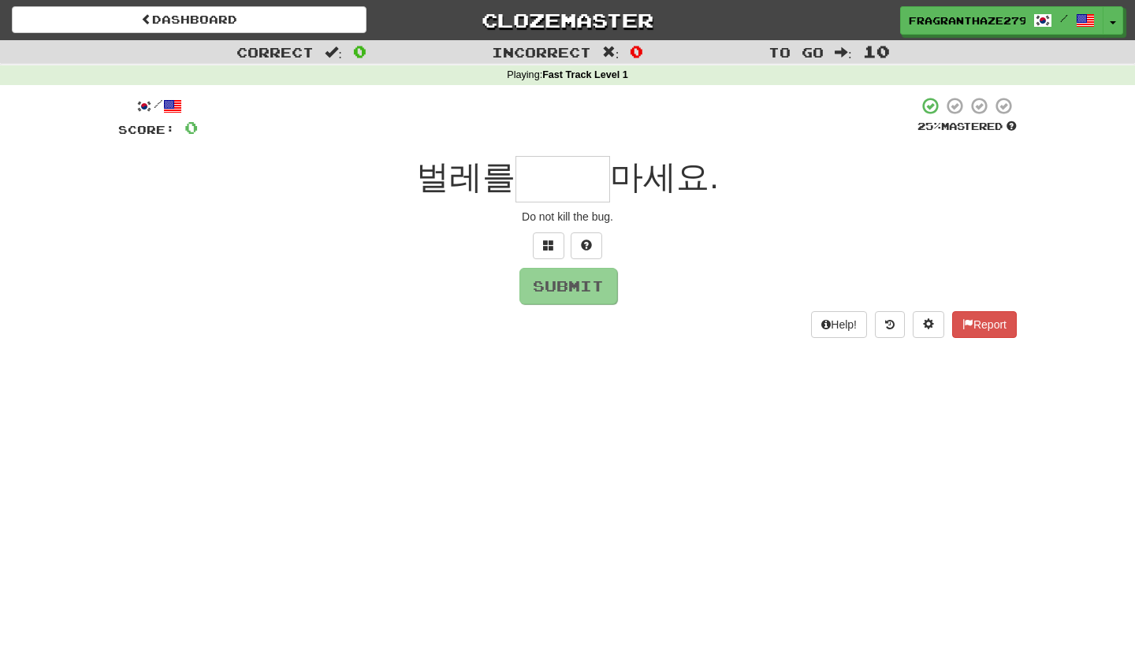
scroll to position [0, 0]
click at [540, 244] on button at bounding box center [549, 245] width 32 height 27
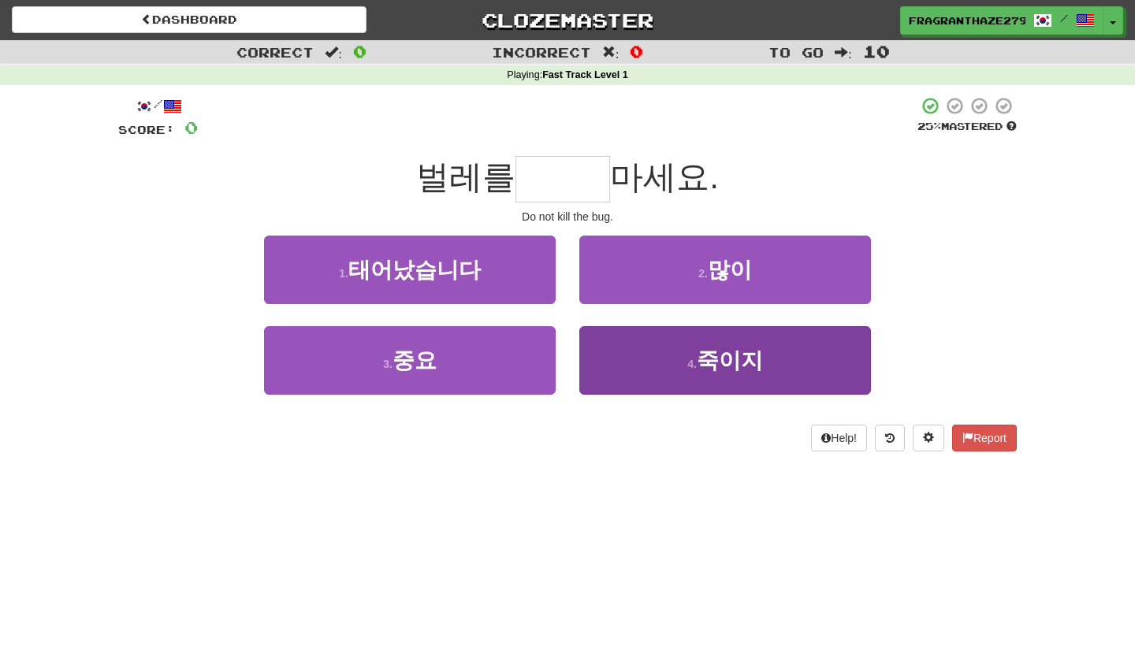
click at [623, 348] on button "4 . 죽이지" at bounding box center [725, 360] width 292 height 69
type input "***"
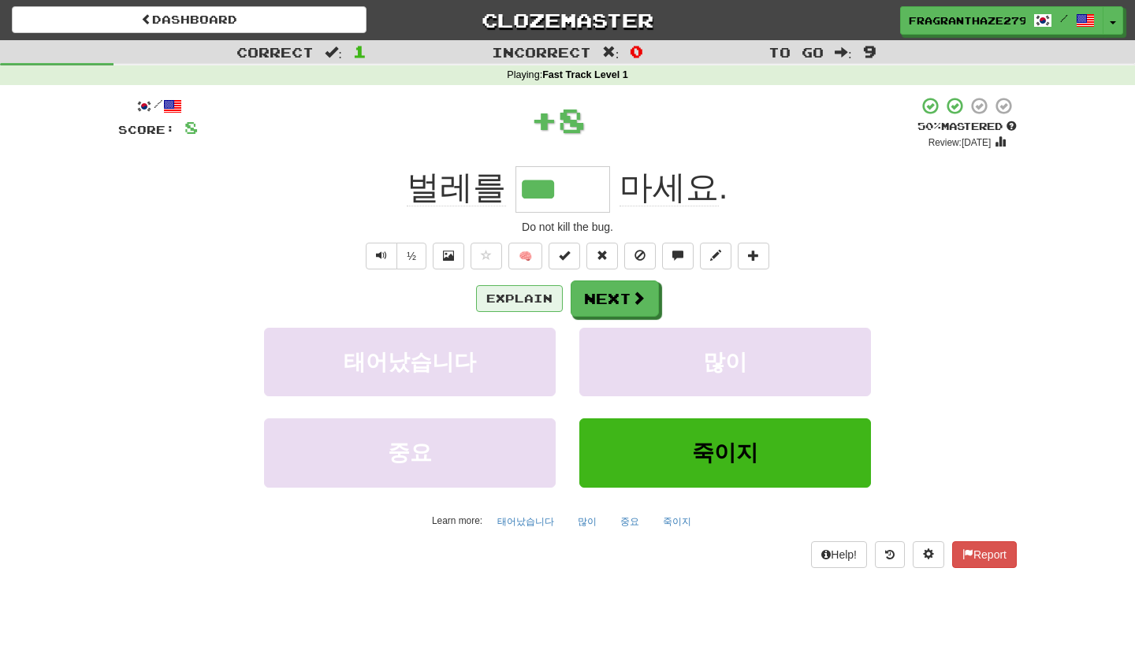
click at [541, 298] on button "Explain" at bounding box center [519, 298] width 87 height 27
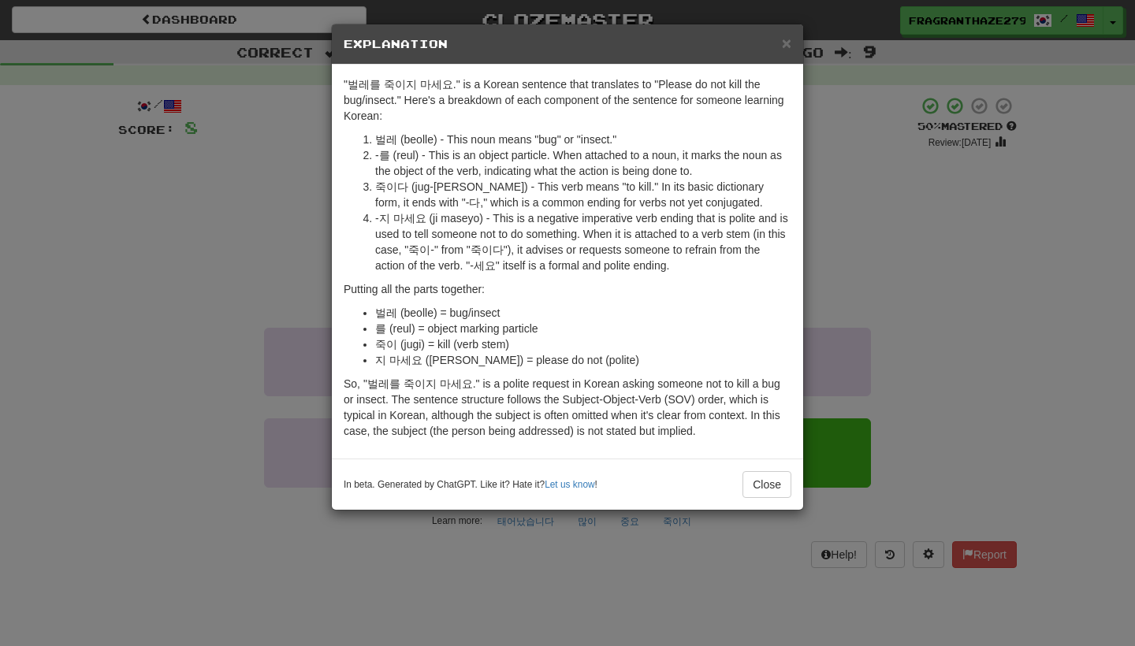
click at [850, 347] on div "× Explanation "벌레를 죽이지 마세요." is a Korean sentence that translates to "Please do…" at bounding box center [567, 323] width 1135 height 646
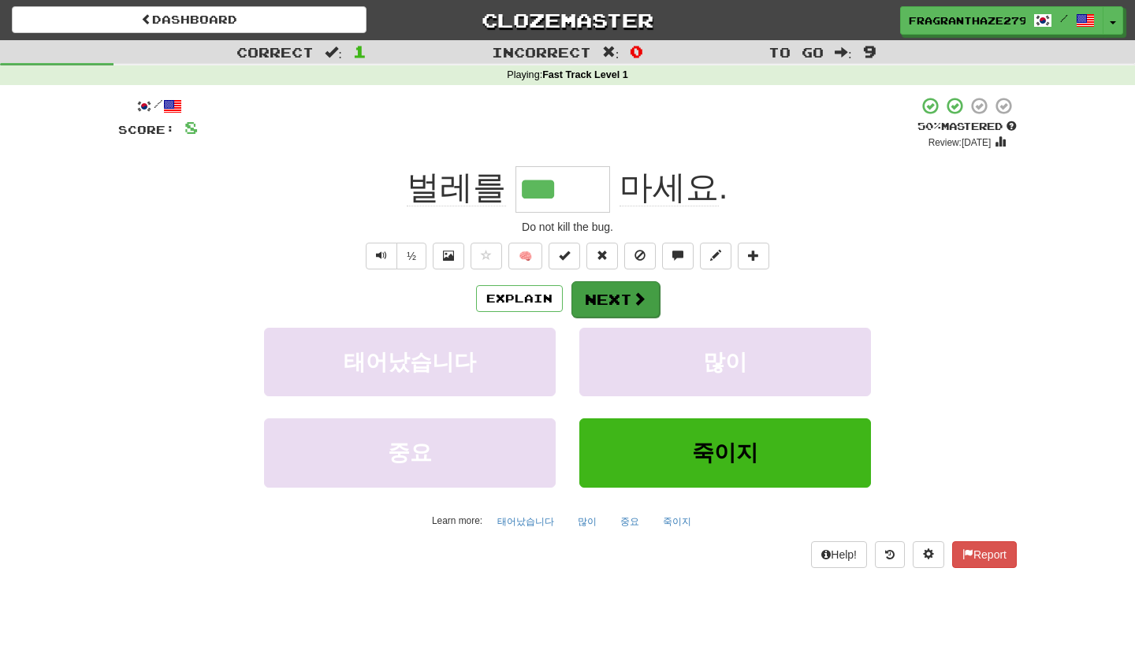
click at [615, 296] on button "Next" at bounding box center [615, 299] width 88 height 36
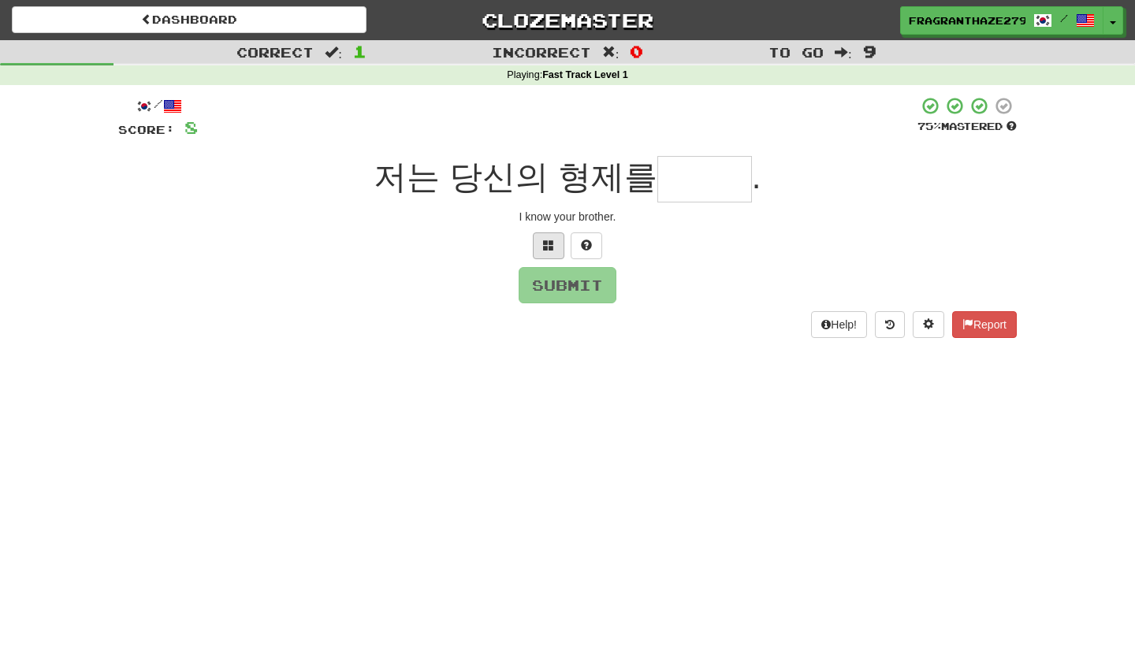
click at [554, 249] on button at bounding box center [549, 245] width 32 height 27
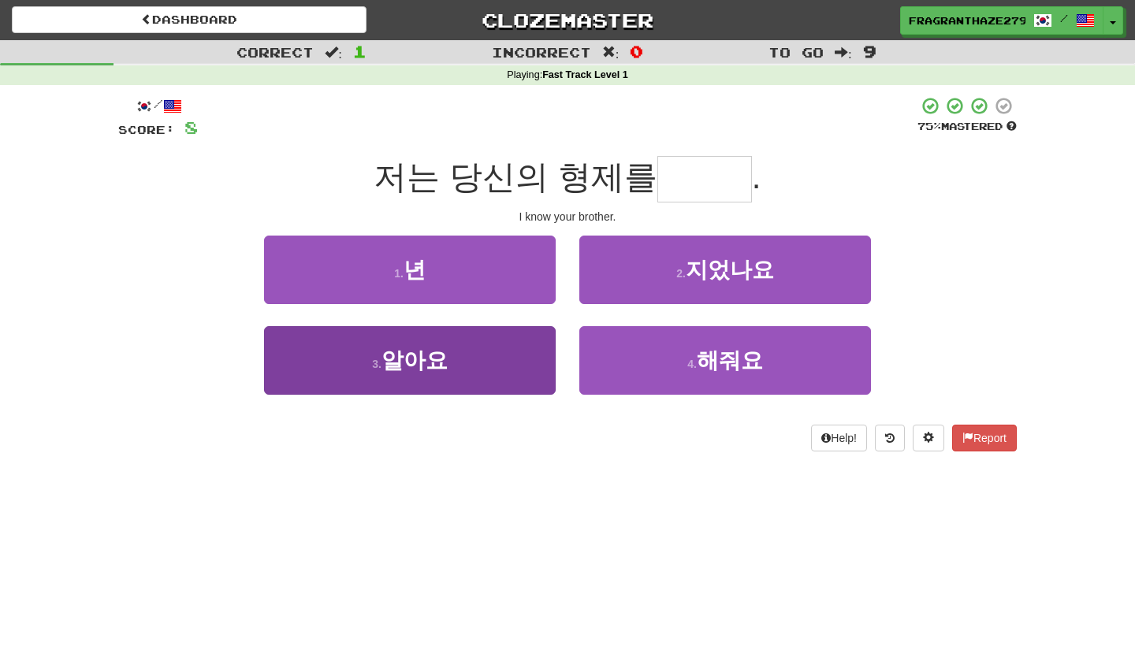
click at [497, 349] on button "3 . 알아요" at bounding box center [410, 360] width 292 height 69
type input "***"
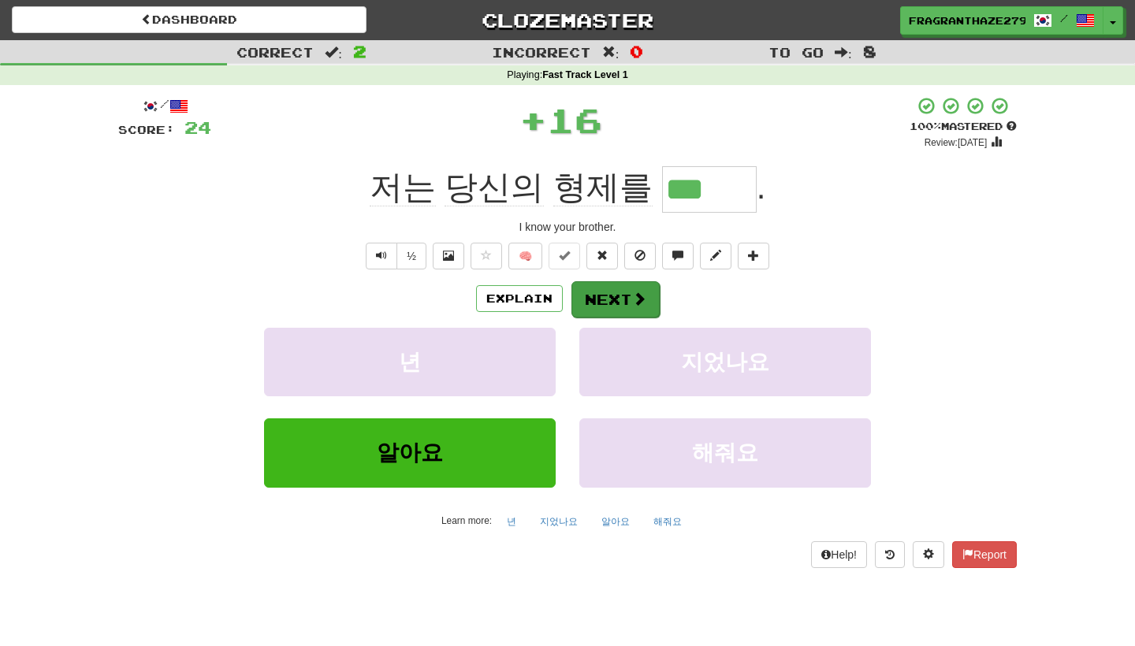
click at [590, 299] on button "Next" at bounding box center [615, 299] width 88 height 36
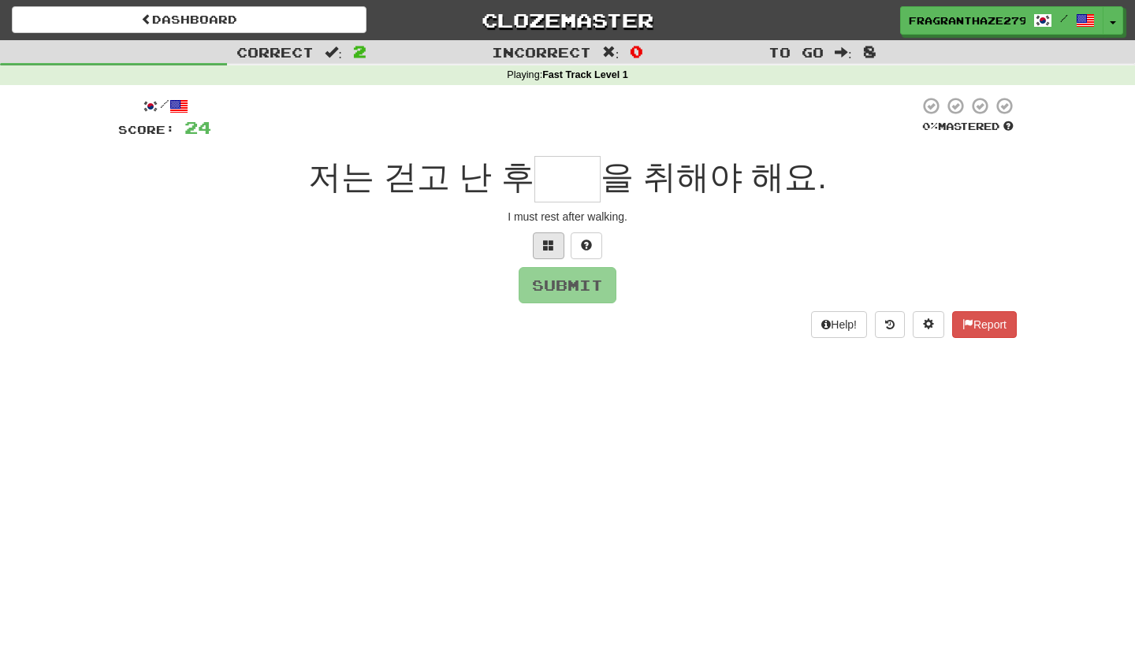
click at [543, 236] on button at bounding box center [549, 245] width 32 height 27
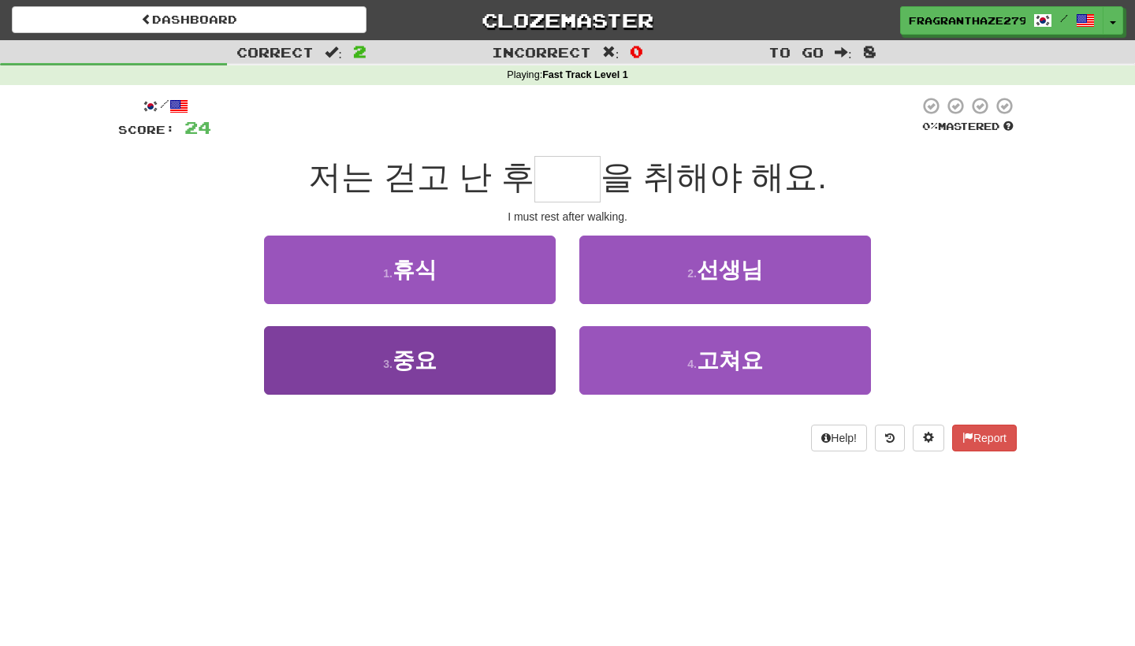
click at [490, 346] on button "3 . 중요" at bounding box center [410, 360] width 292 height 69
type input "**"
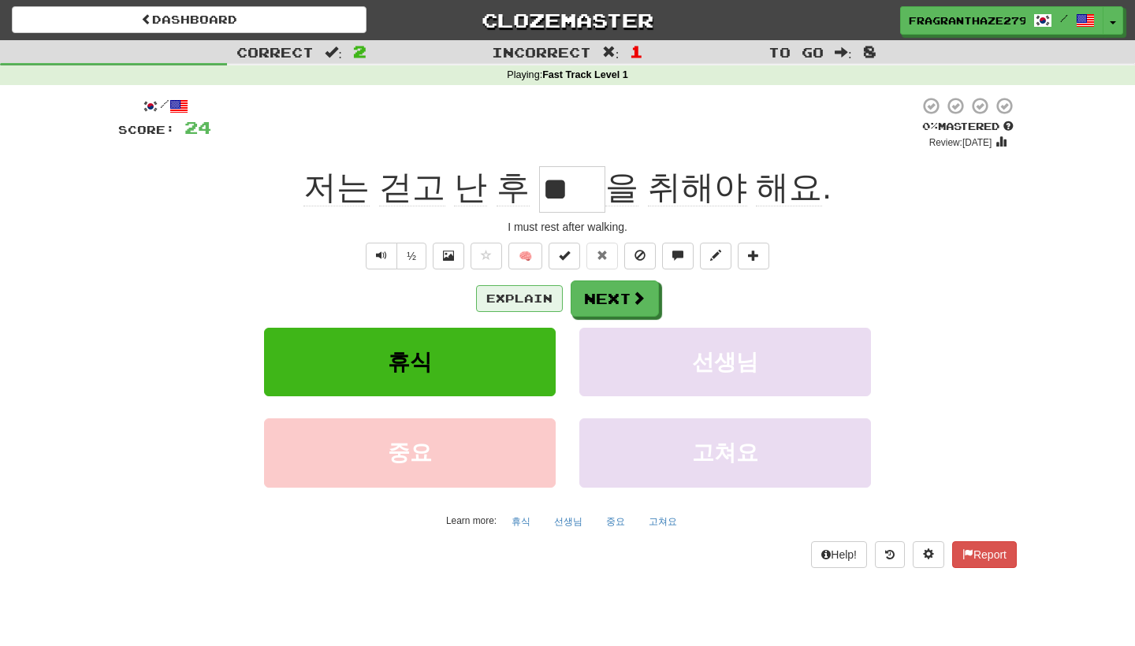
click at [517, 300] on button "Explain" at bounding box center [519, 298] width 87 height 27
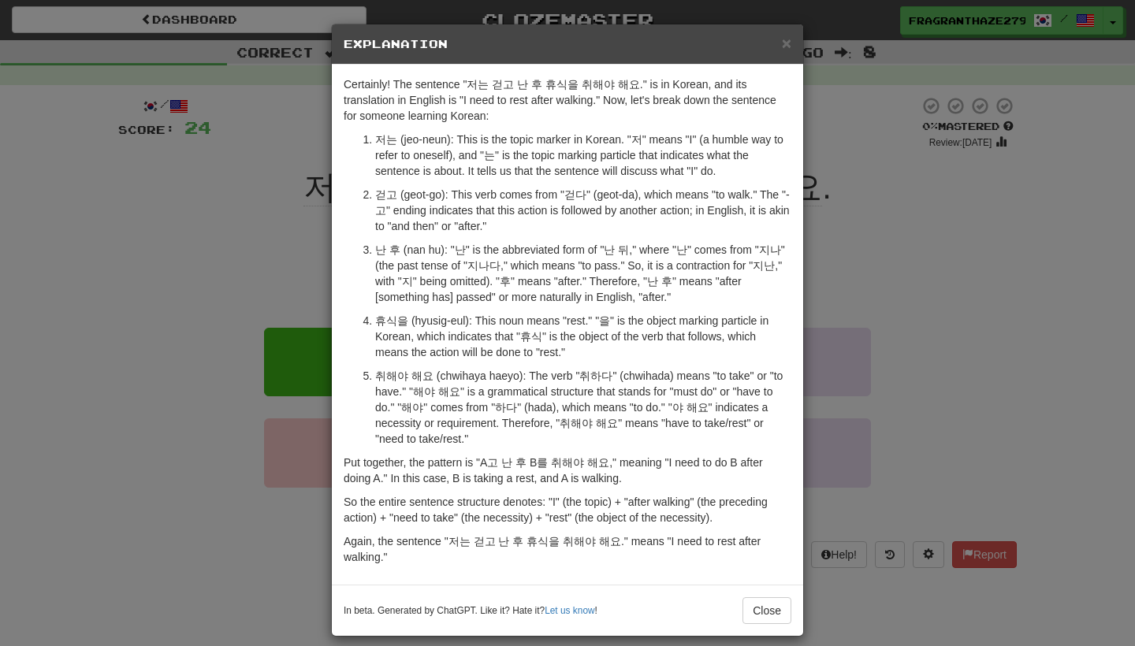
click at [838, 271] on div "× Explanation Certainly! The sentence "저는 걷고 난 후 휴식을 취해야 해요." is in Korean, and…" at bounding box center [567, 323] width 1135 height 646
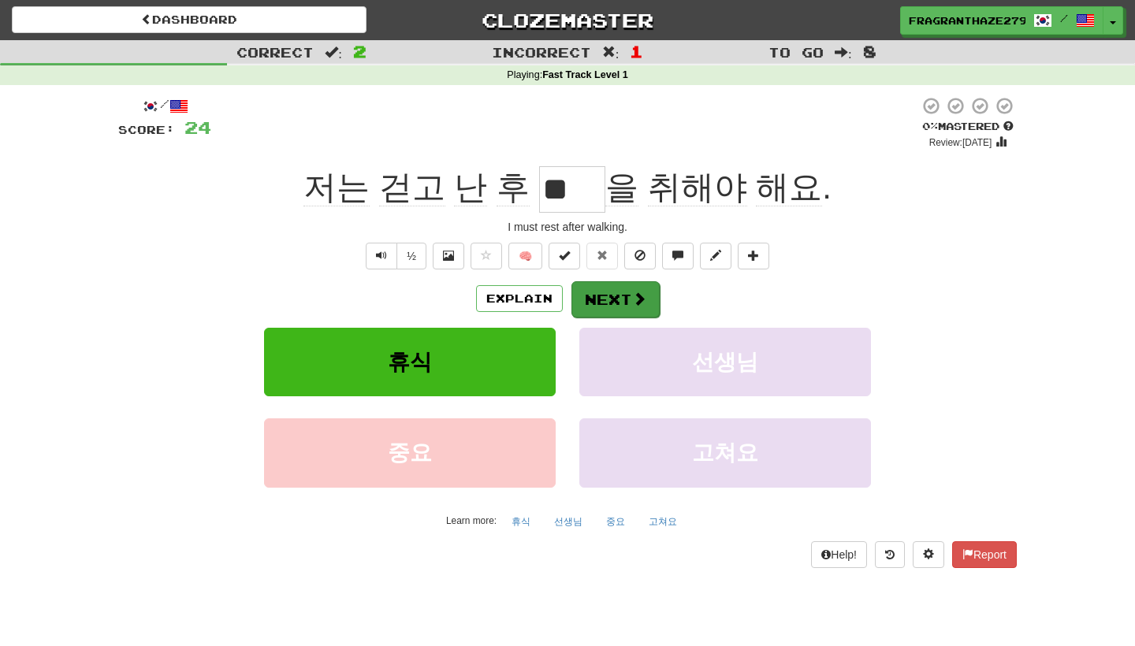
click at [616, 296] on button "Next" at bounding box center [615, 299] width 88 height 36
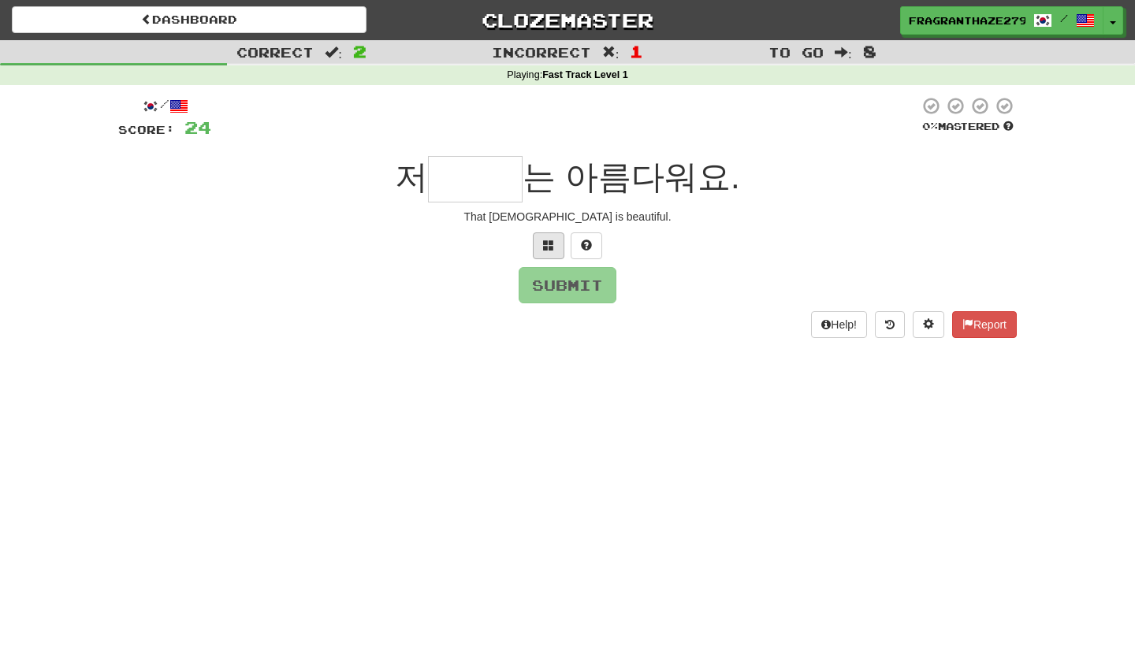
click at [549, 254] on button at bounding box center [549, 245] width 32 height 27
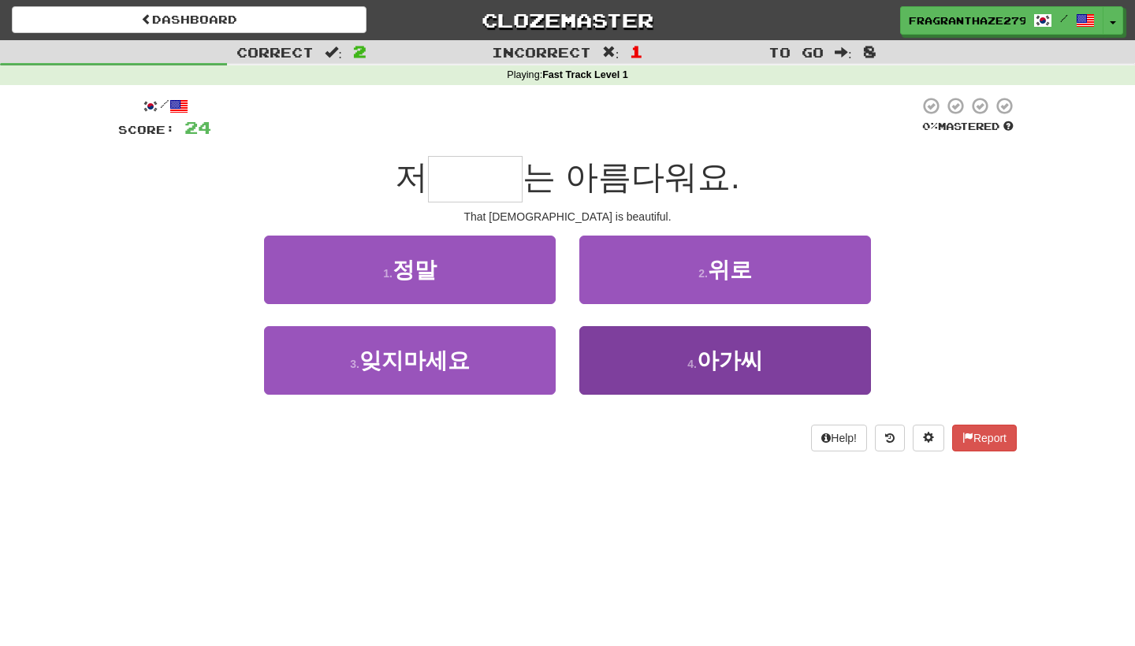
click at [670, 363] on button "4 . 아가씨" at bounding box center [725, 360] width 292 height 69
type input "***"
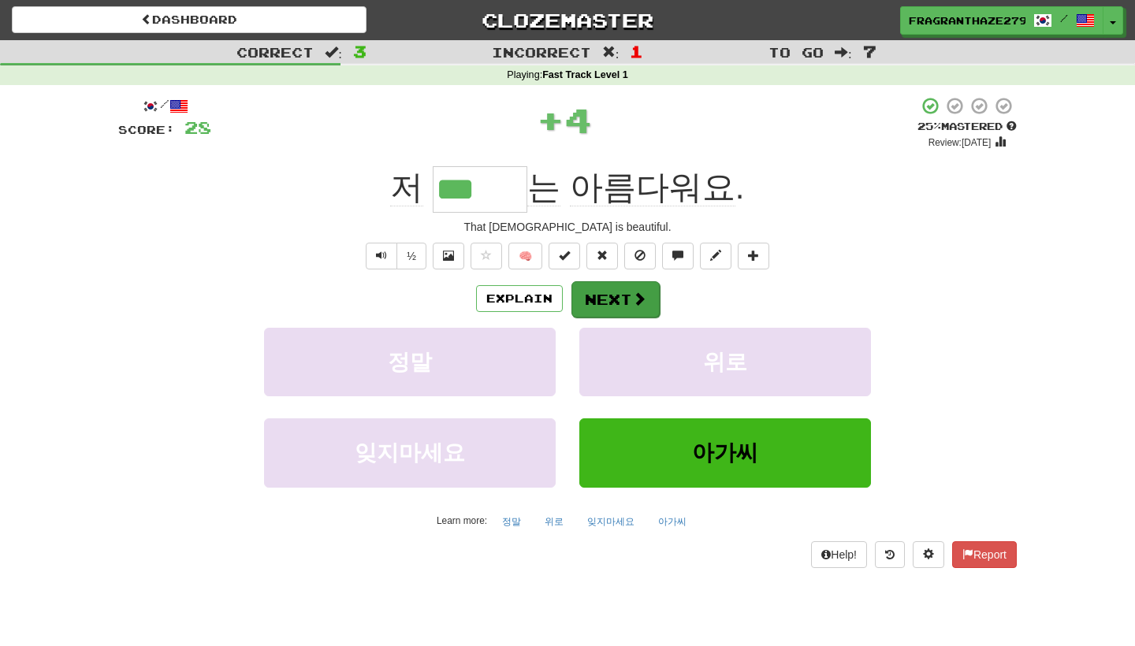
click at [627, 301] on button "Next" at bounding box center [615, 299] width 88 height 36
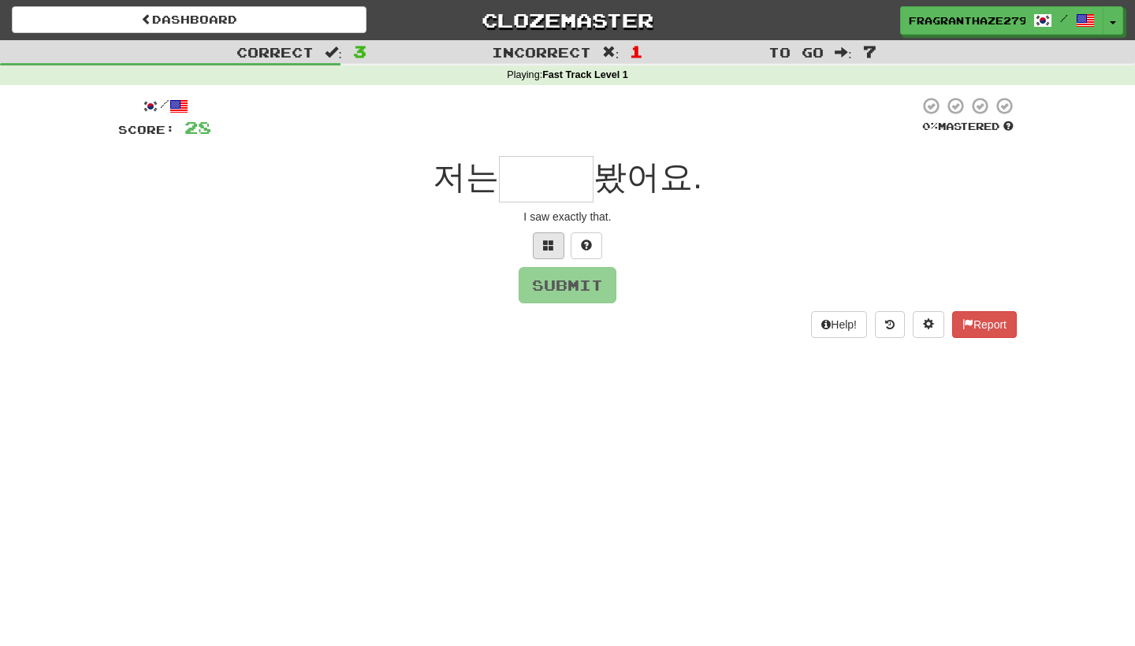
click at [556, 252] on button at bounding box center [549, 245] width 32 height 27
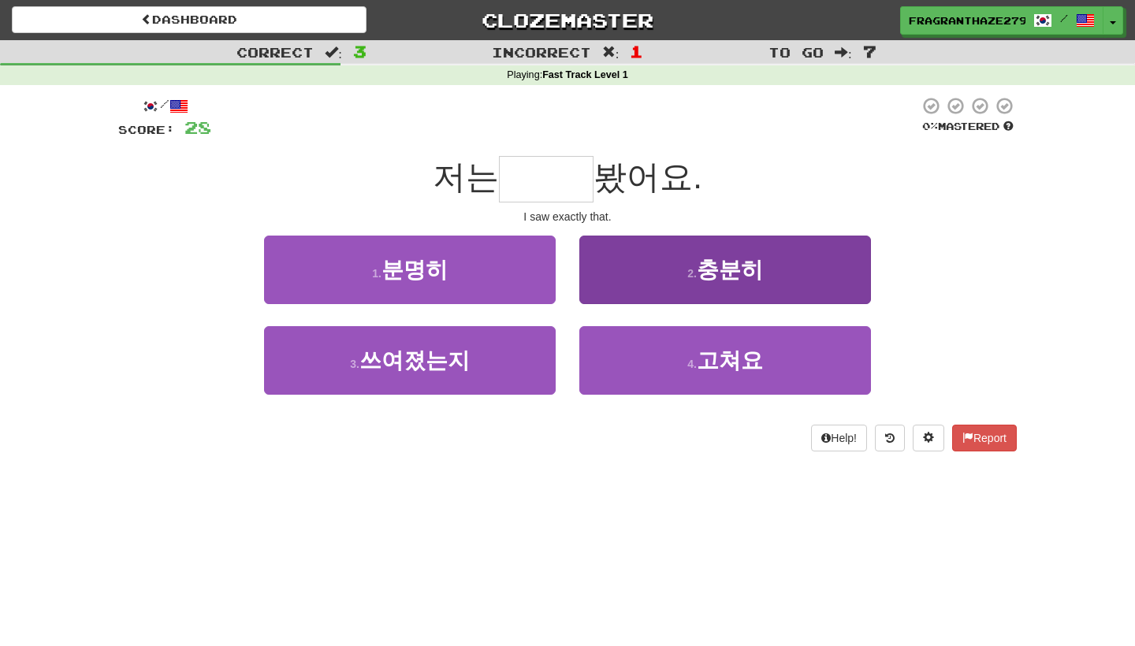
click at [675, 262] on button "2 . 충분히" at bounding box center [725, 270] width 292 height 69
type input "***"
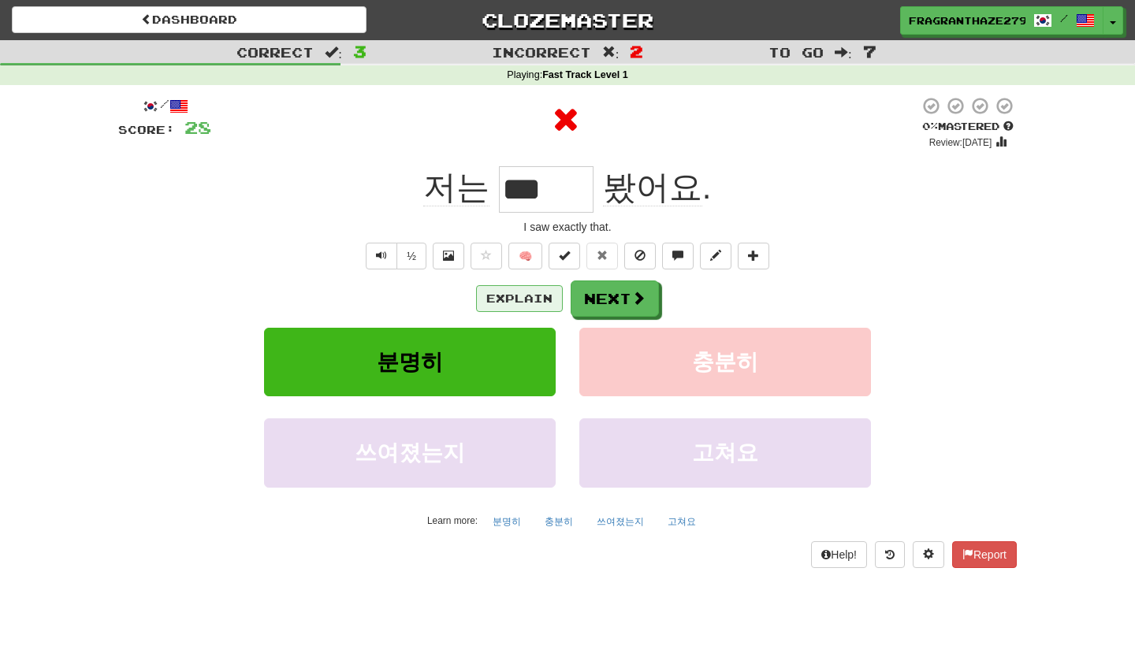
click at [523, 301] on button "Explain" at bounding box center [519, 298] width 87 height 27
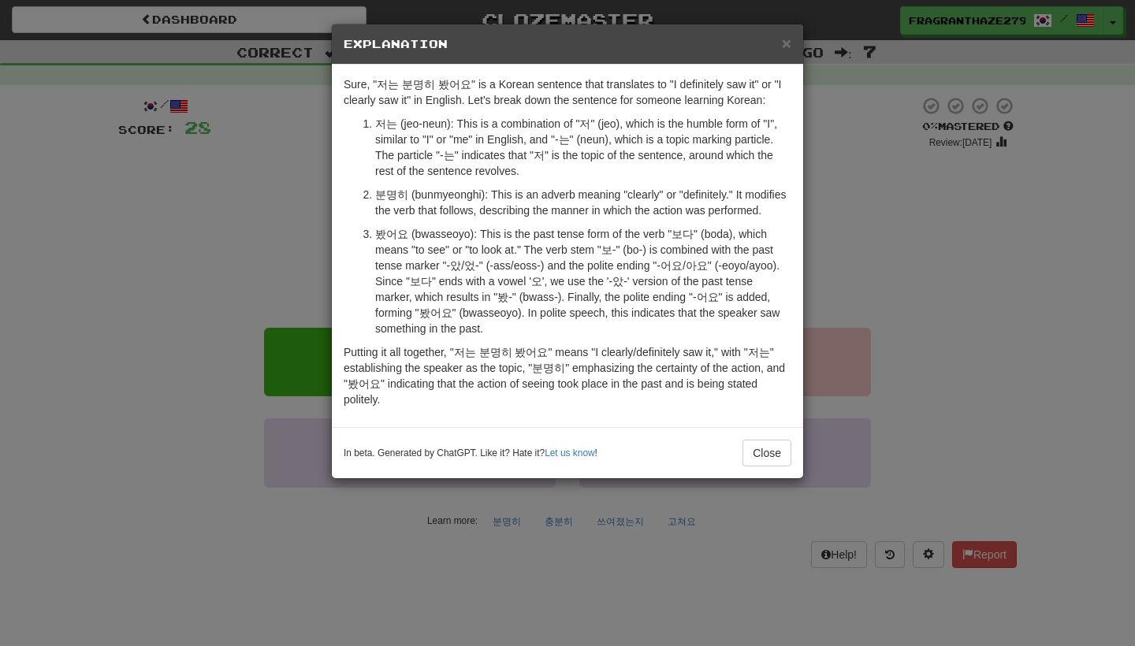
click at [927, 240] on div "× Explanation Sure, "저는 분명히 봤어요" is a Korean sentence that translates to "I def…" at bounding box center [567, 323] width 1135 height 646
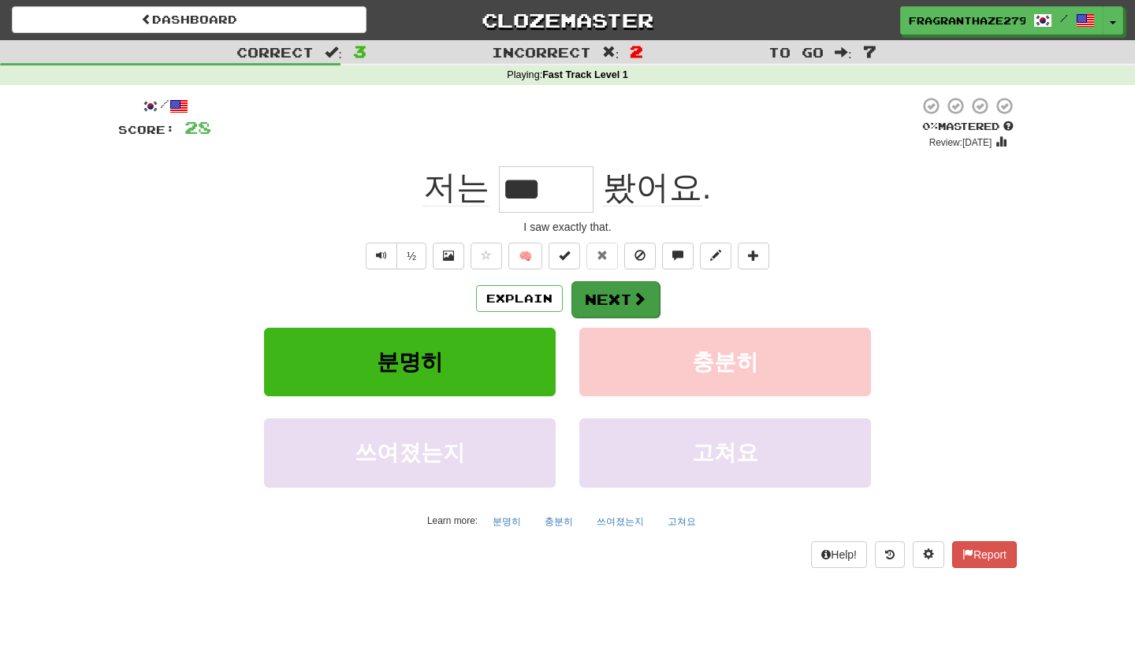
click at [630, 296] on button "Next" at bounding box center [615, 299] width 88 height 36
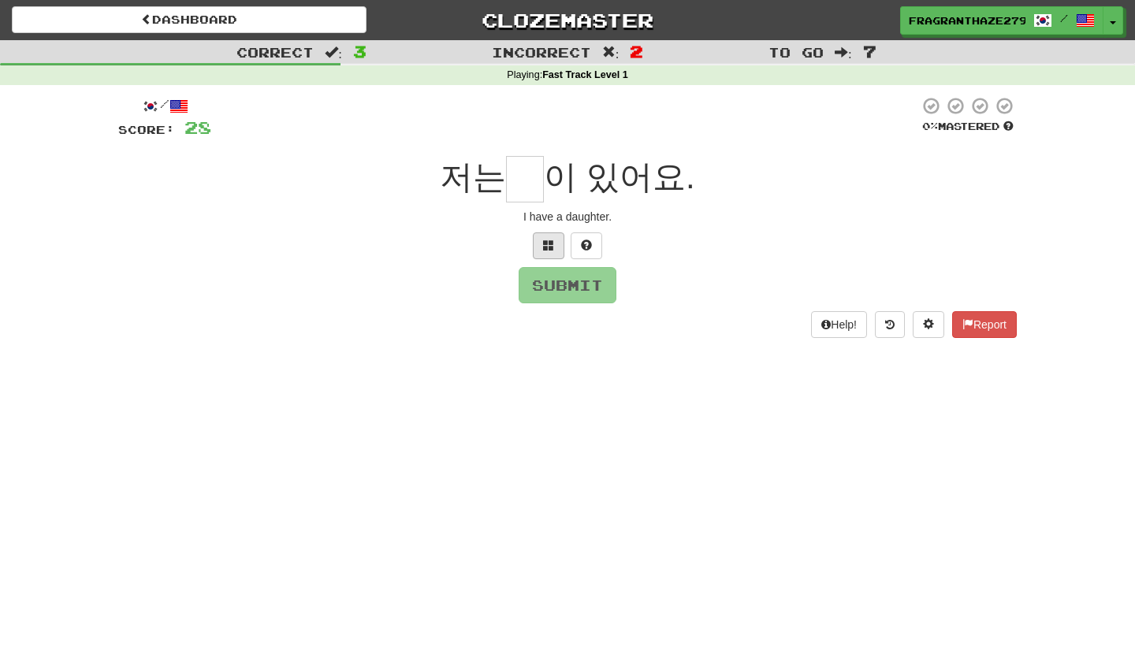
click at [552, 250] on button at bounding box center [549, 245] width 32 height 27
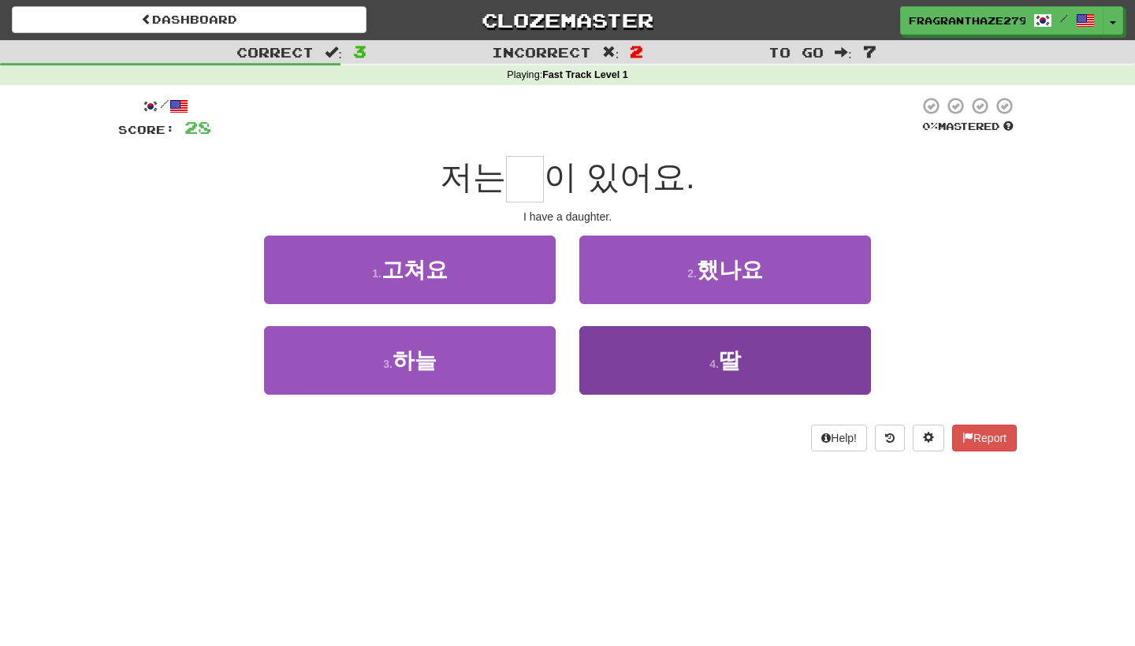
click at [679, 363] on button "4 . 딸" at bounding box center [725, 360] width 292 height 69
type input "*"
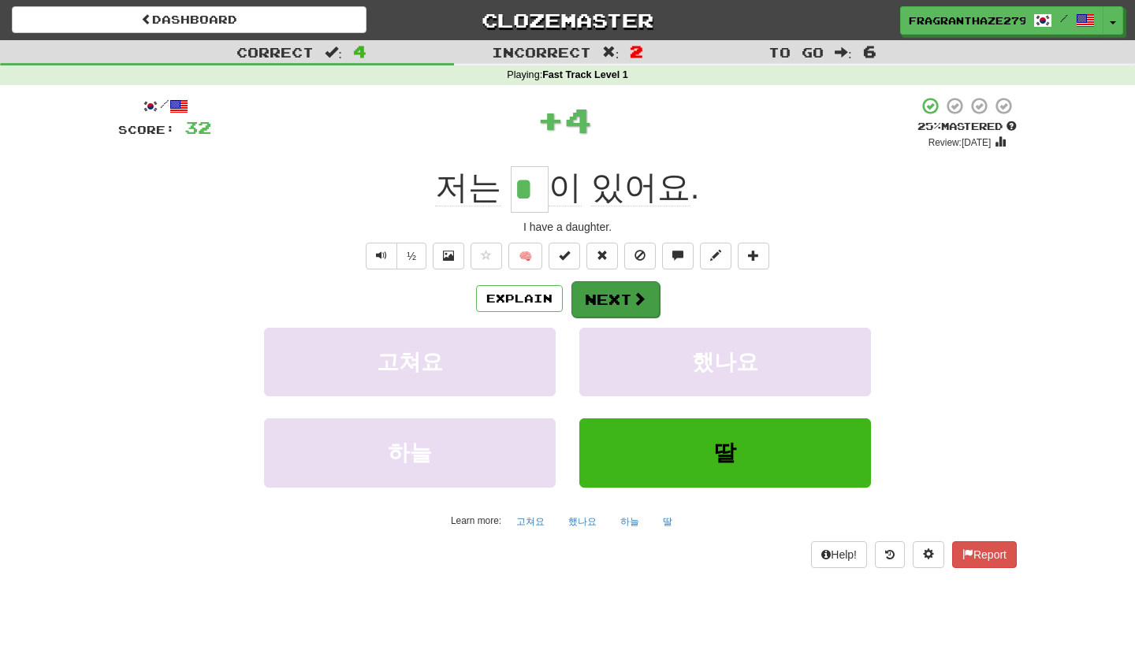
click at [615, 291] on button "Next" at bounding box center [615, 299] width 88 height 36
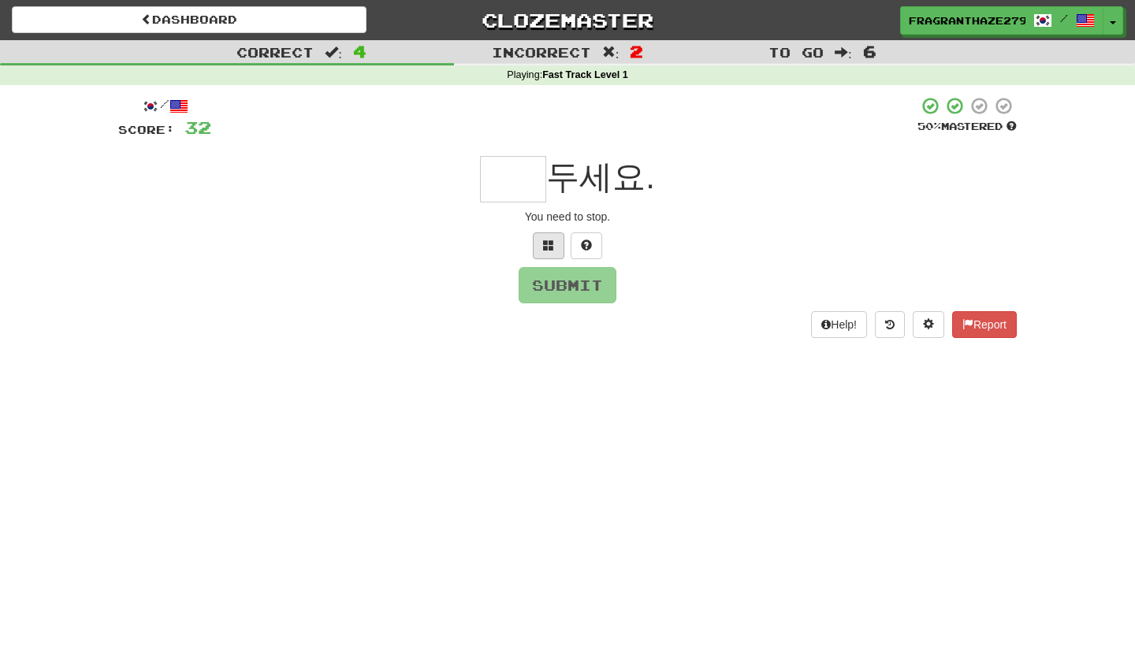
click at [552, 246] on span at bounding box center [548, 245] width 11 height 11
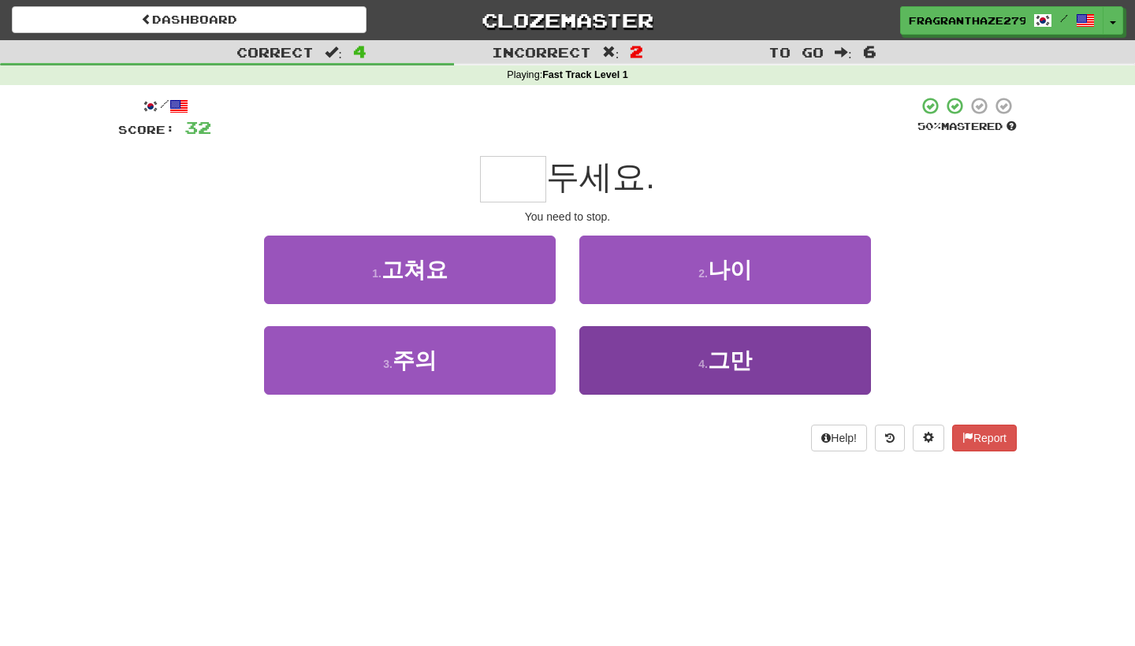
click at [671, 363] on button "4 . 그만" at bounding box center [725, 360] width 292 height 69
type input "**"
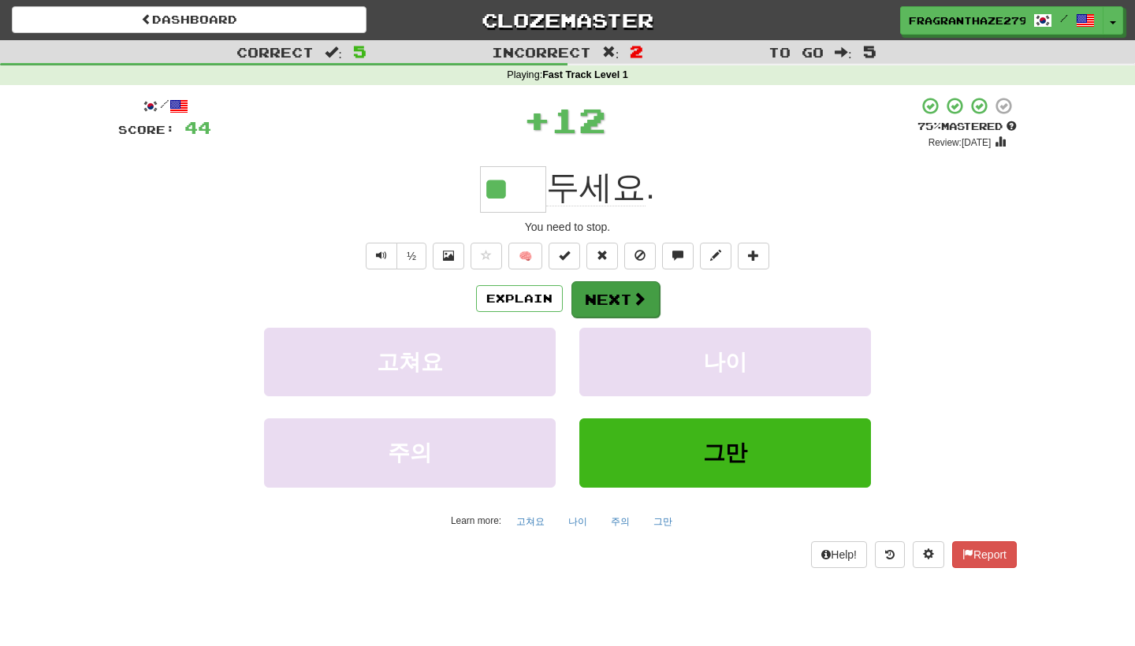
click at [616, 303] on button "Next" at bounding box center [615, 299] width 88 height 36
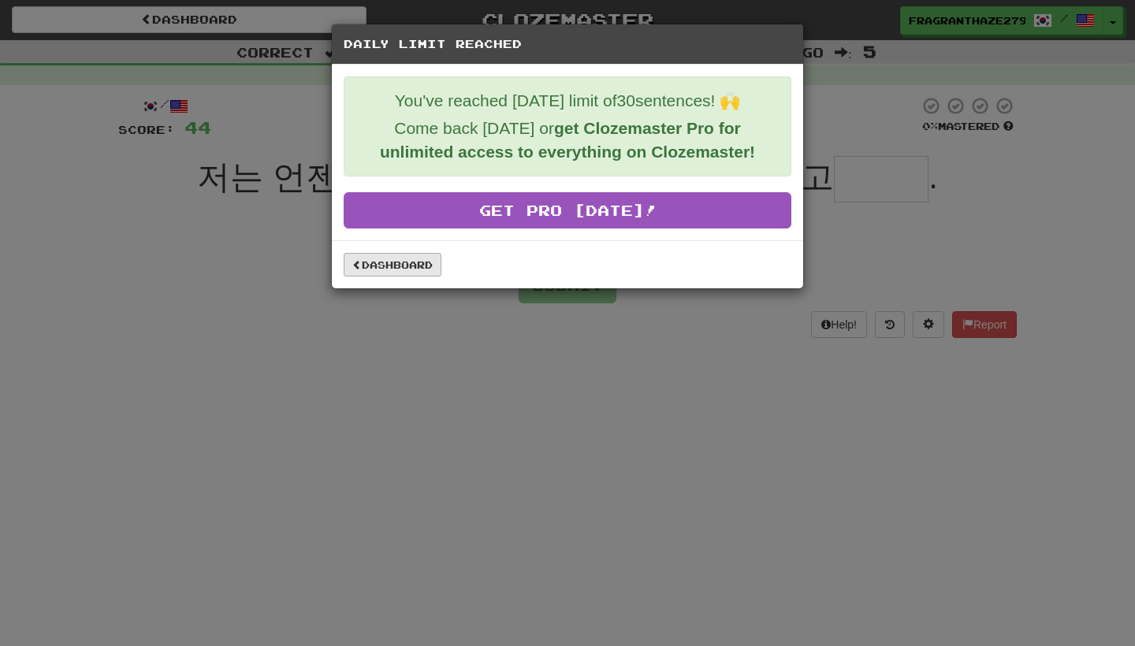
click at [392, 270] on link "Dashboard" at bounding box center [393, 265] width 98 height 24
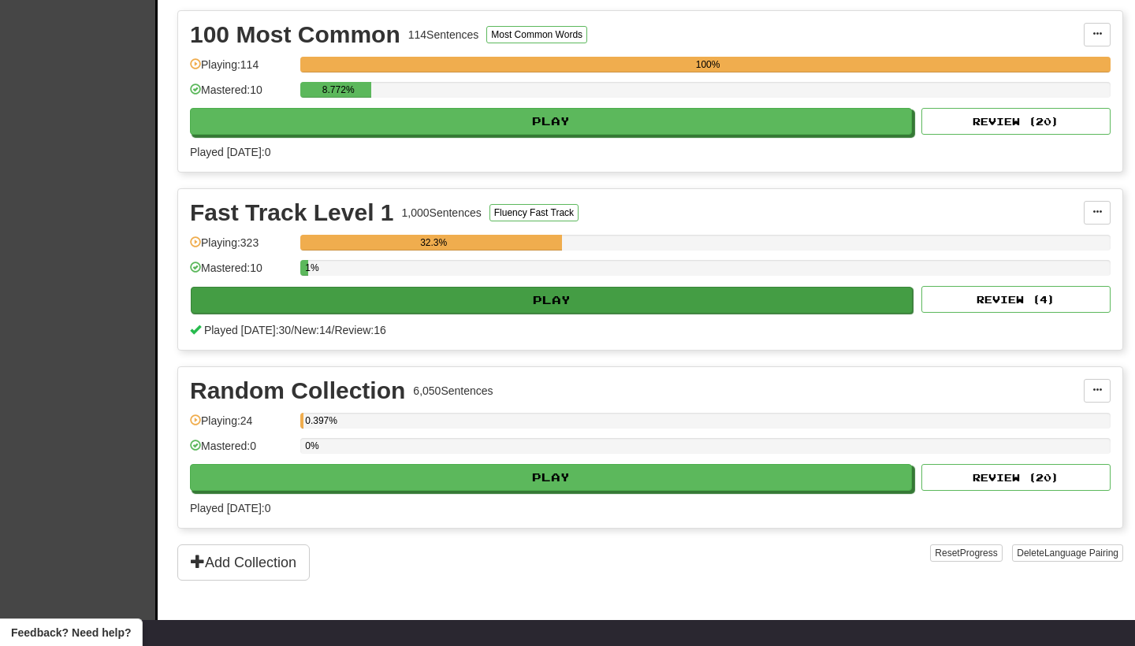
scroll to position [379, 0]
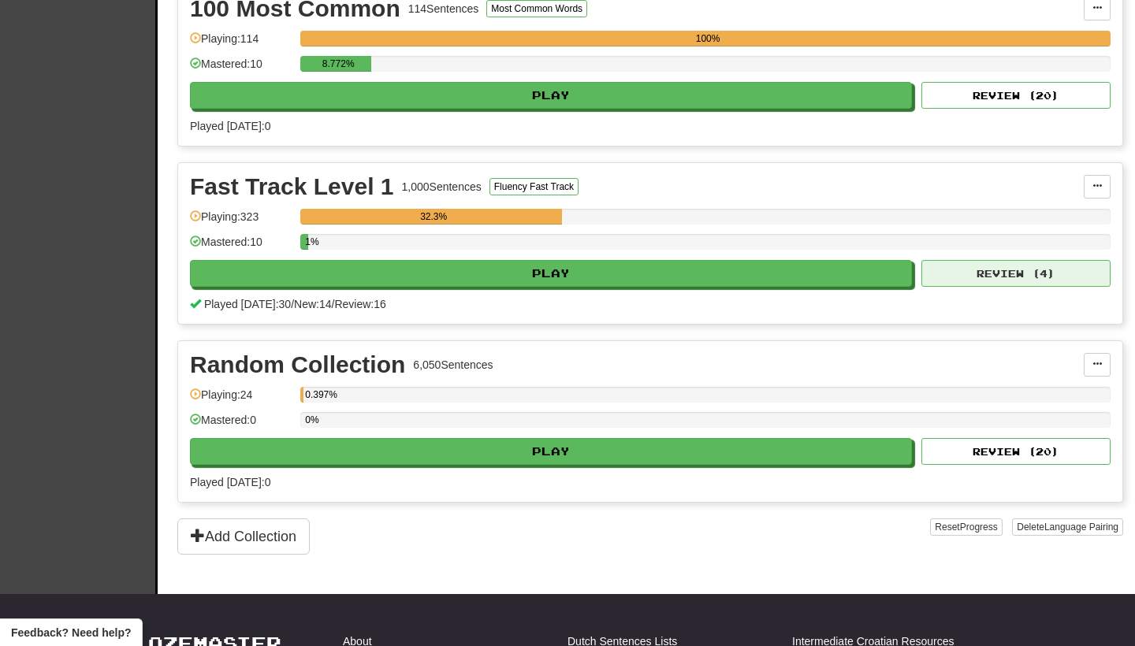
click at [1047, 262] on button "Review ( 4 )" at bounding box center [1015, 273] width 189 height 27
select select "**"
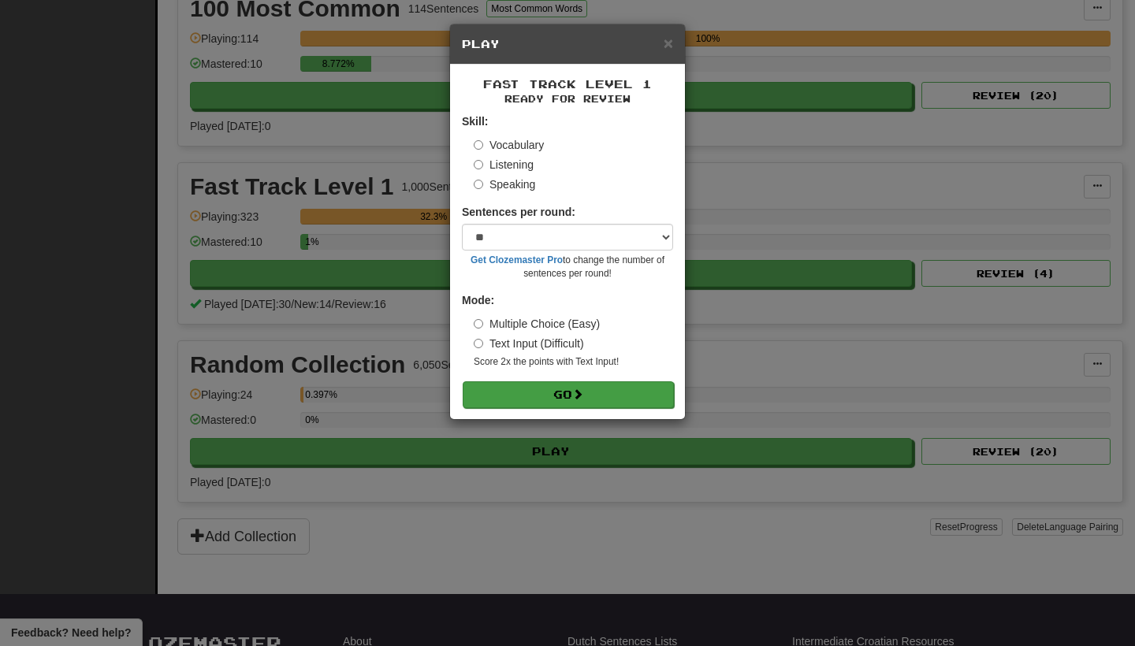
click at [605, 390] on button "Go" at bounding box center [568, 394] width 211 height 27
